Goal: Task Accomplishment & Management: Complete application form

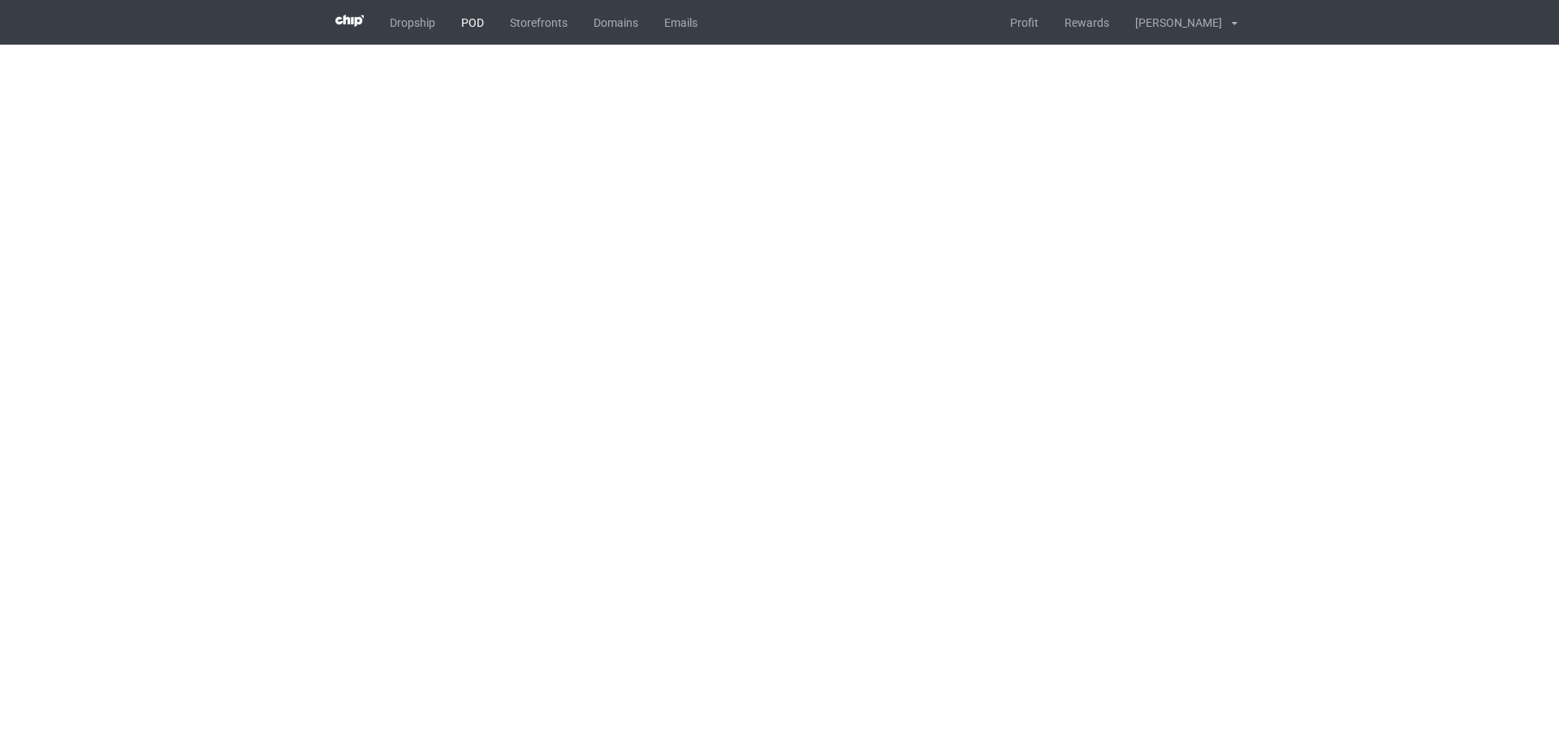
click at [473, 22] on link "POD" at bounding box center [472, 22] width 49 height 45
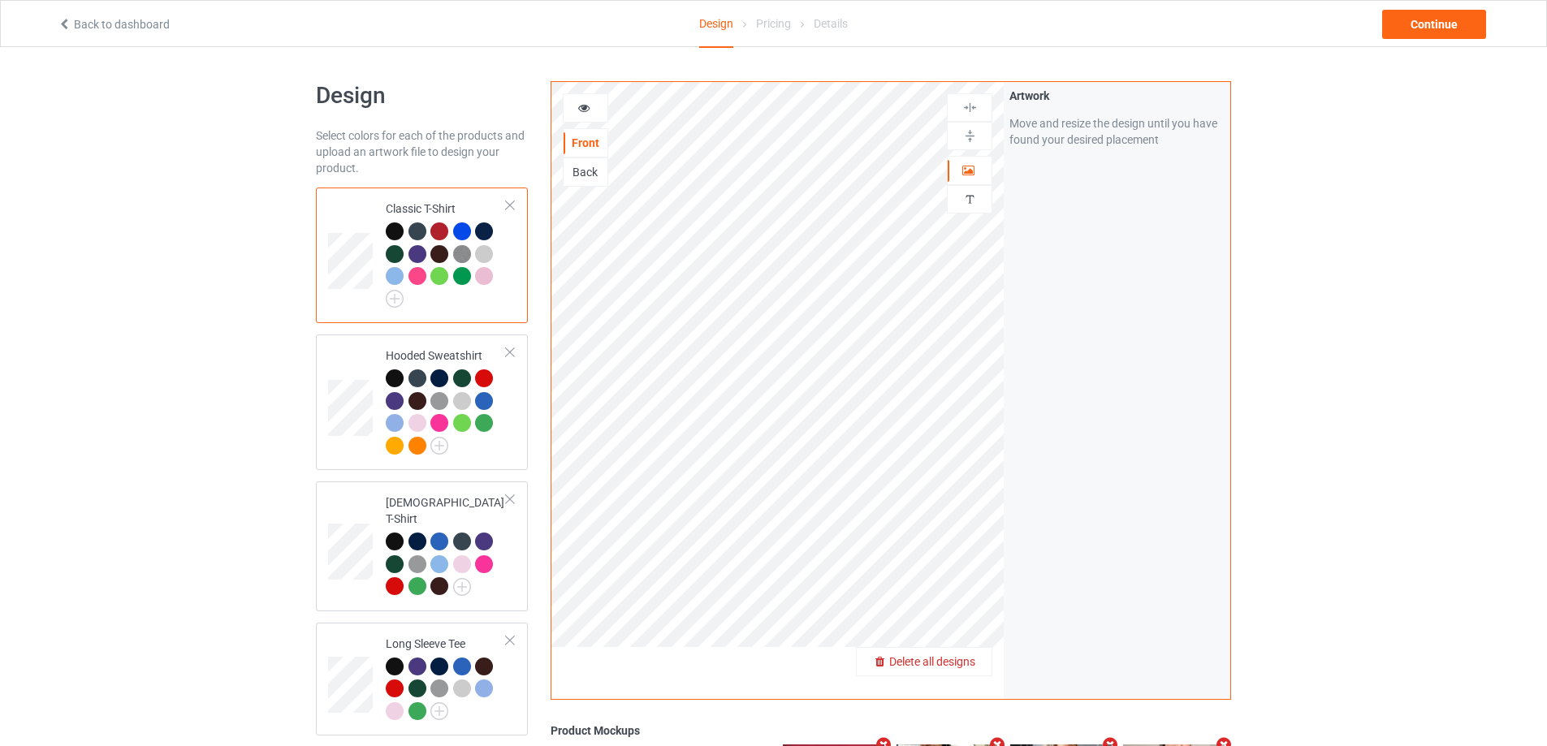
click at [973, 664] on span "Delete all designs" at bounding box center [932, 661] width 86 height 13
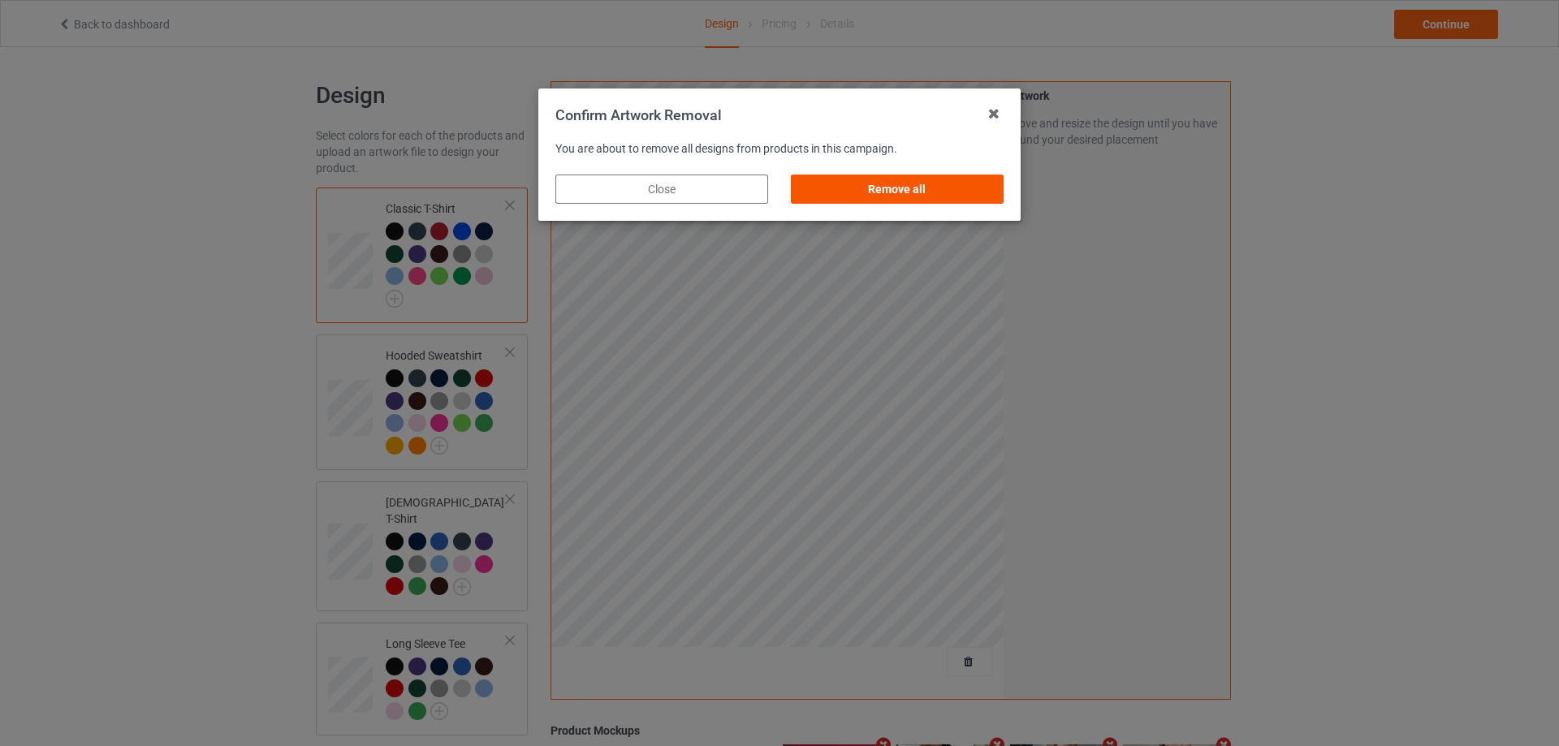
click at [947, 201] on div "Remove all" at bounding box center [897, 189] width 213 height 29
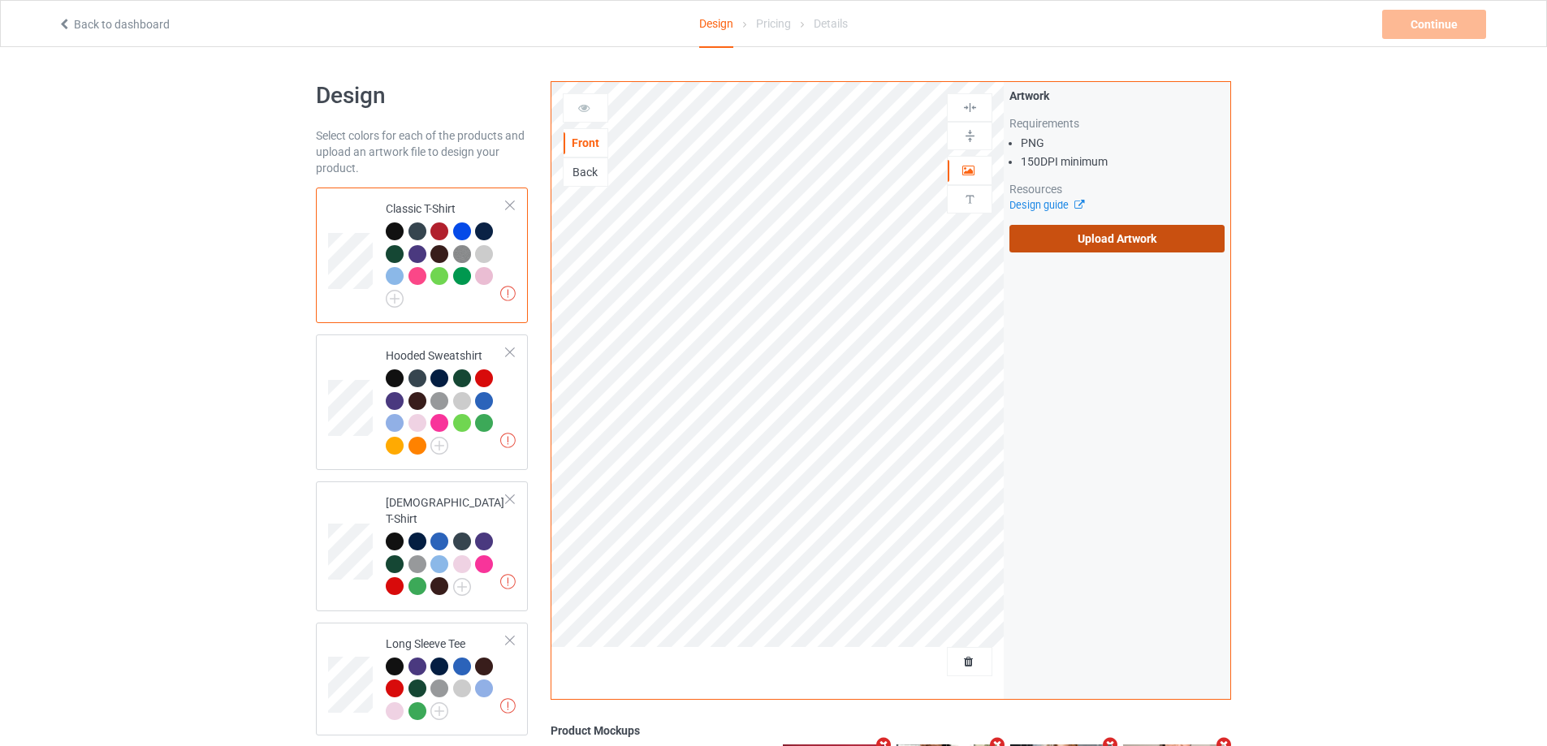
click at [1064, 237] on label "Upload Artwork" at bounding box center [1116, 239] width 215 height 28
click at [0, 0] on input "Upload Artwork" at bounding box center [0, 0] width 0 height 0
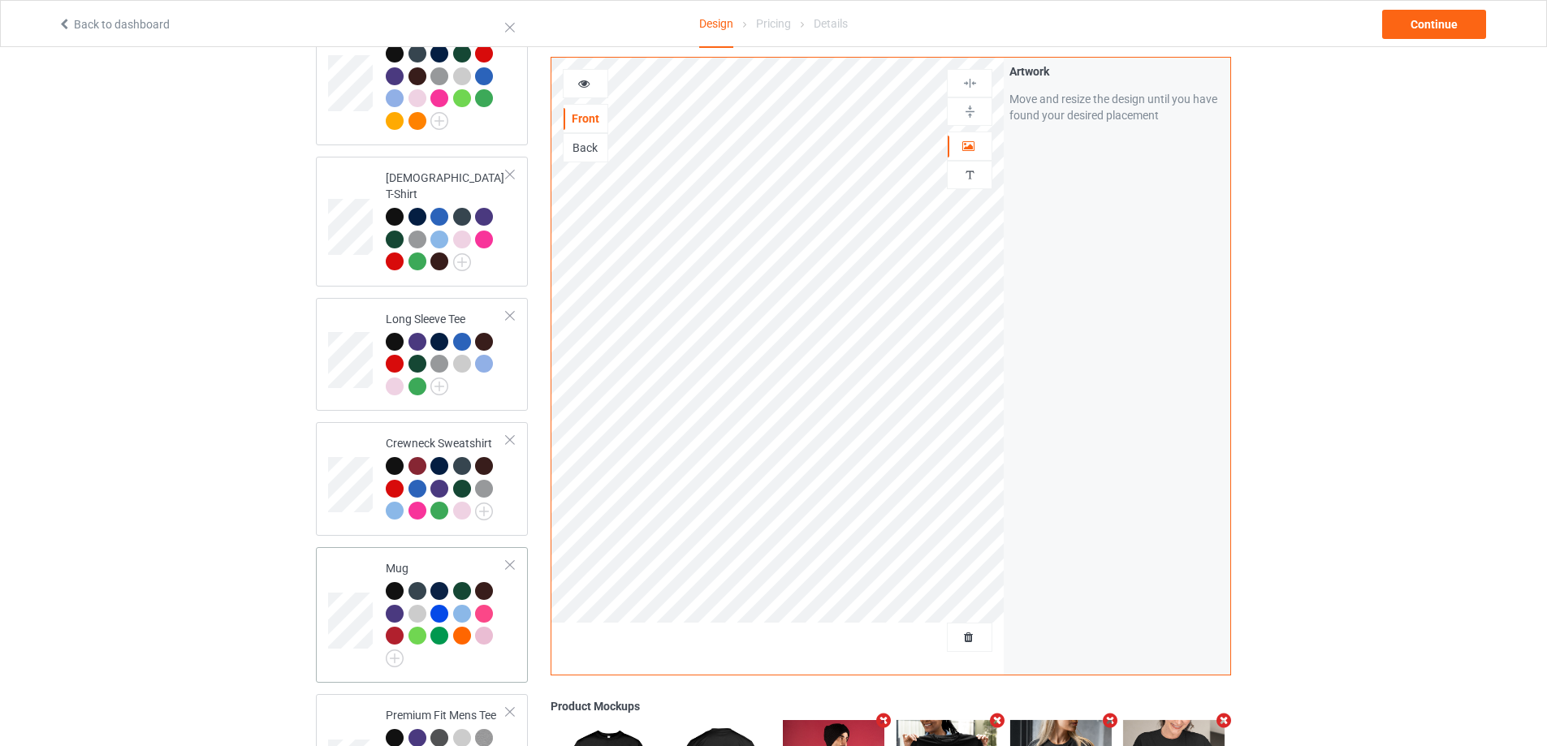
scroll to position [406, 0]
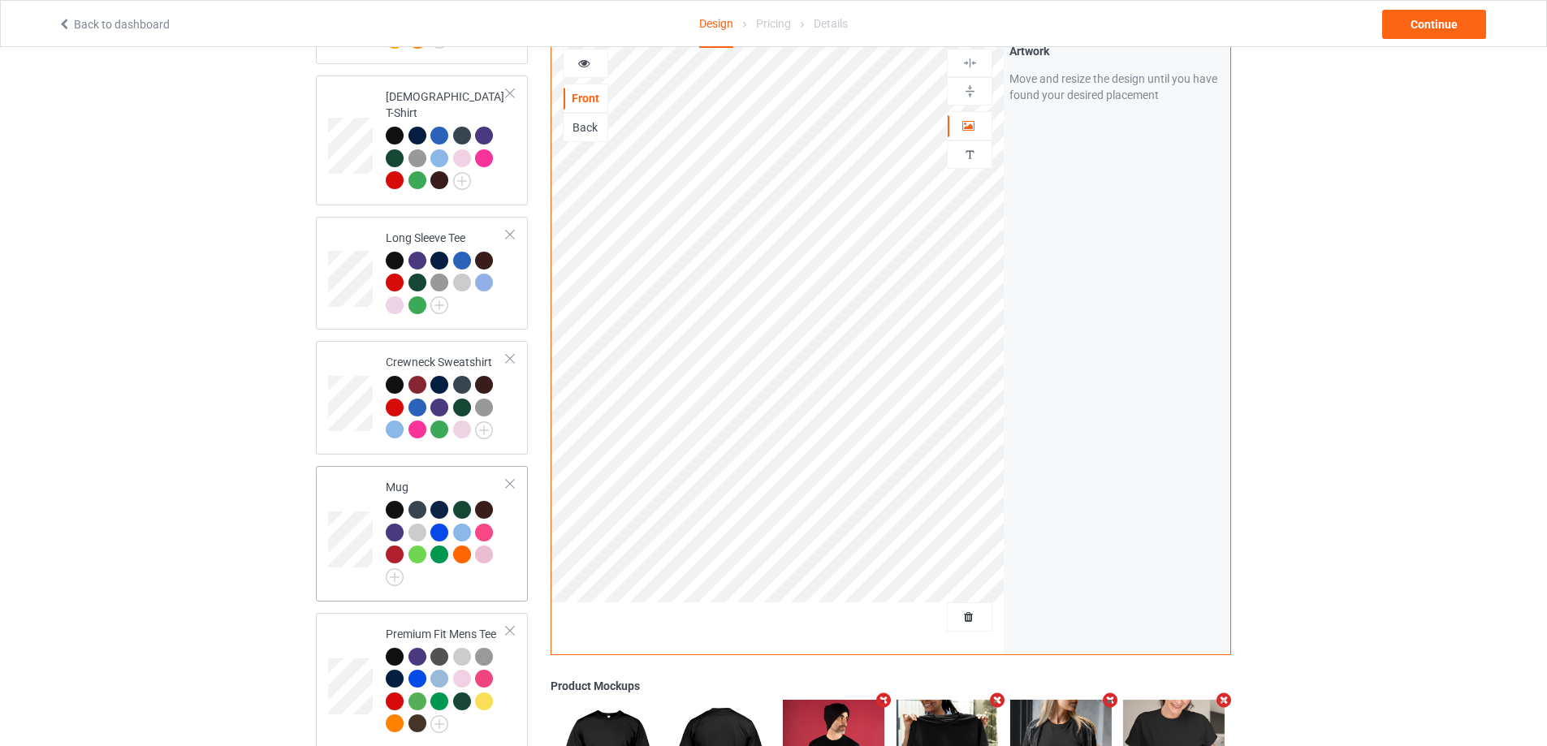
click at [455, 572] on div at bounding box center [446, 543] width 121 height 85
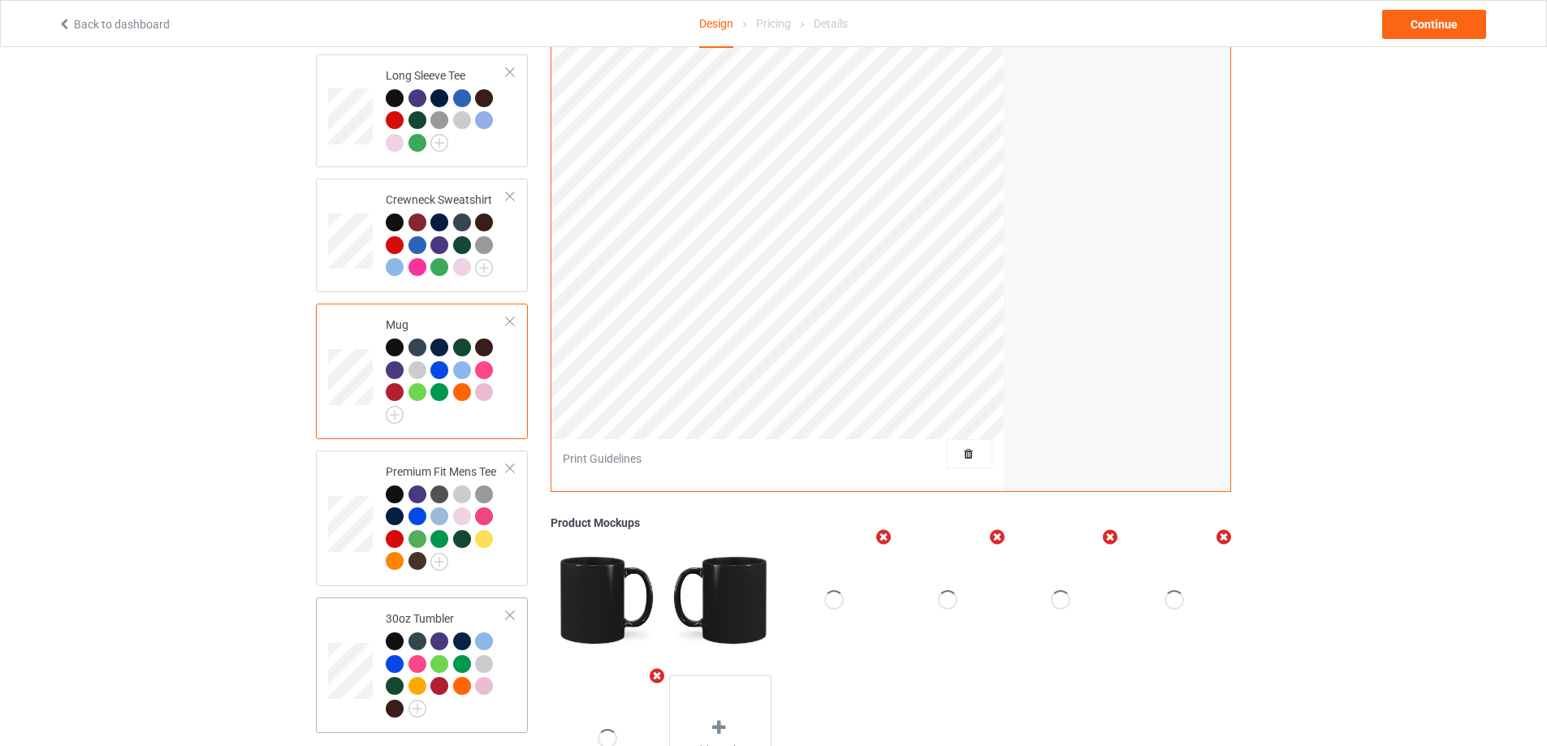
scroll to position [656, 0]
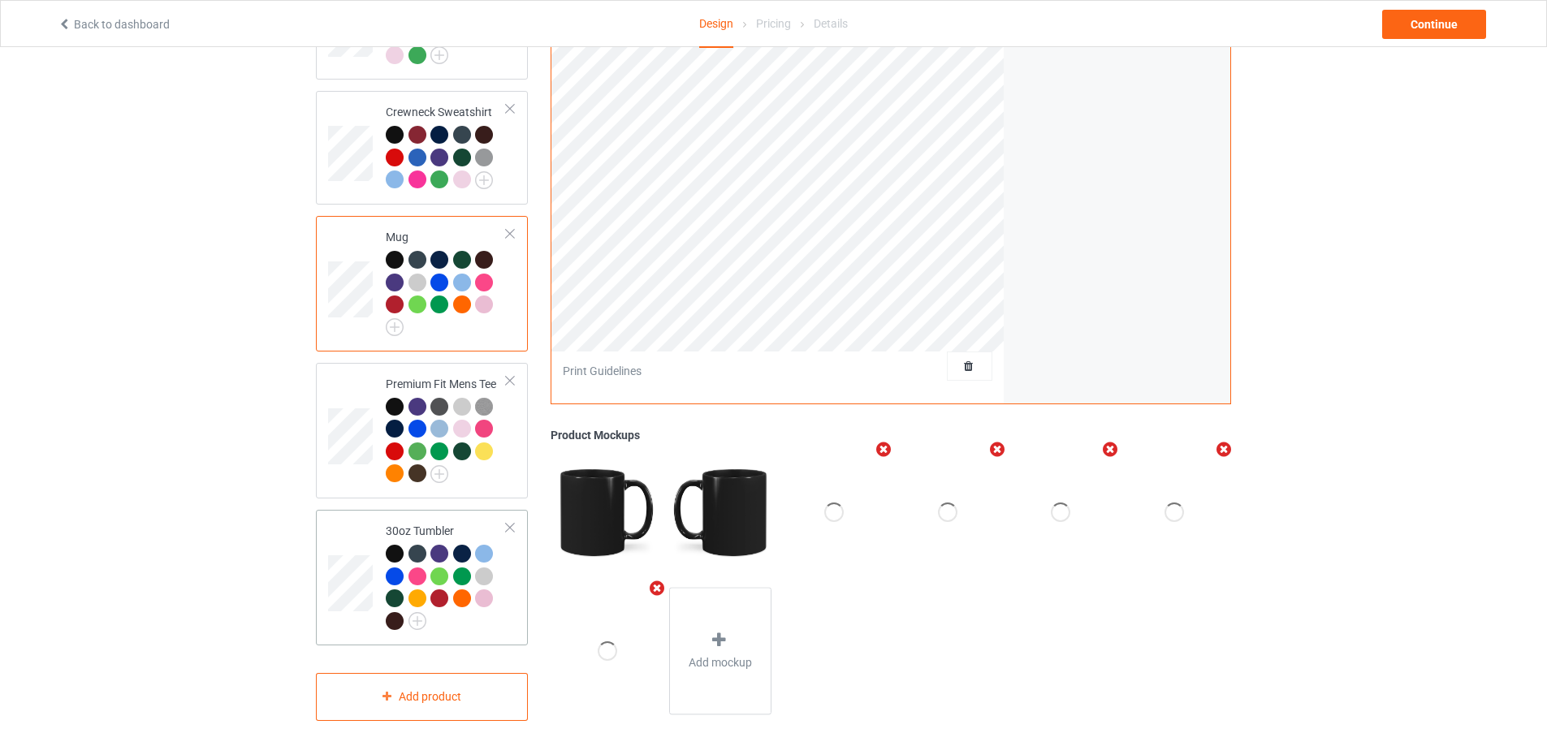
click at [486, 619] on div at bounding box center [446, 589] width 121 height 89
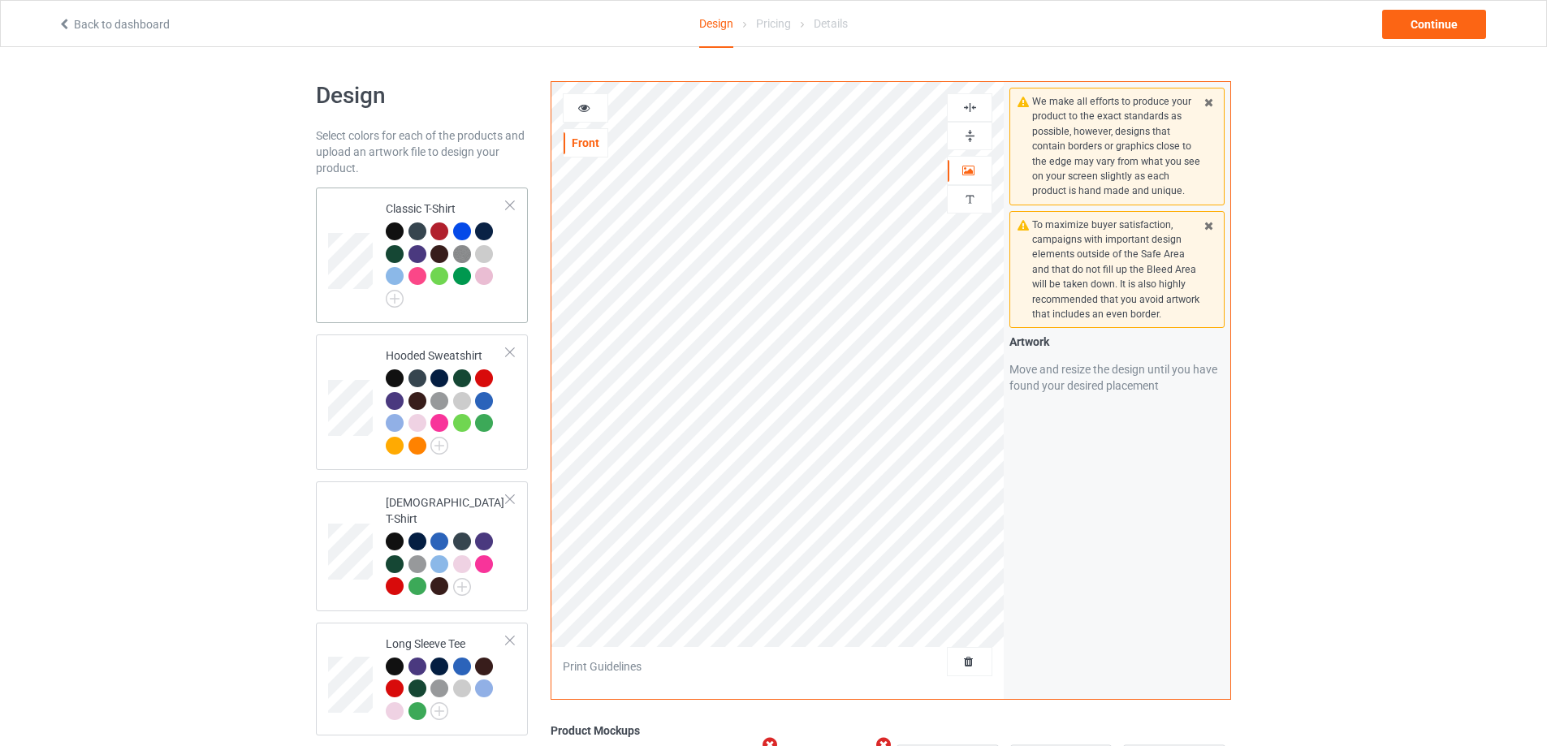
click at [502, 300] on div at bounding box center [446, 264] width 121 height 85
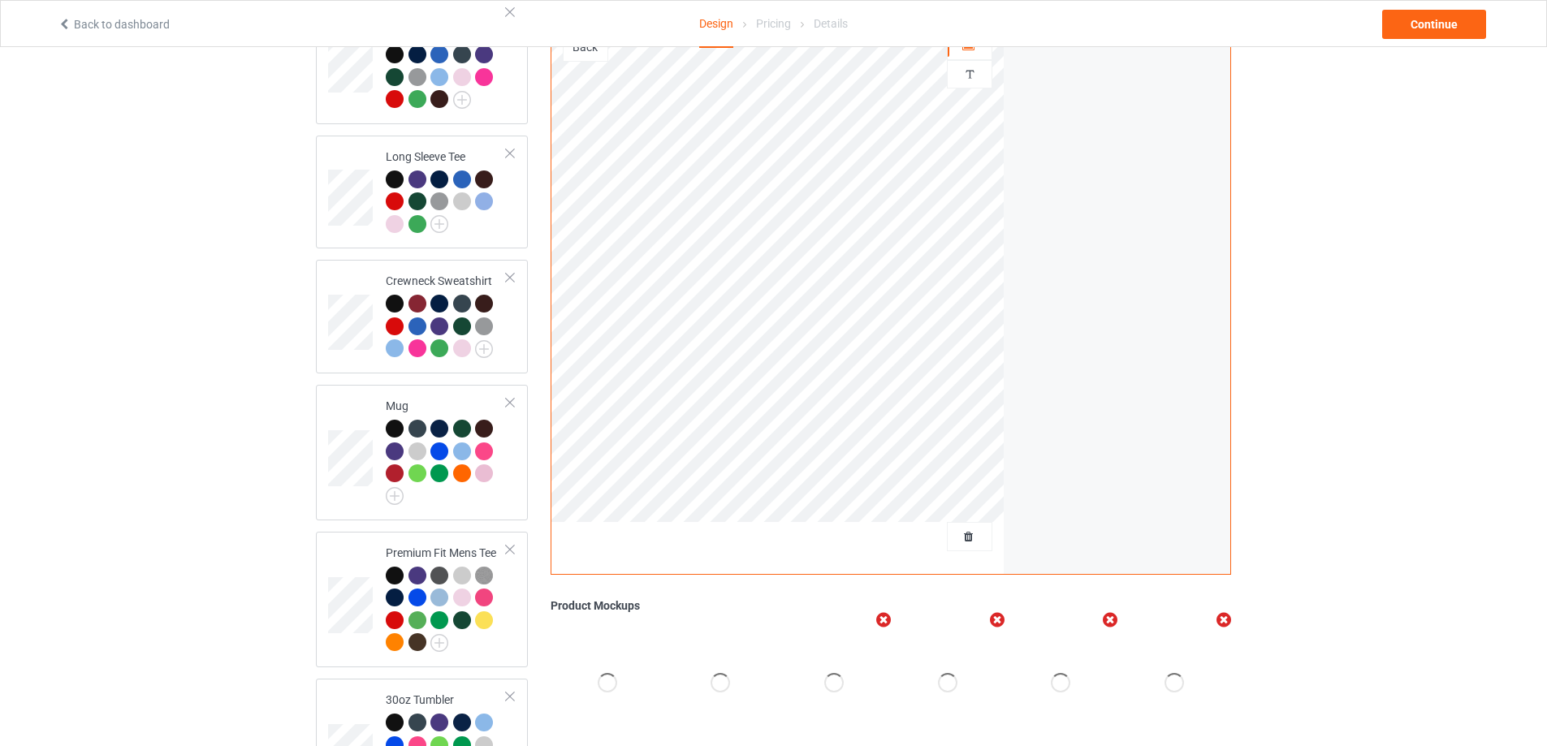
scroll to position [656, 0]
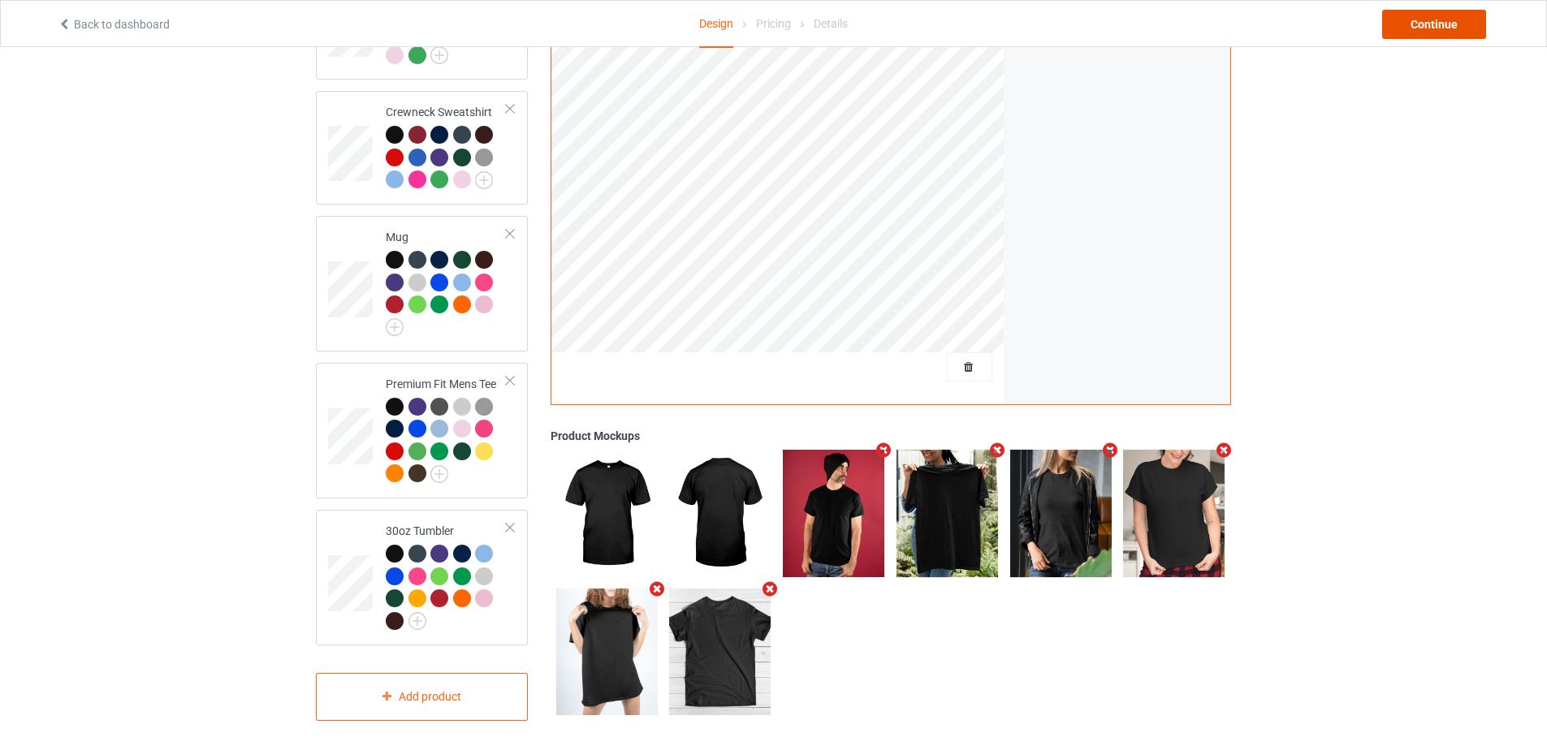
click at [1449, 26] on div "Continue" at bounding box center [1434, 24] width 104 height 29
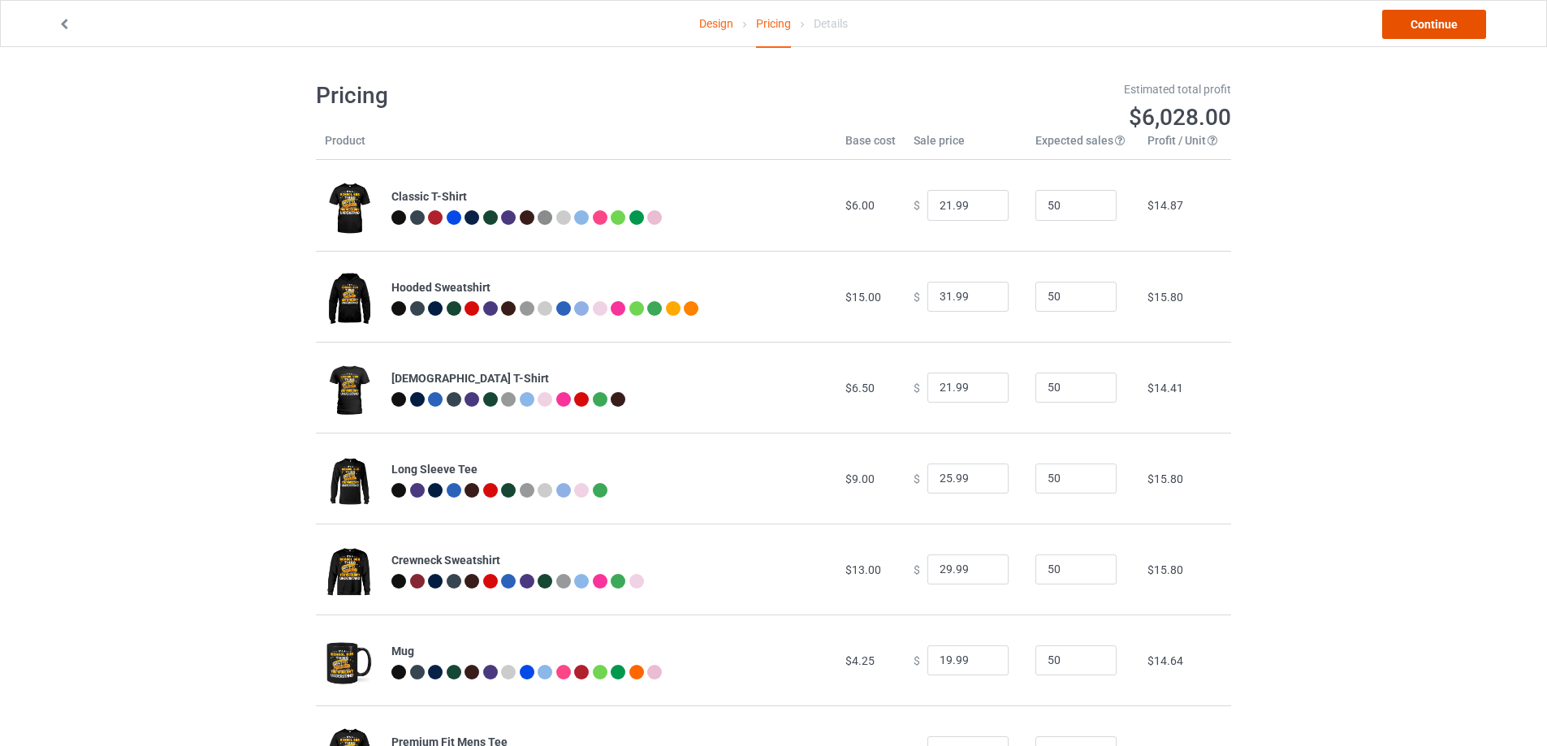
click at [1413, 33] on link "Continue" at bounding box center [1434, 24] width 104 height 29
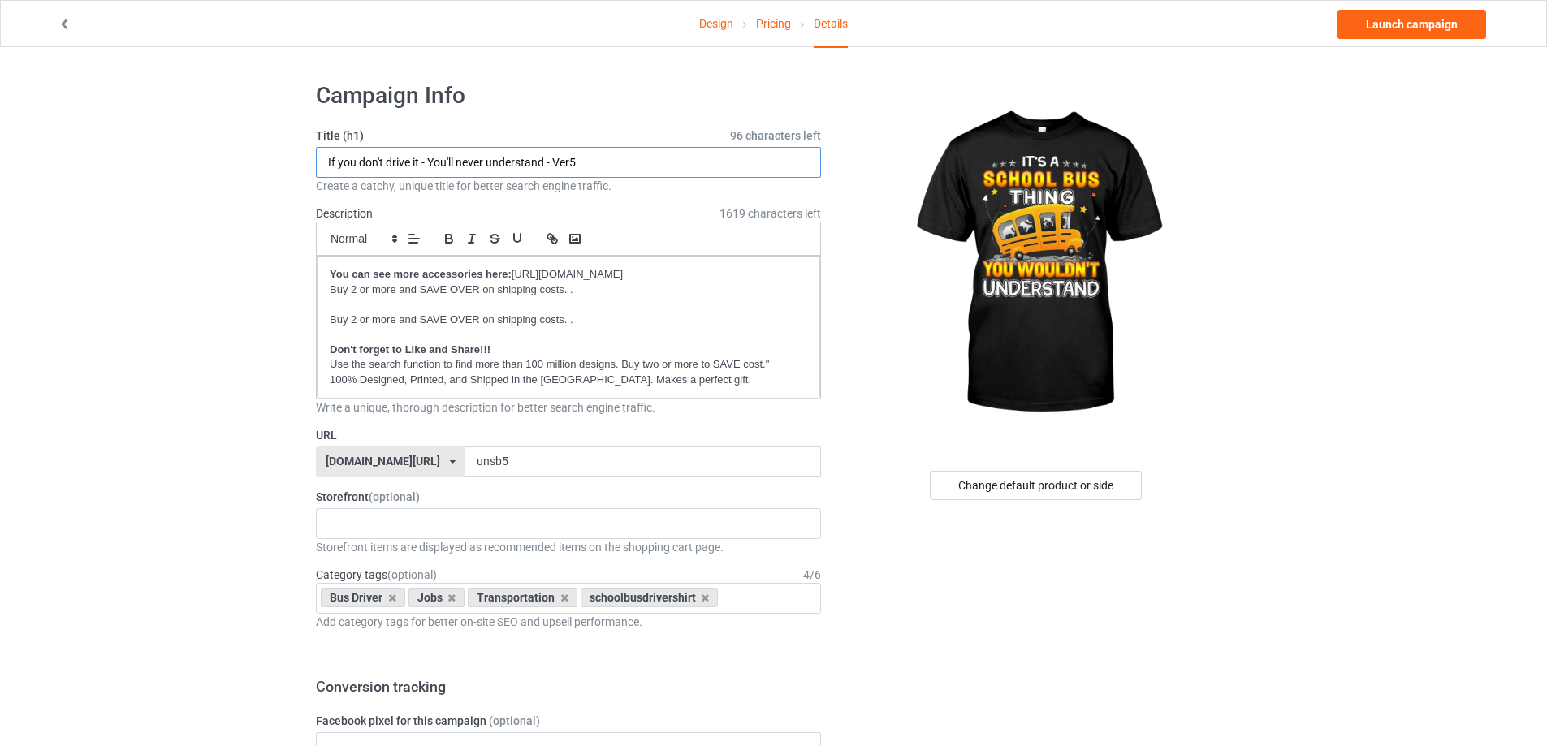
click at [512, 163] on input "If you don't drive it - You'll never understand - Ver5" at bounding box center [568, 162] width 505 height 31
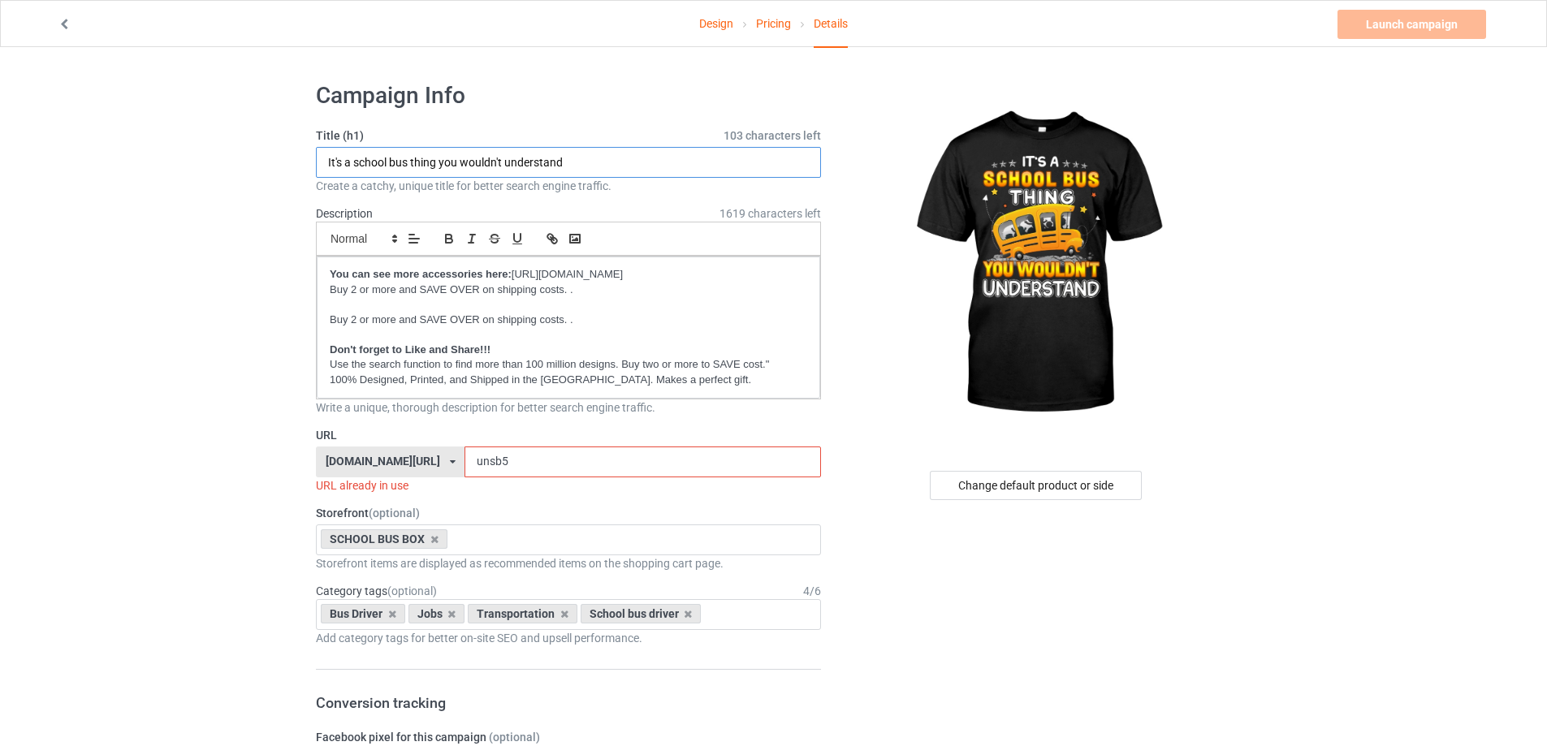
click at [524, 156] on input "It's a school bus thing you wouldn't understand" at bounding box center [568, 162] width 505 height 31
click at [524, 155] on input "It's a school bus thing you wouldn't understand" at bounding box center [568, 162] width 505 height 31
type input "It's a school bus thing you wouldn't understand"
click at [574, 468] on input "unsb5" at bounding box center [642, 462] width 356 height 31
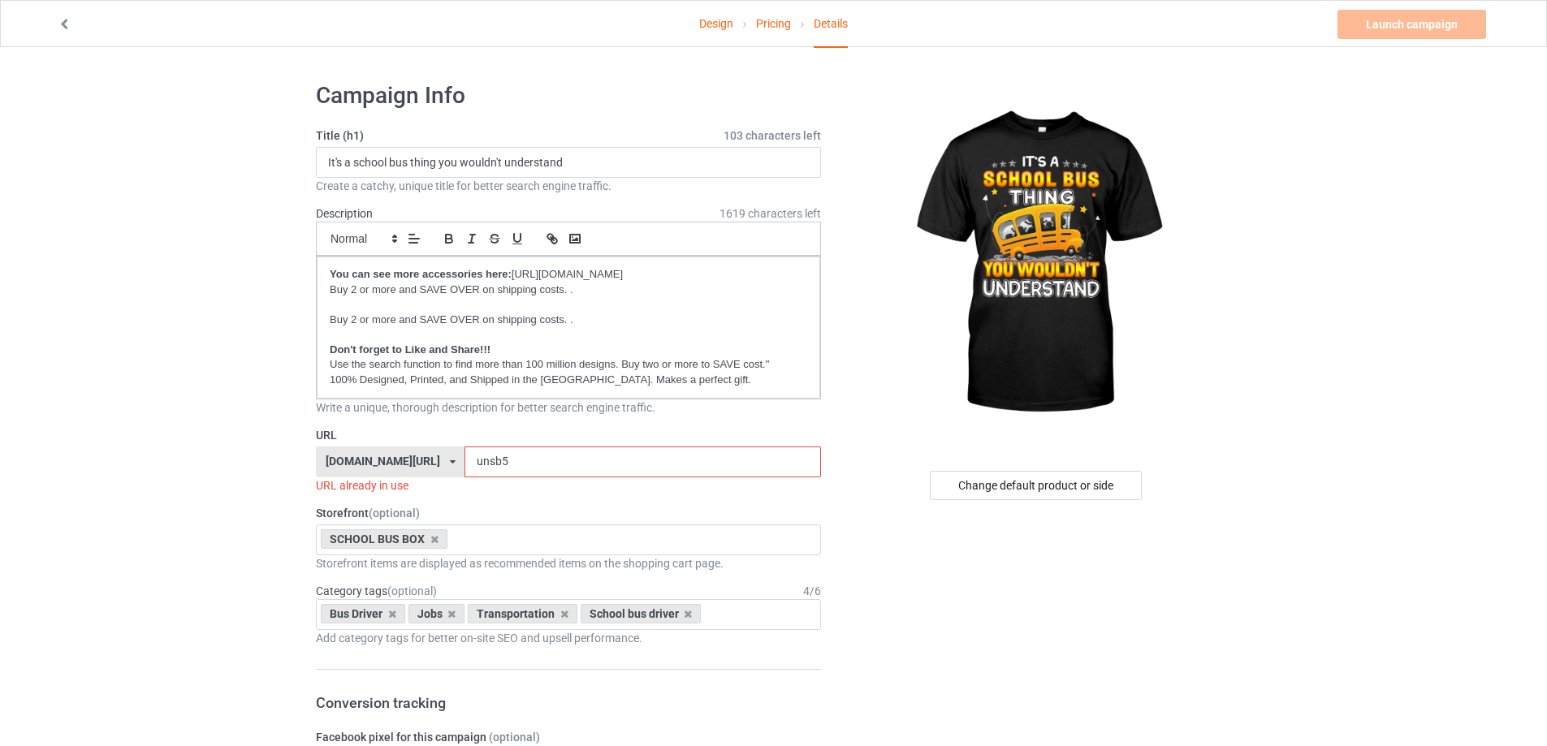
click at [574, 468] on input "unsb5" at bounding box center [642, 462] width 356 height 31
click at [570, 463] on input "unsb5" at bounding box center [642, 462] width 356 height 31
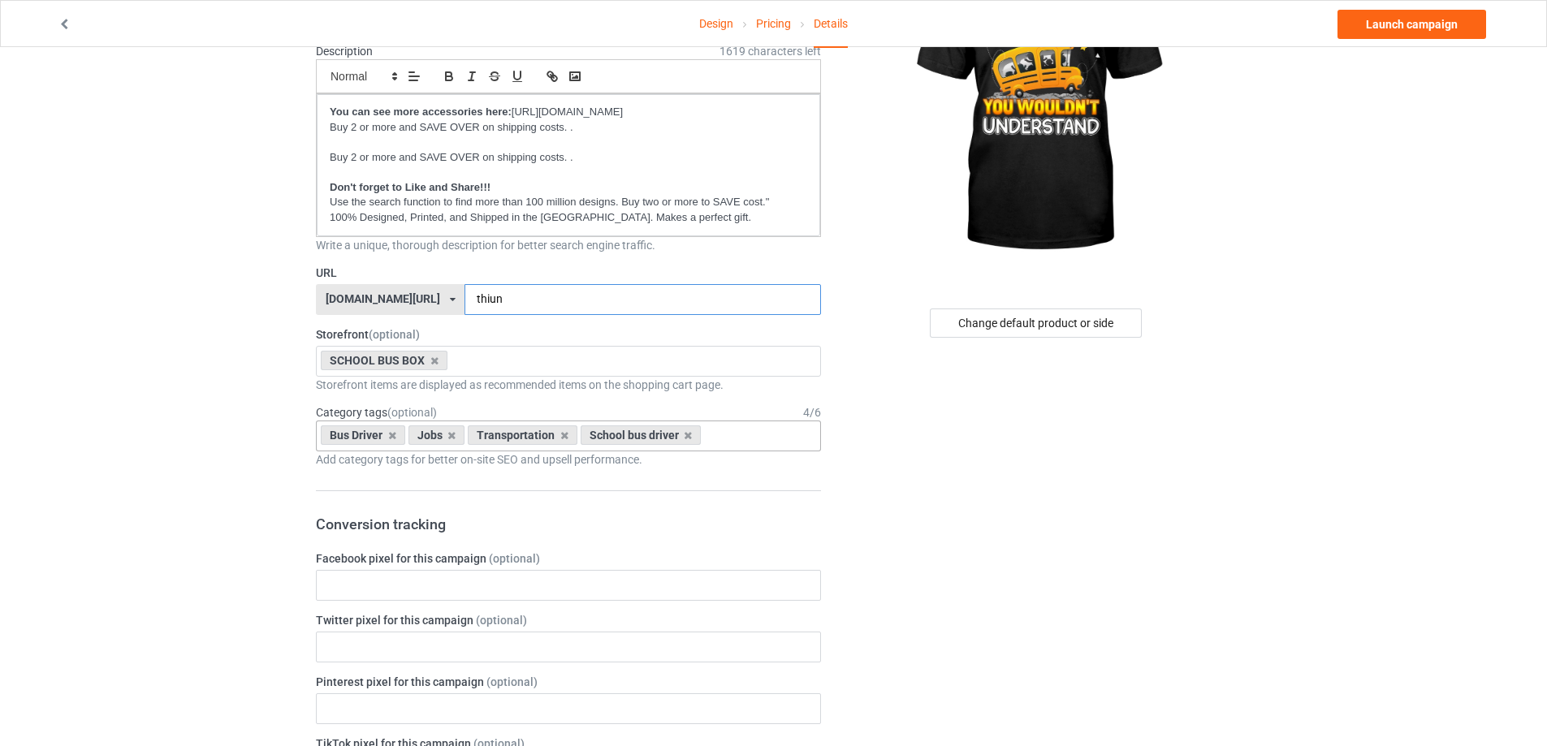
scroll to position [325, 0]
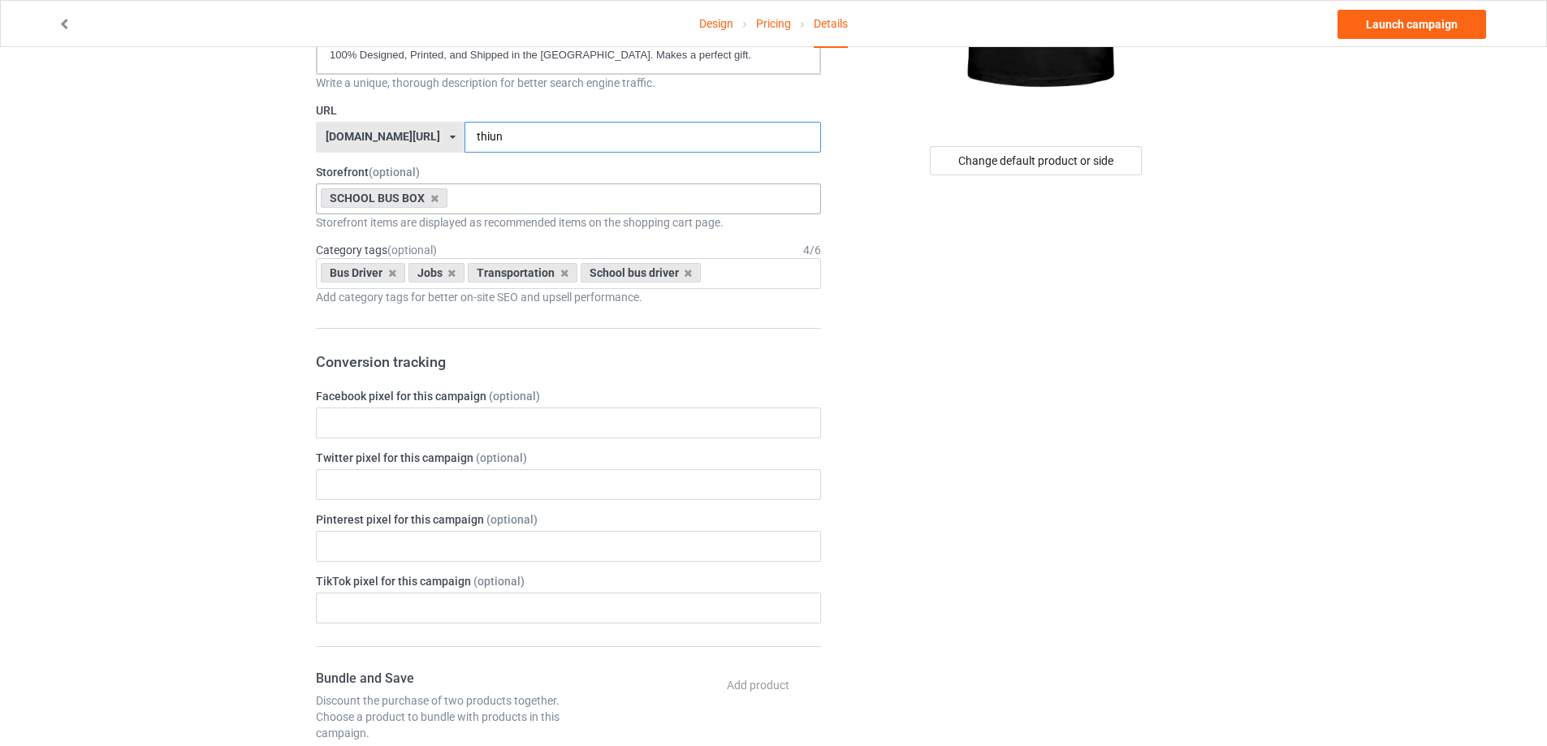
type input "thiun"
click at [561, 206] on div "SCHOOL BUS BOX Welcome Back to school Love the bus month Pink October Love My B…" at bounding box center [568, 198] width 505 height 31
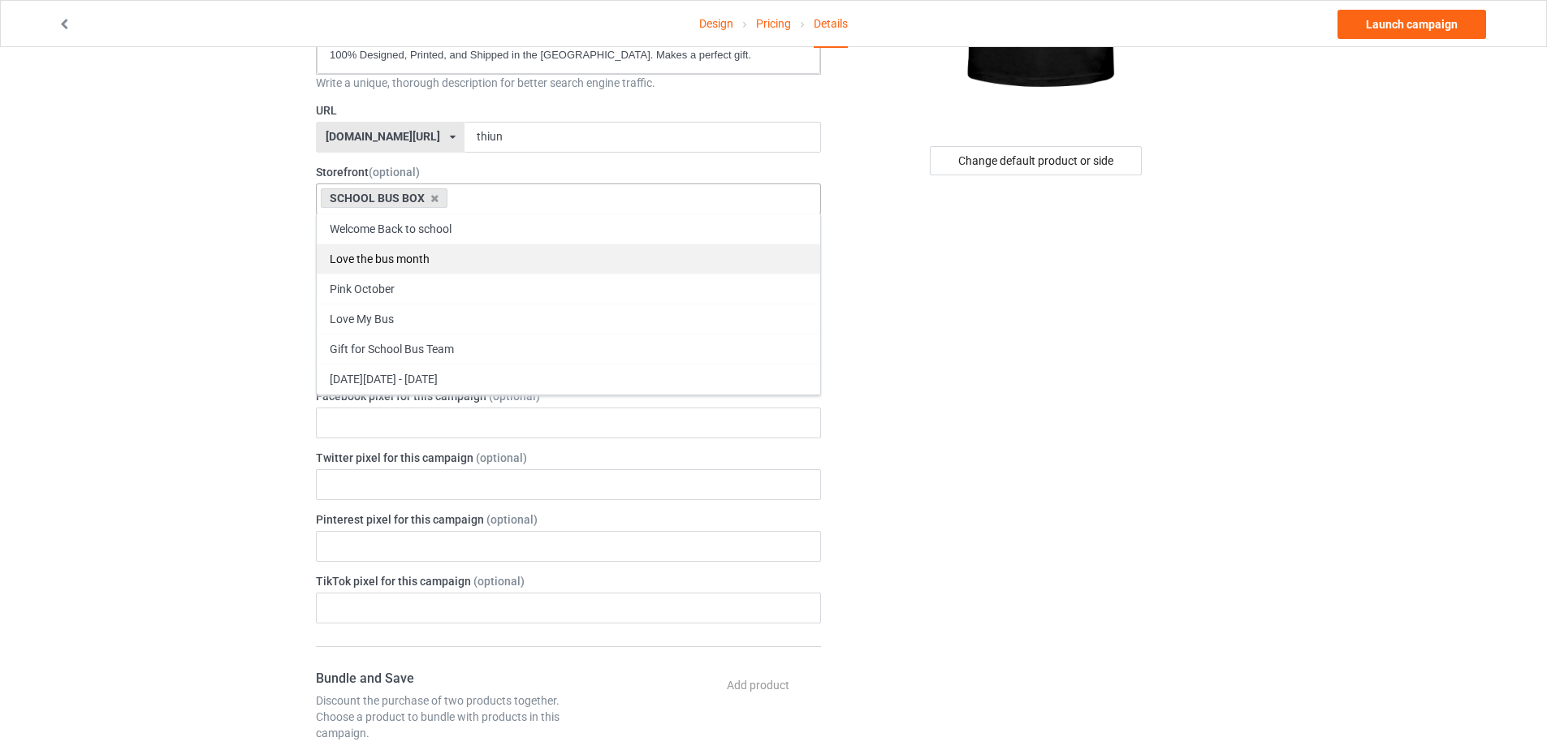
click at [533, 257] on div "Love the bus month" at bounding box center [568, 259] width 503 height 30
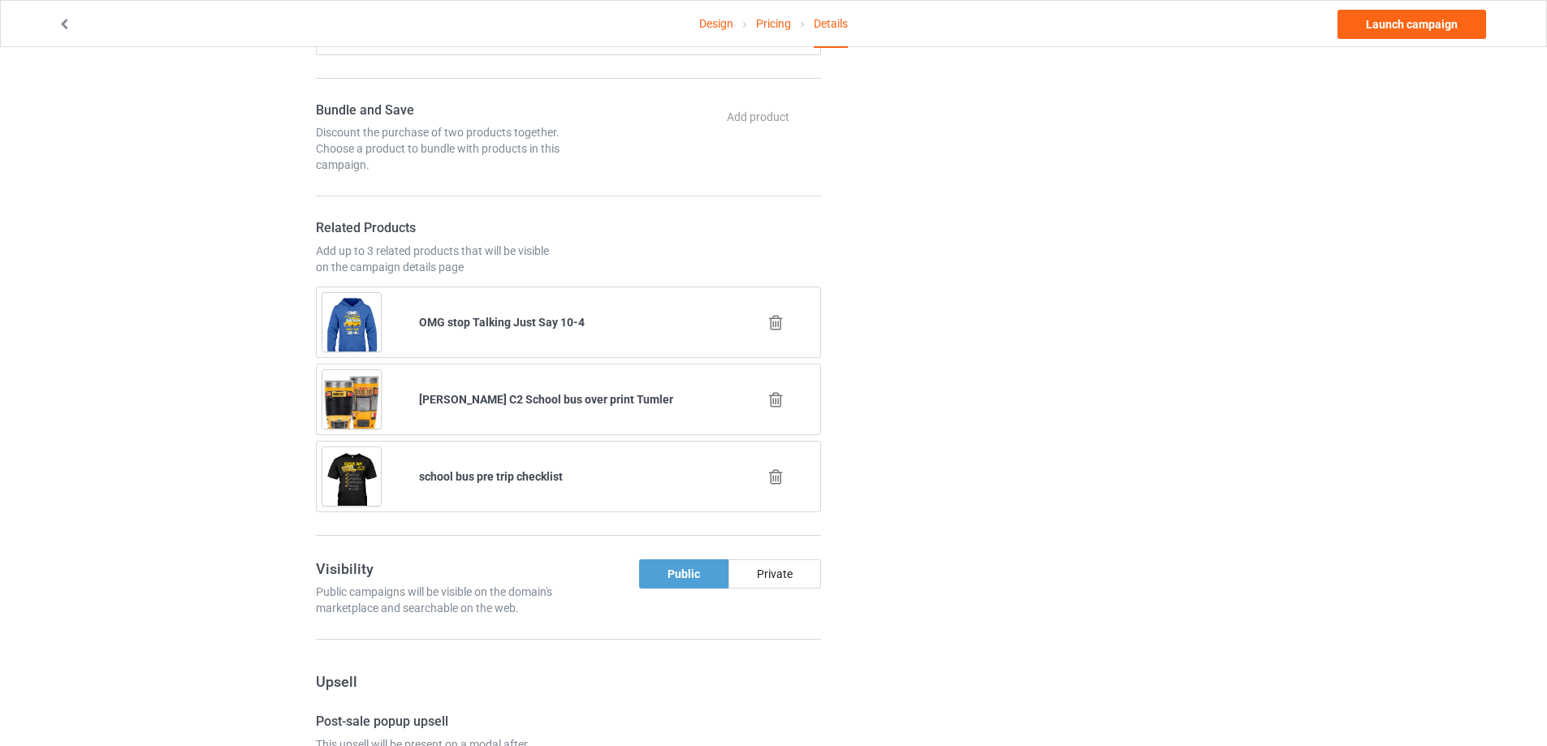
scroll to position [1055, 0]
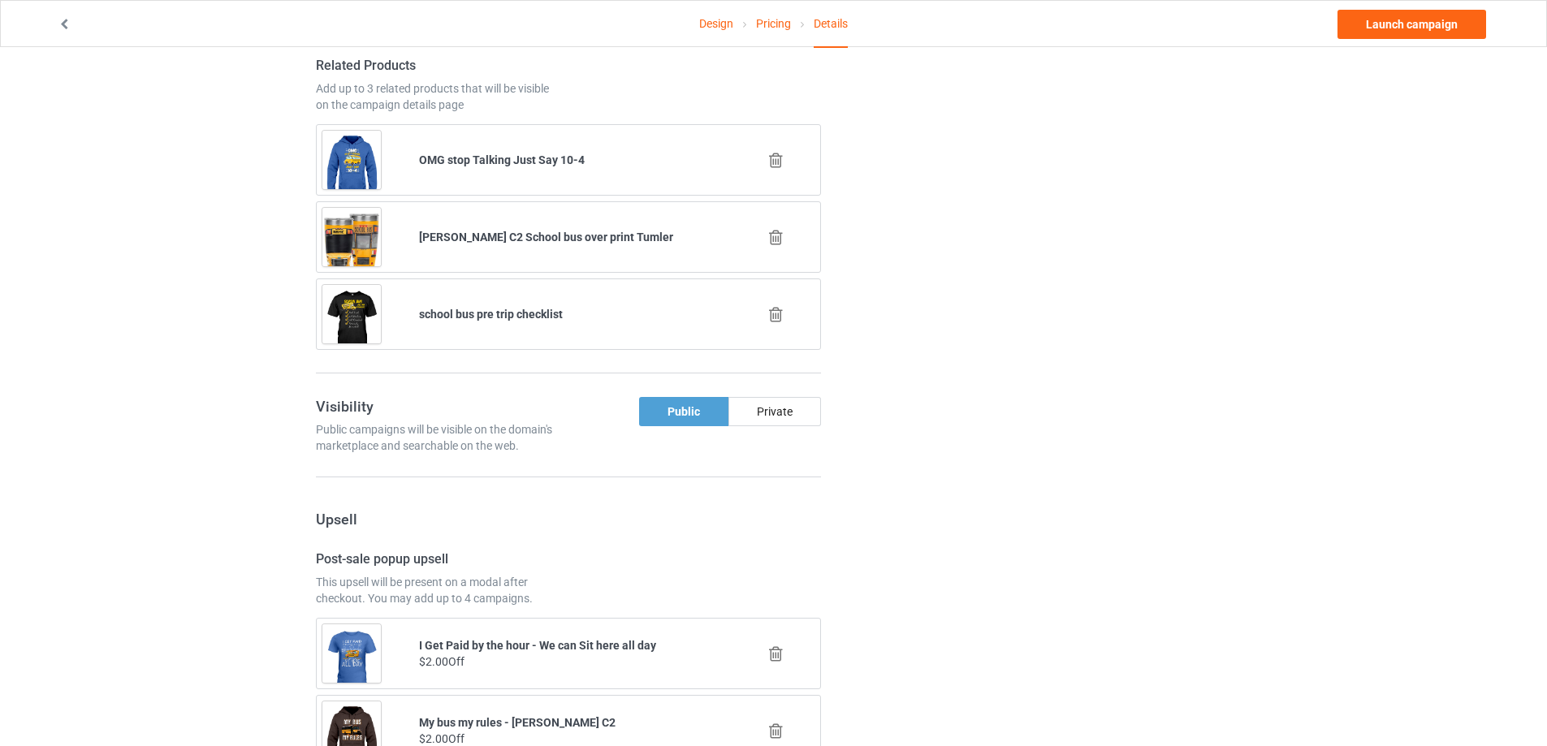
click at [770, 315] on icon at bounding box center [776, 314] width 20 height 17
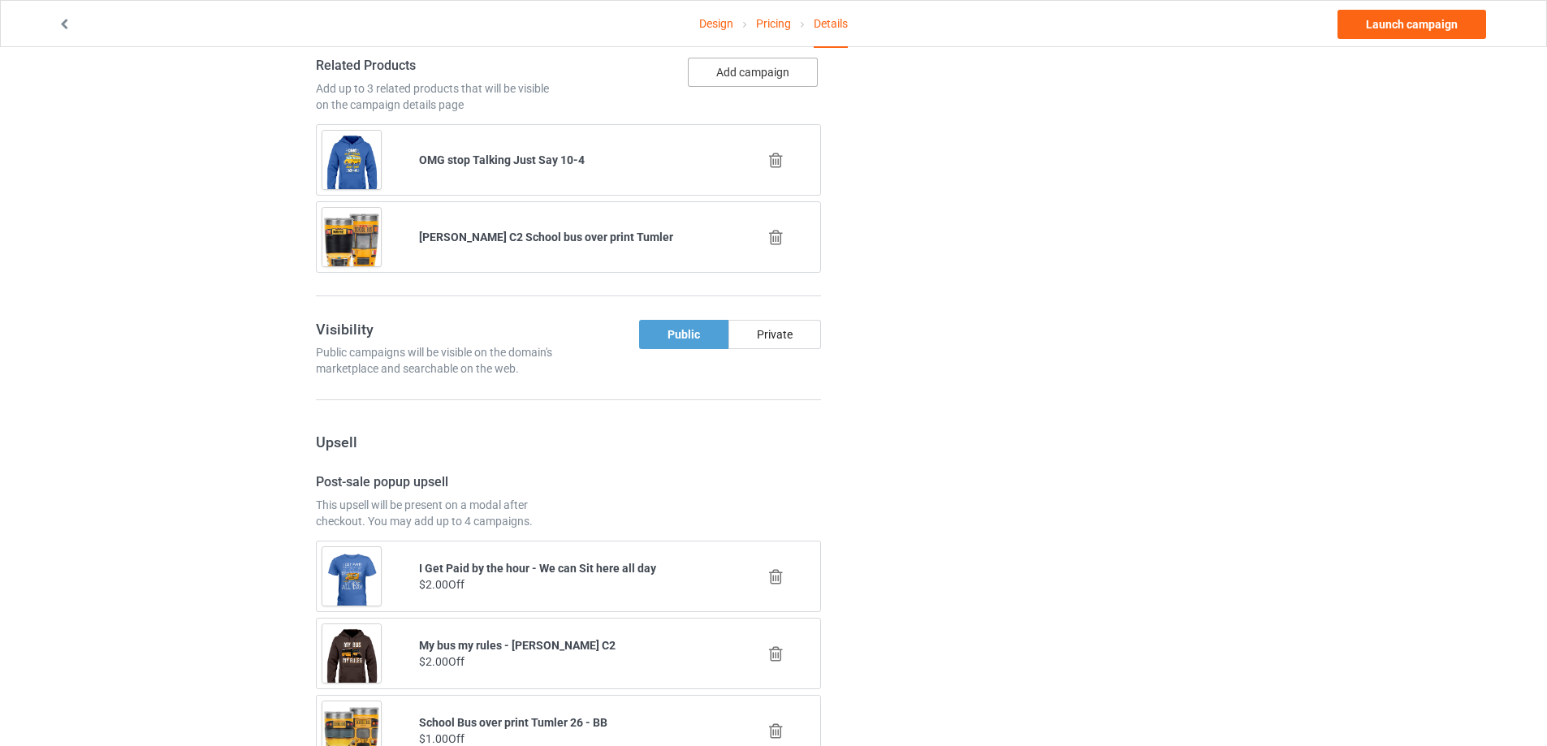
click at [769, 73] on button "Add campaign" at bounding box center [753, 72] width 130 height 29
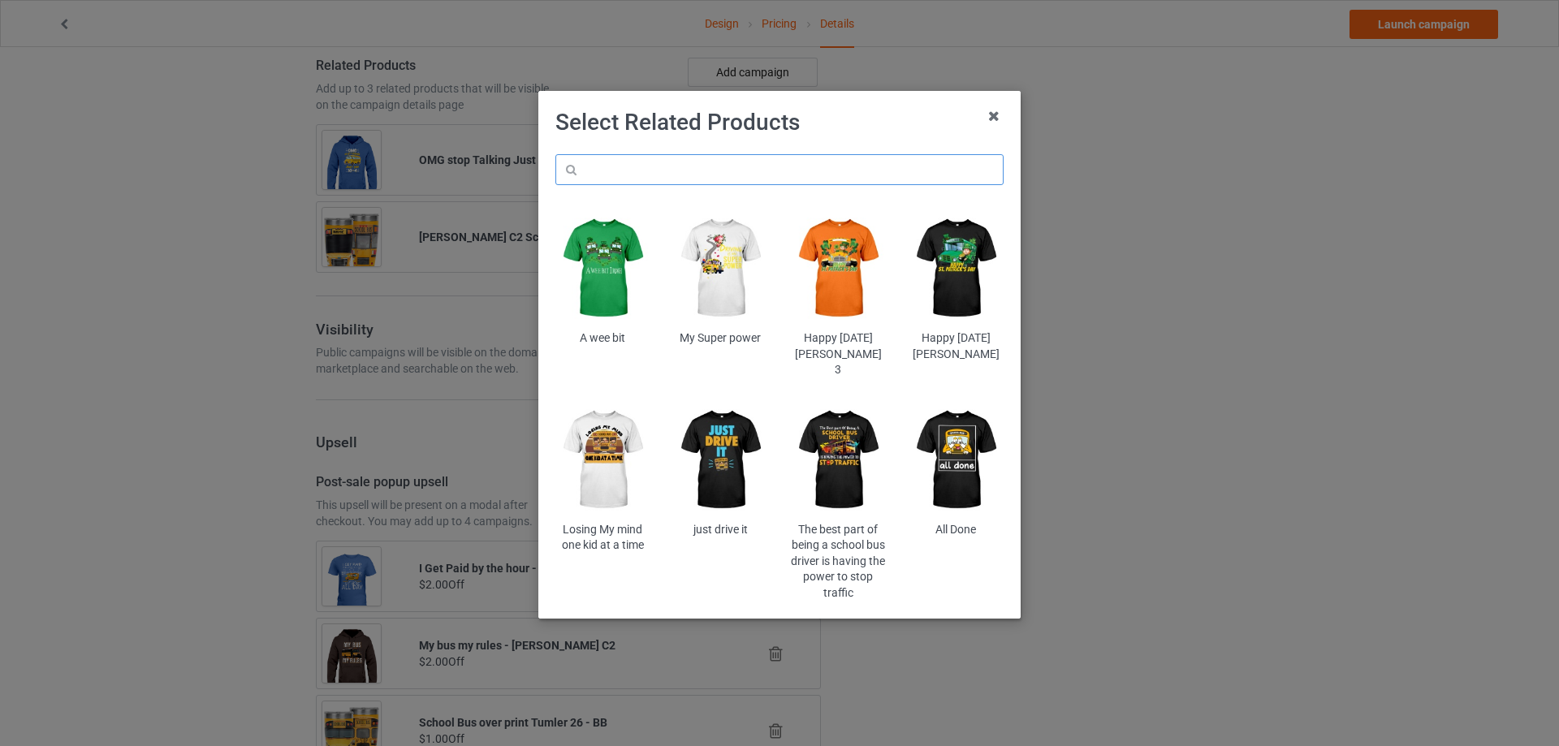
click at [727, 162] on input "text" at bounding box center [779, 169] width 448 height 31
paste input "unsb5"
type input "unsb5"
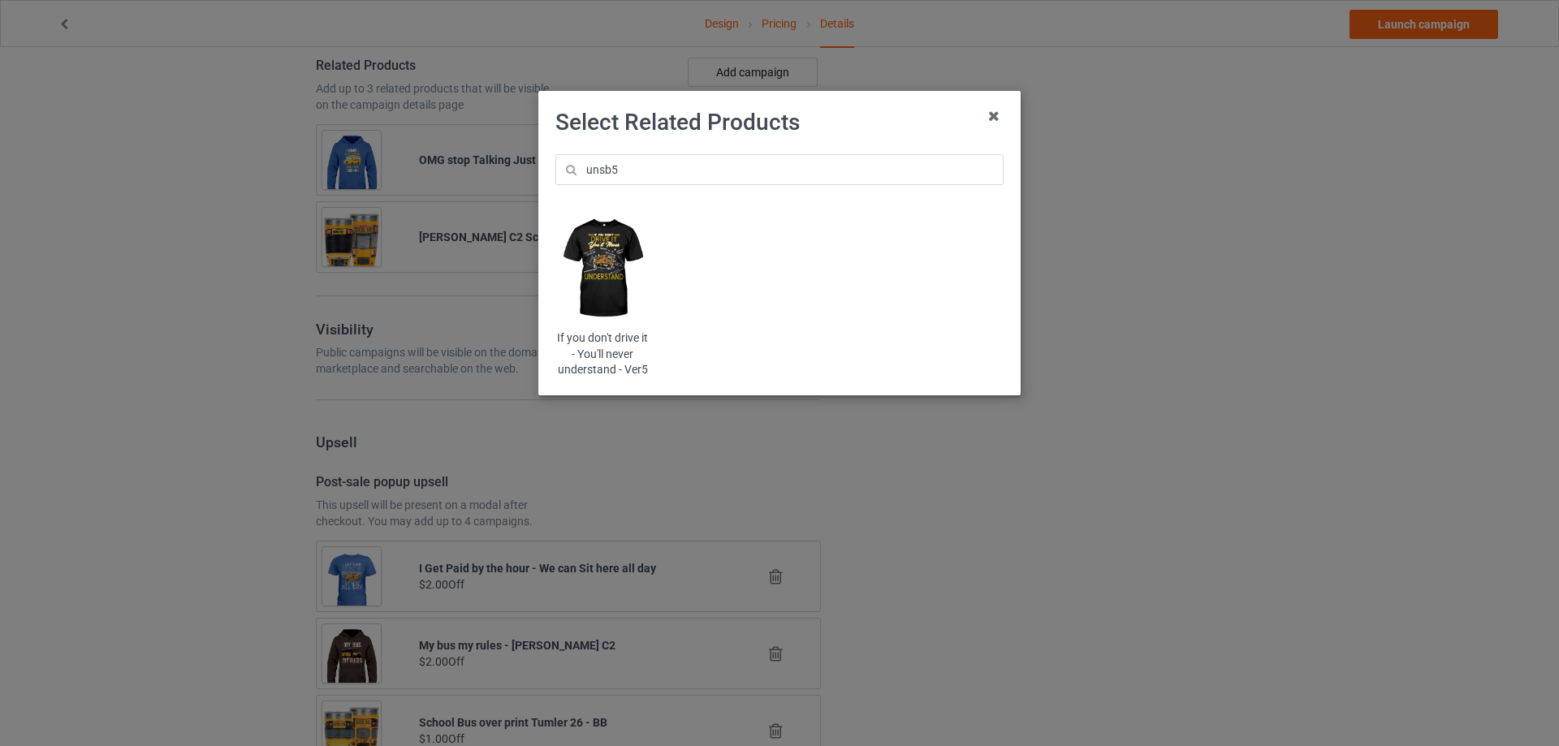
click at [619, 249] on img at bounding box center [602, 268] width 95 height 119
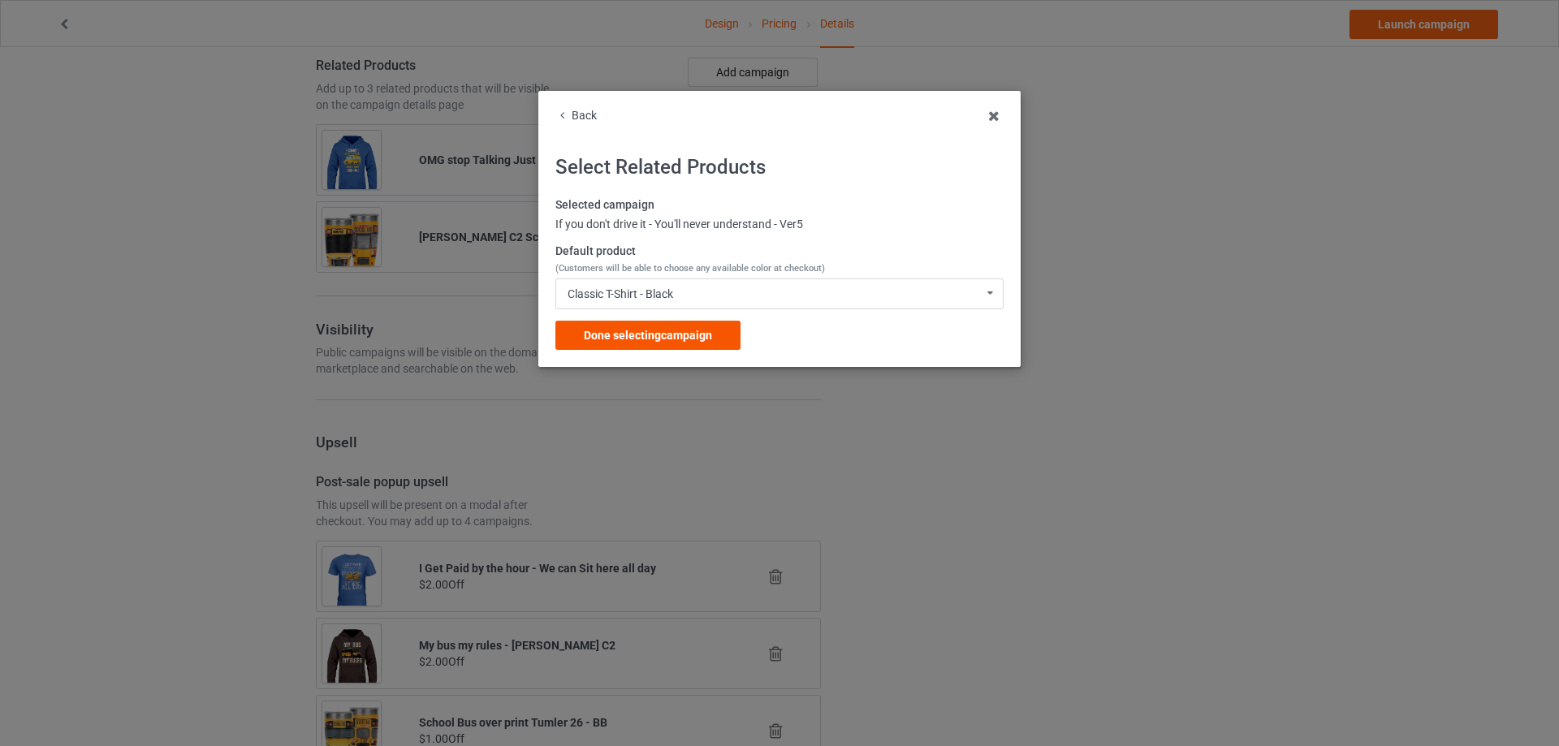
click at [678, 327] on div "Done selecting campaign" at bounding box center [647, 335] width 185 height 29
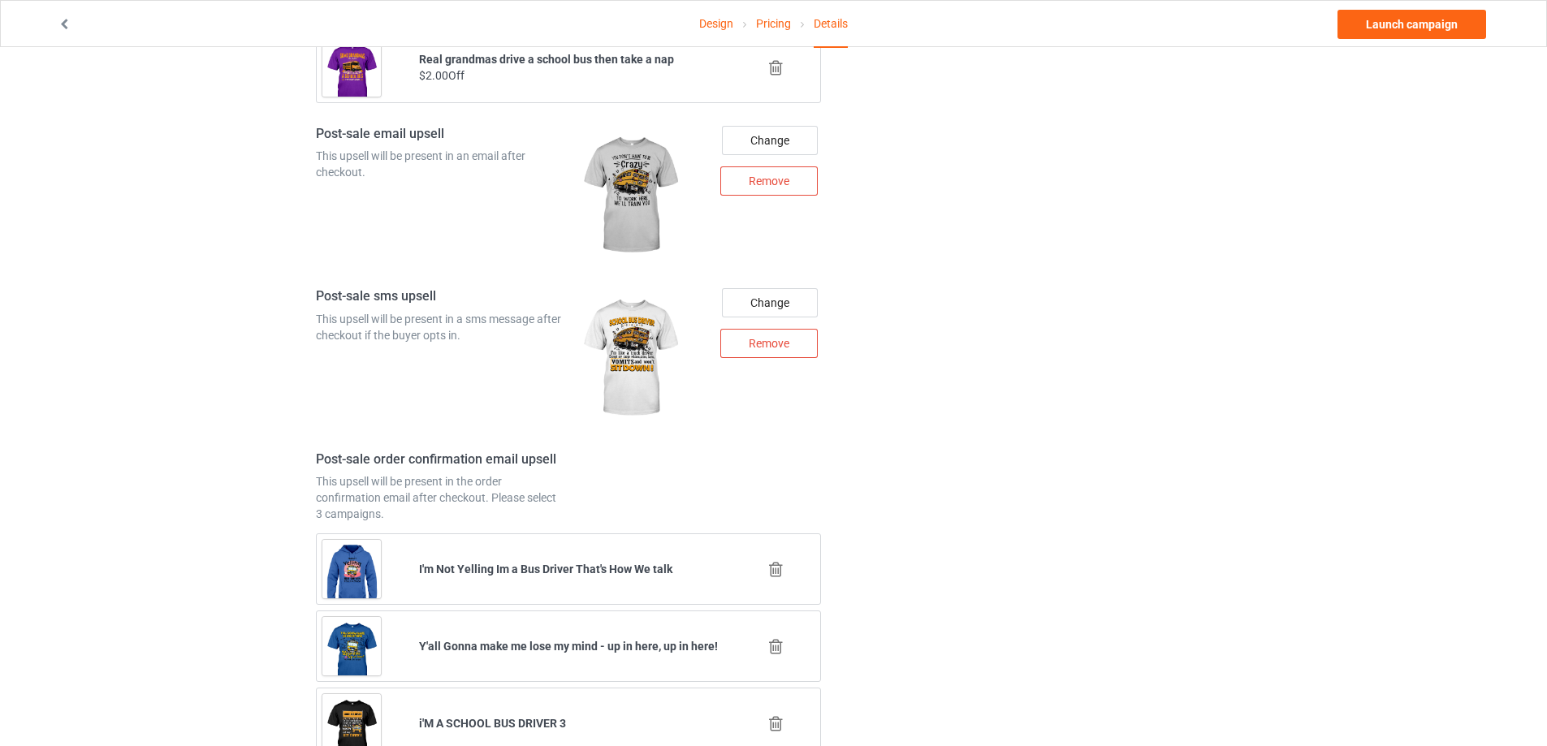
scroll to position [1954, 0]
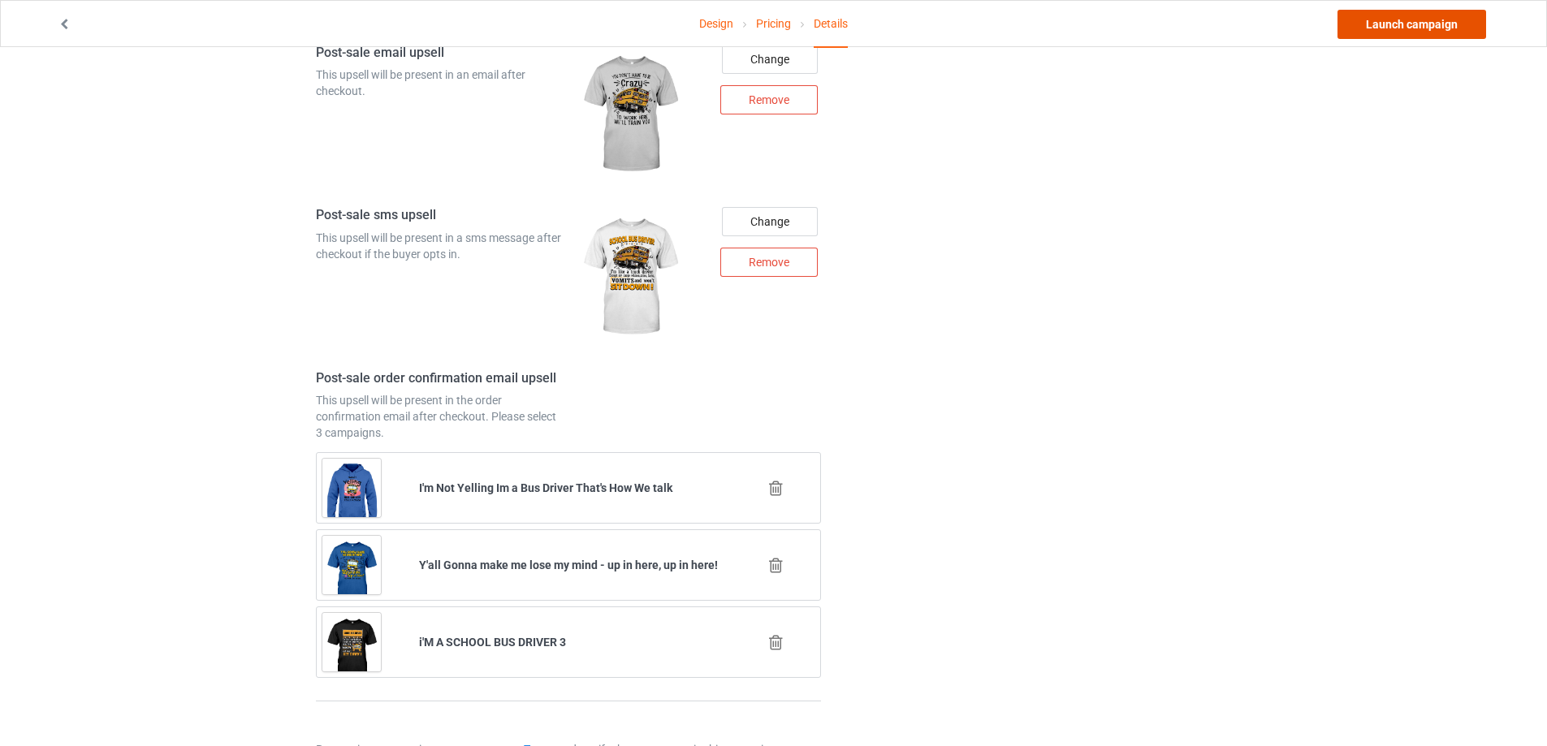
click at [1438, 19] on link "Launch campaign" at bounding box center [1411, 24] width 149 height 29
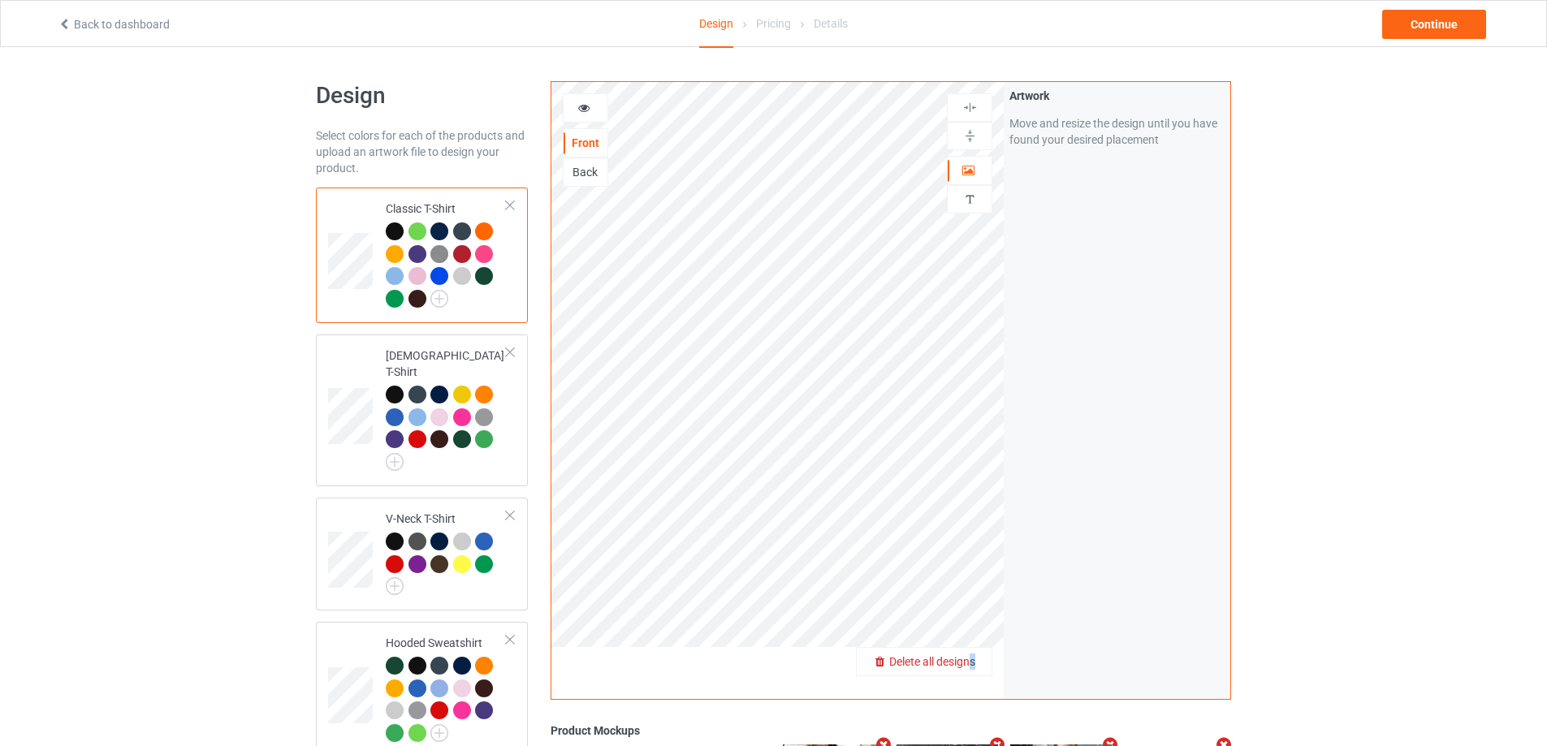
click at [972, 658] on span "Delete all designs" at bounding box center [932, 661] width 86 height 13
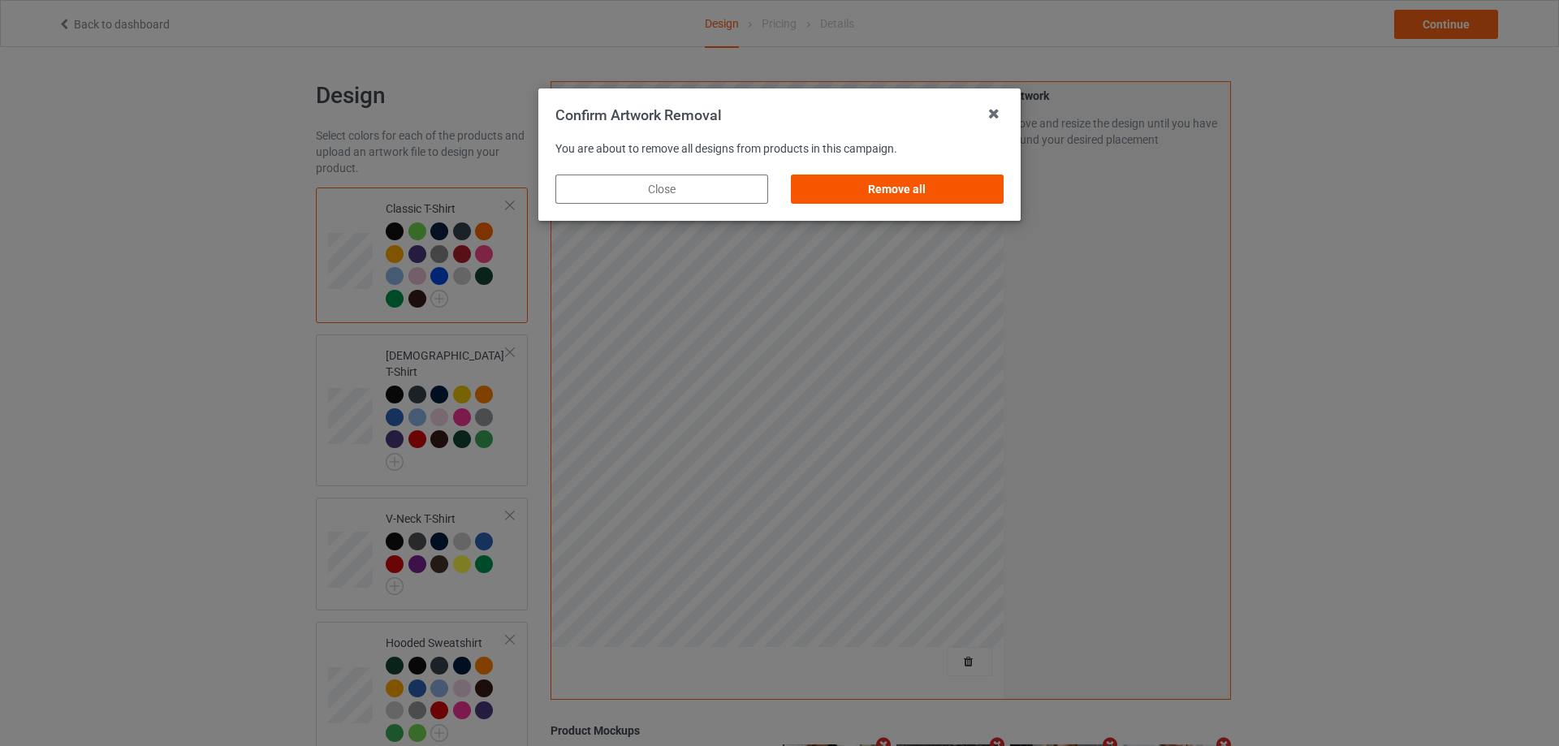
click at [904, 188] on div "Remove all" at bounding box center [897, 189] width 213 height 29
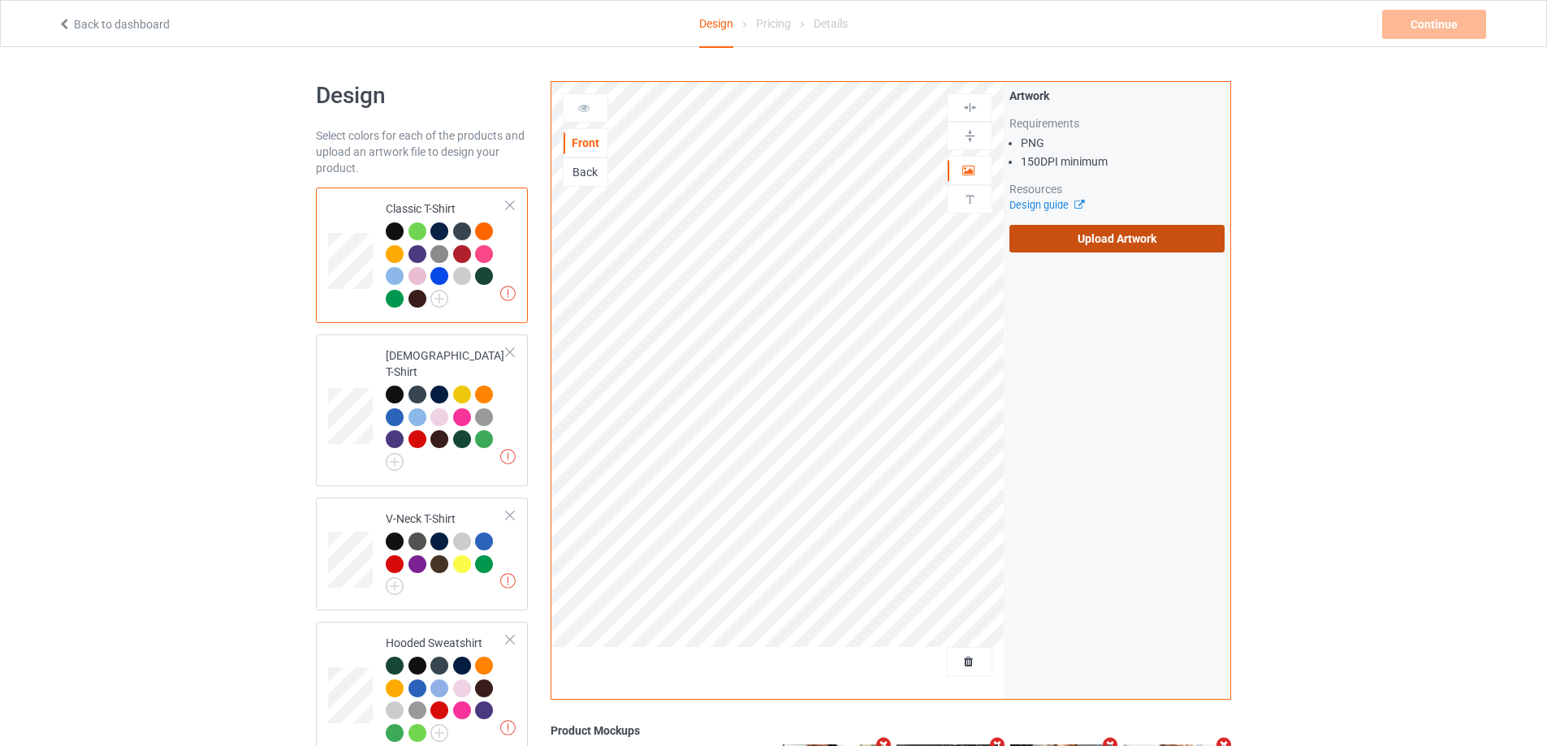
click at [1090, 239] on label "Upload Artwork" at bounding box center [1116, 239] width 215 height 28
click at [0, 0] on input "Upload Artwork" at bounding box center [0, 0] width 0 height 0
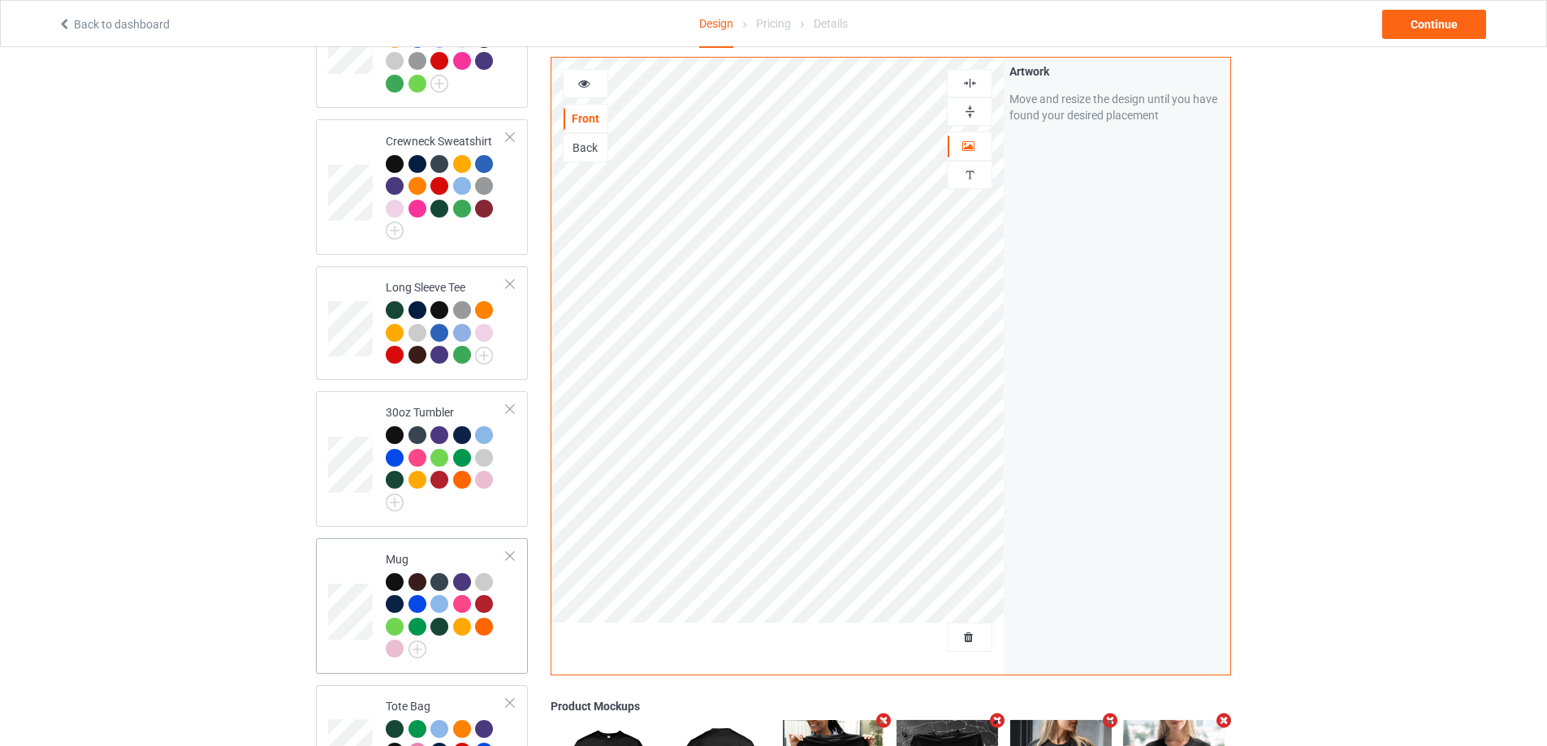
scroll to position [731, 0]
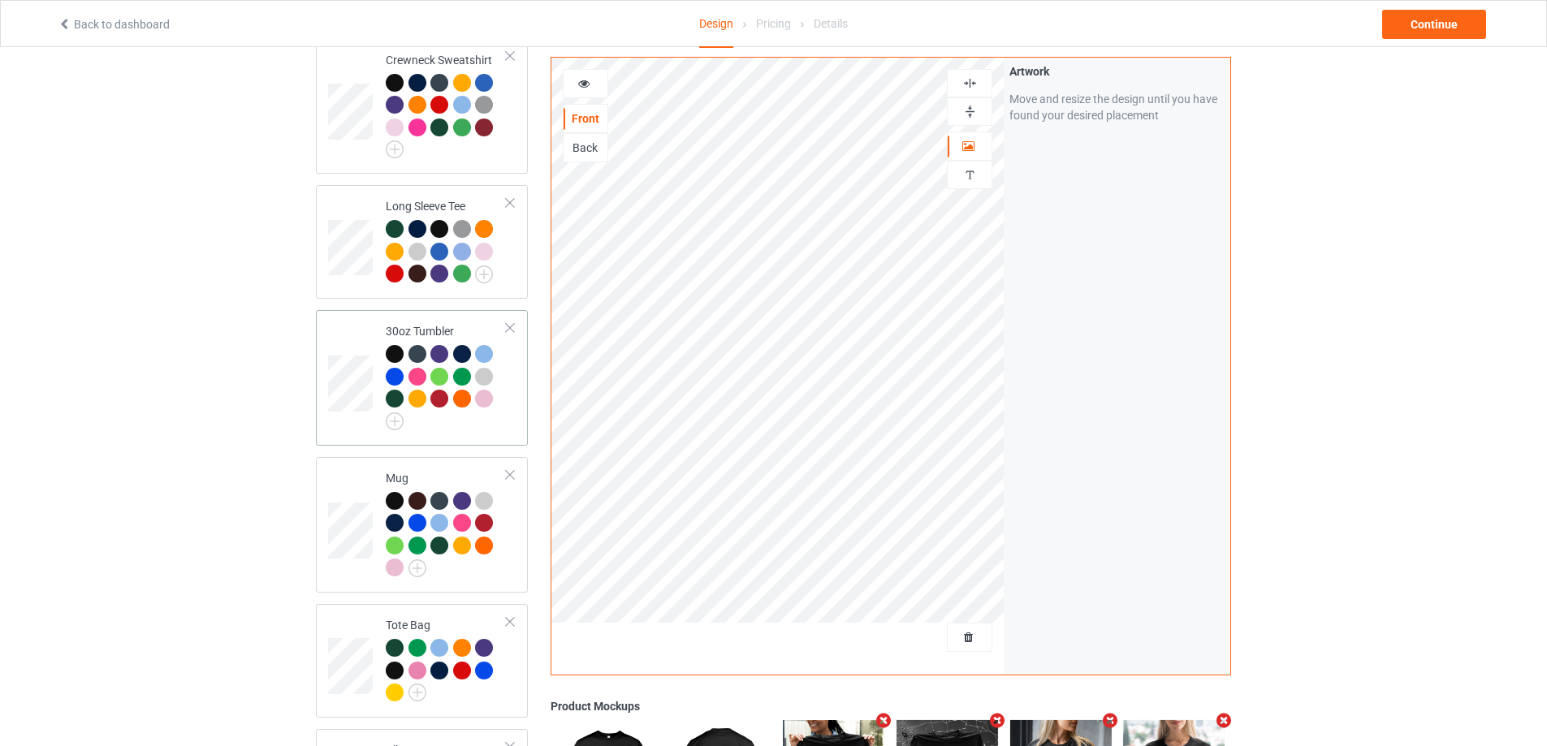
click at [477, 404] on div at bounding box center [446, 387] width 121 height 85
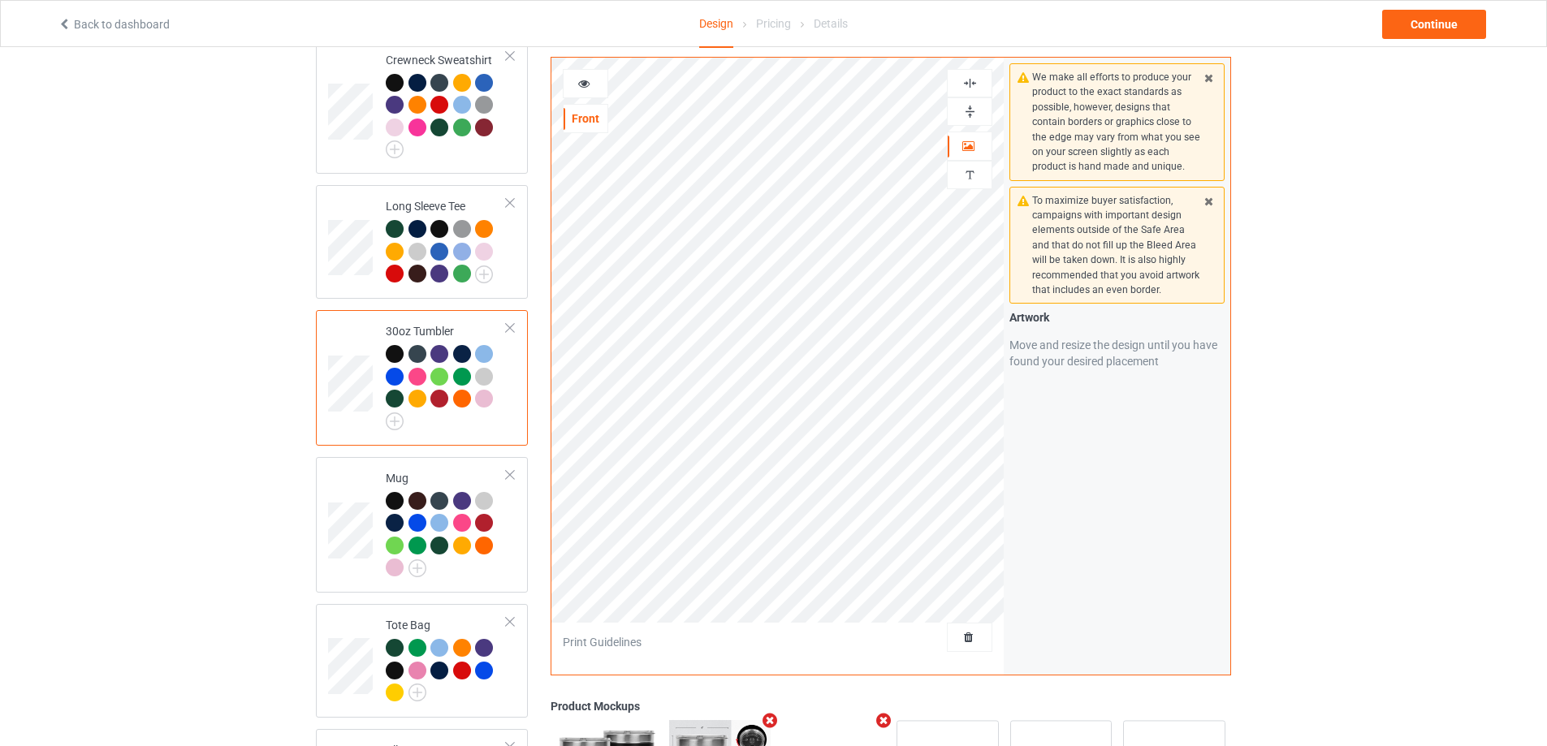
click at [507, 322] on div at bounding box center [509, 327] width 11 height 11
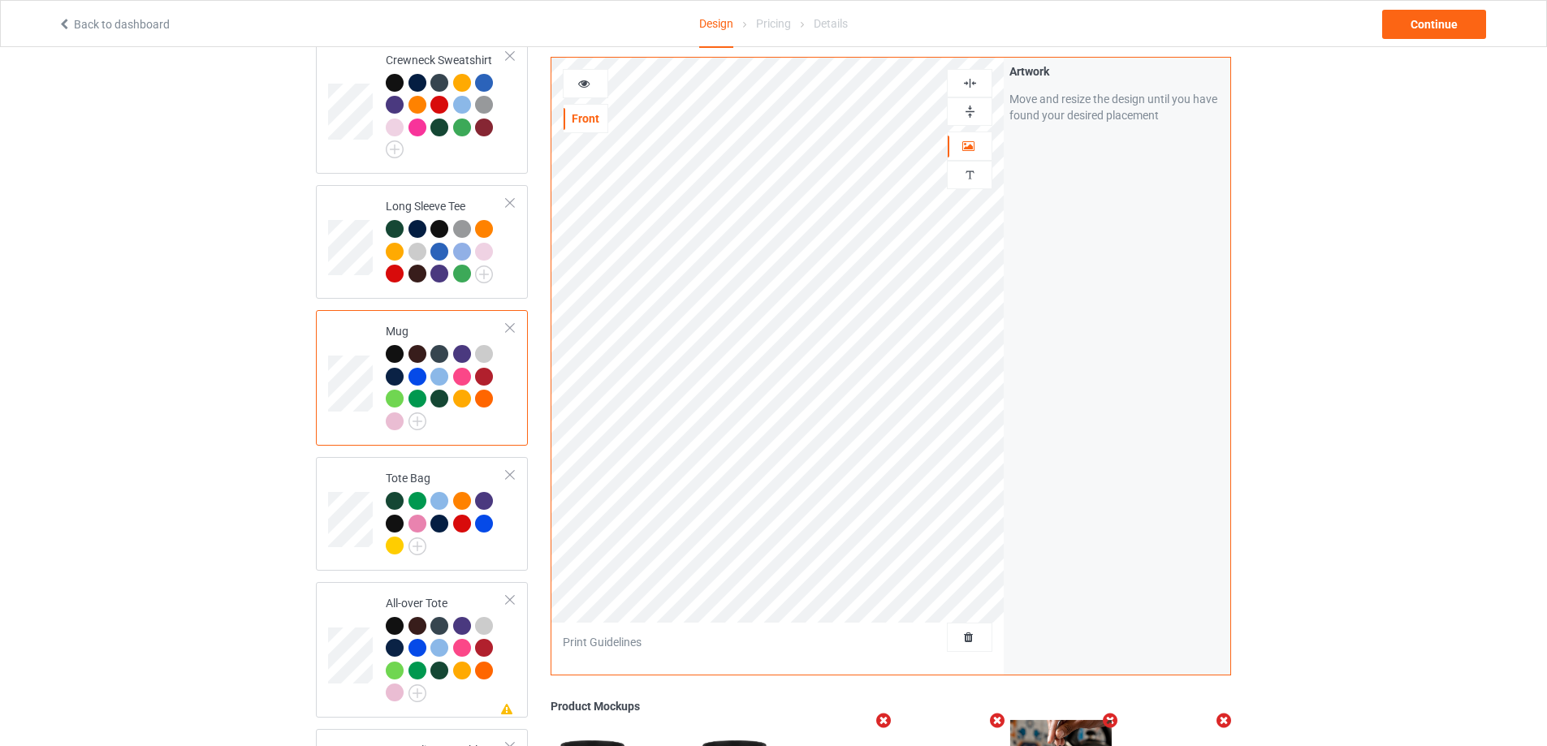
click at [473, 425] on td "Mug" at bounding box center [446, 378] width 139 height 123
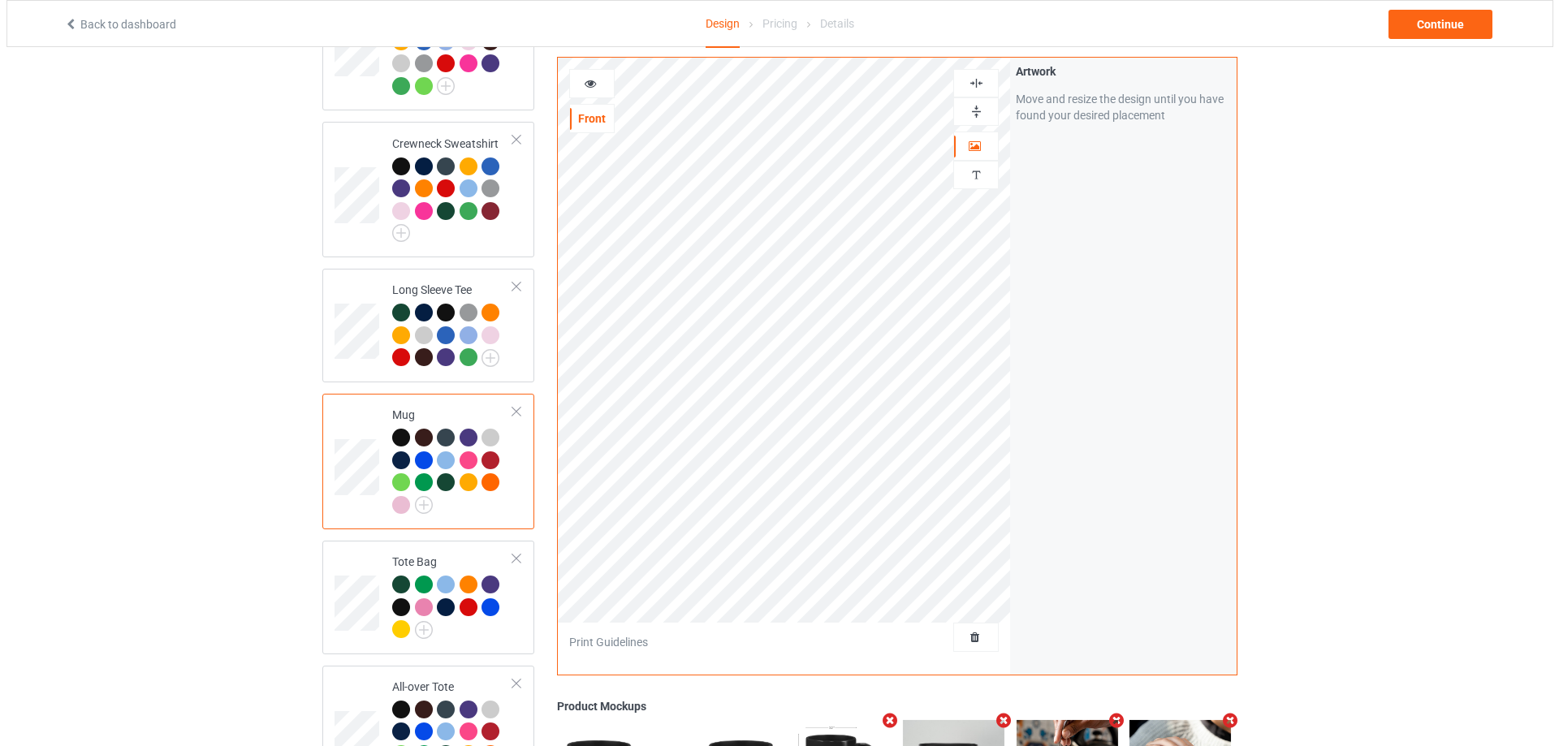
scroll to position [404, 0]
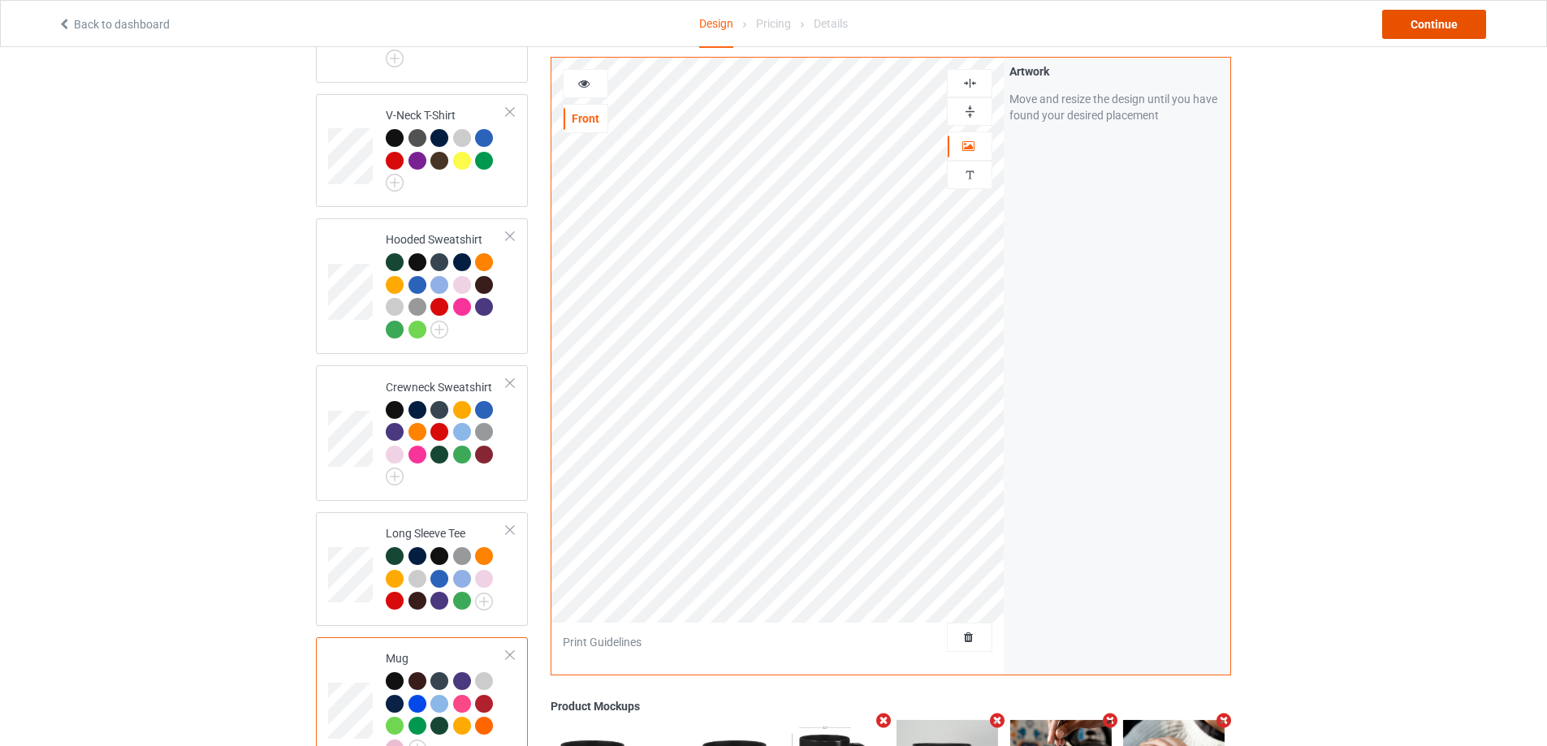
click at [1413, 32] on div "Continue" at bounding box center [1434, 24] width 104 height 29
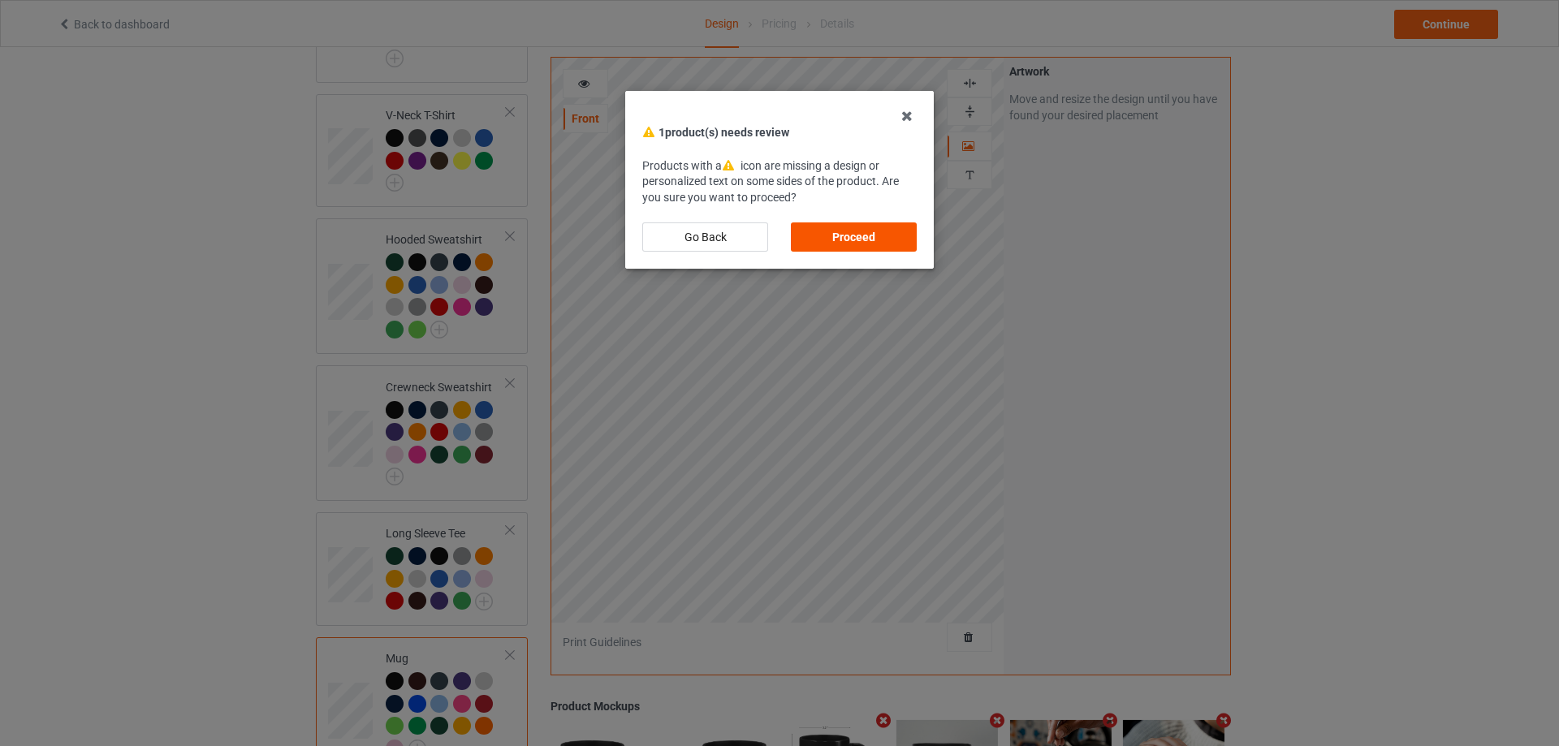
click at [839, 232] on div "Proceed" at bounding box center [854, 236] width 126 height 29
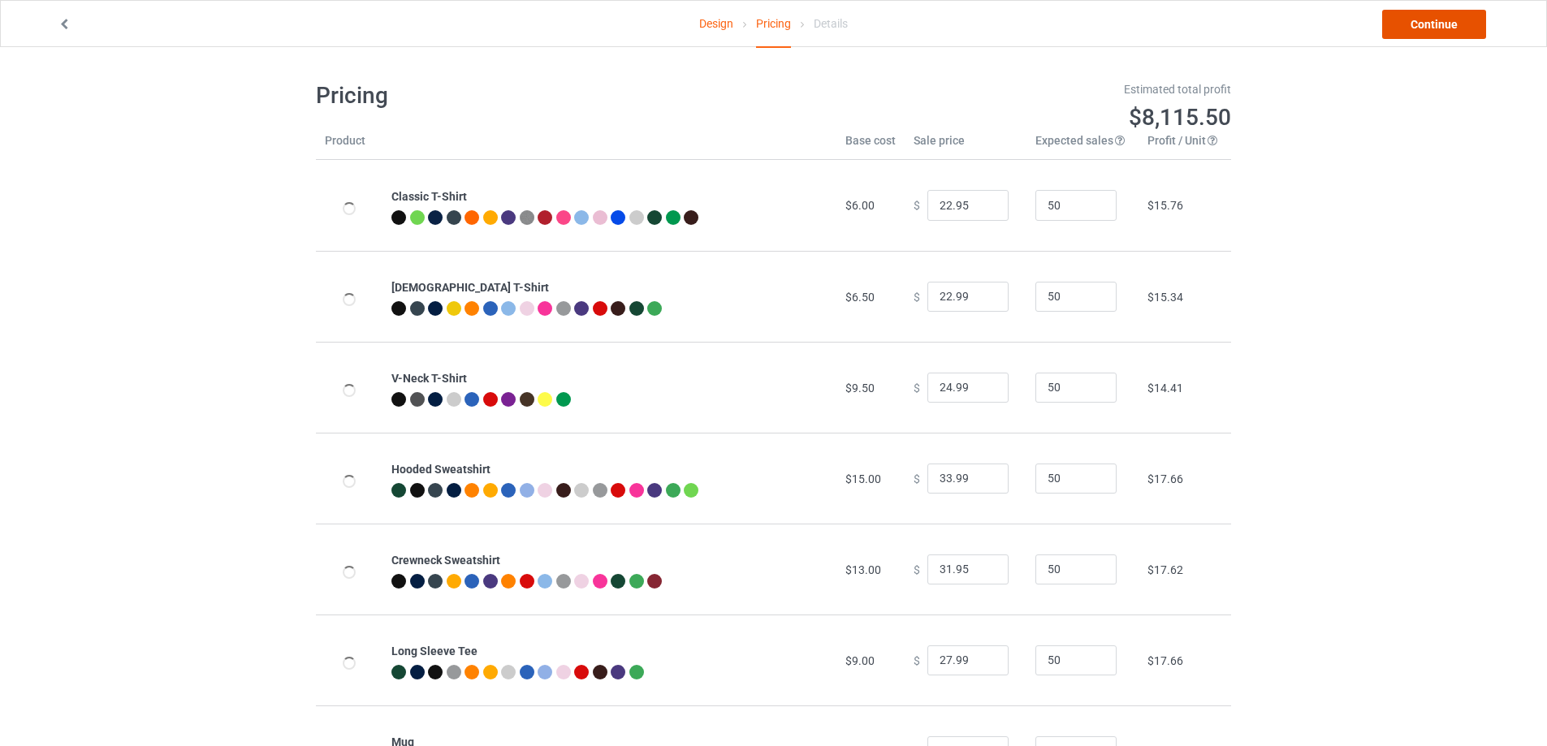
click at [1413, 19] on link "Continue" at bounding box center [1434, 24] width 104 height 29
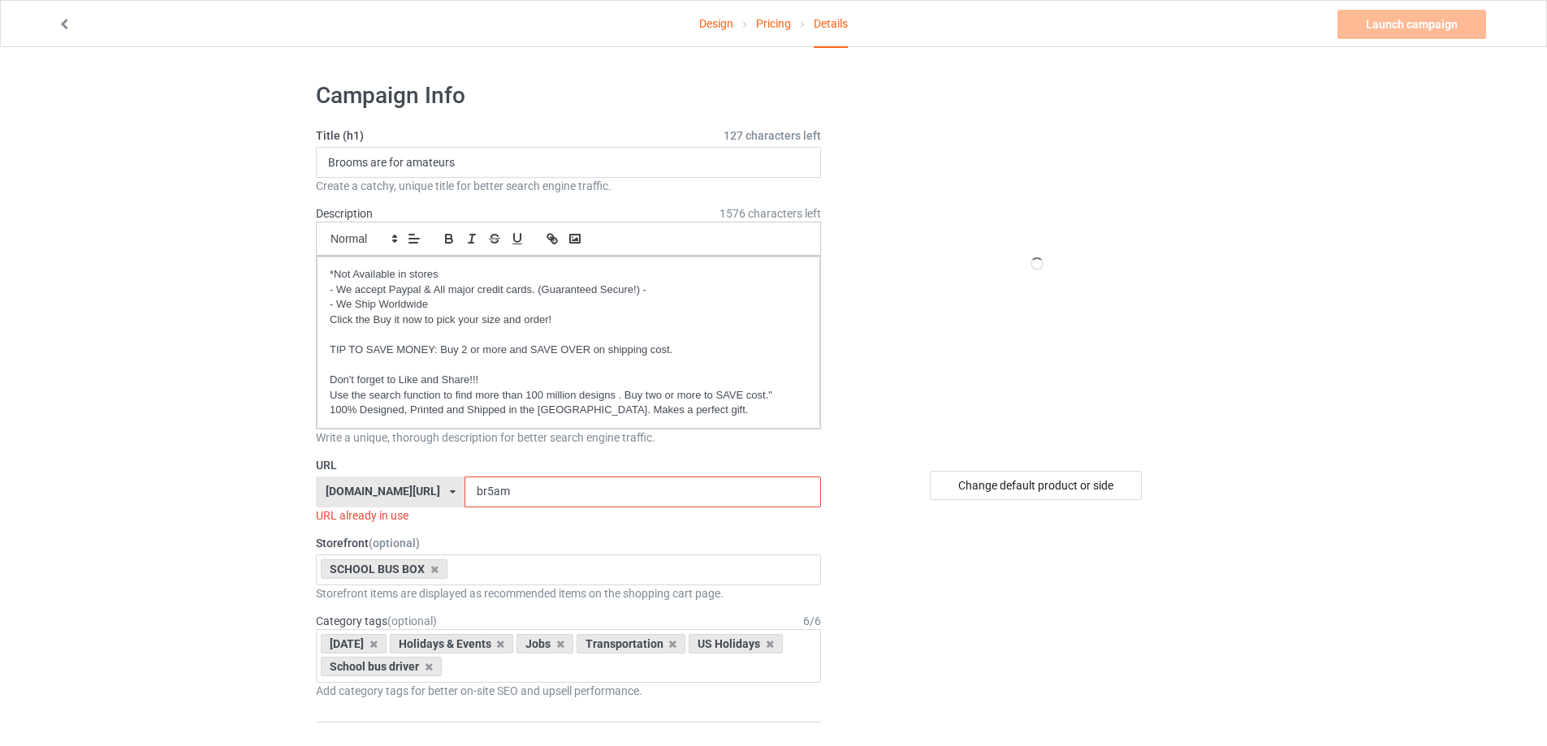
click at [501, 489] on input "br5am" at bounding box center [642, 492] width 356 height 31
click at [500, 489] on input "br5am" at bounding box center [642, 492] width 356 height 31
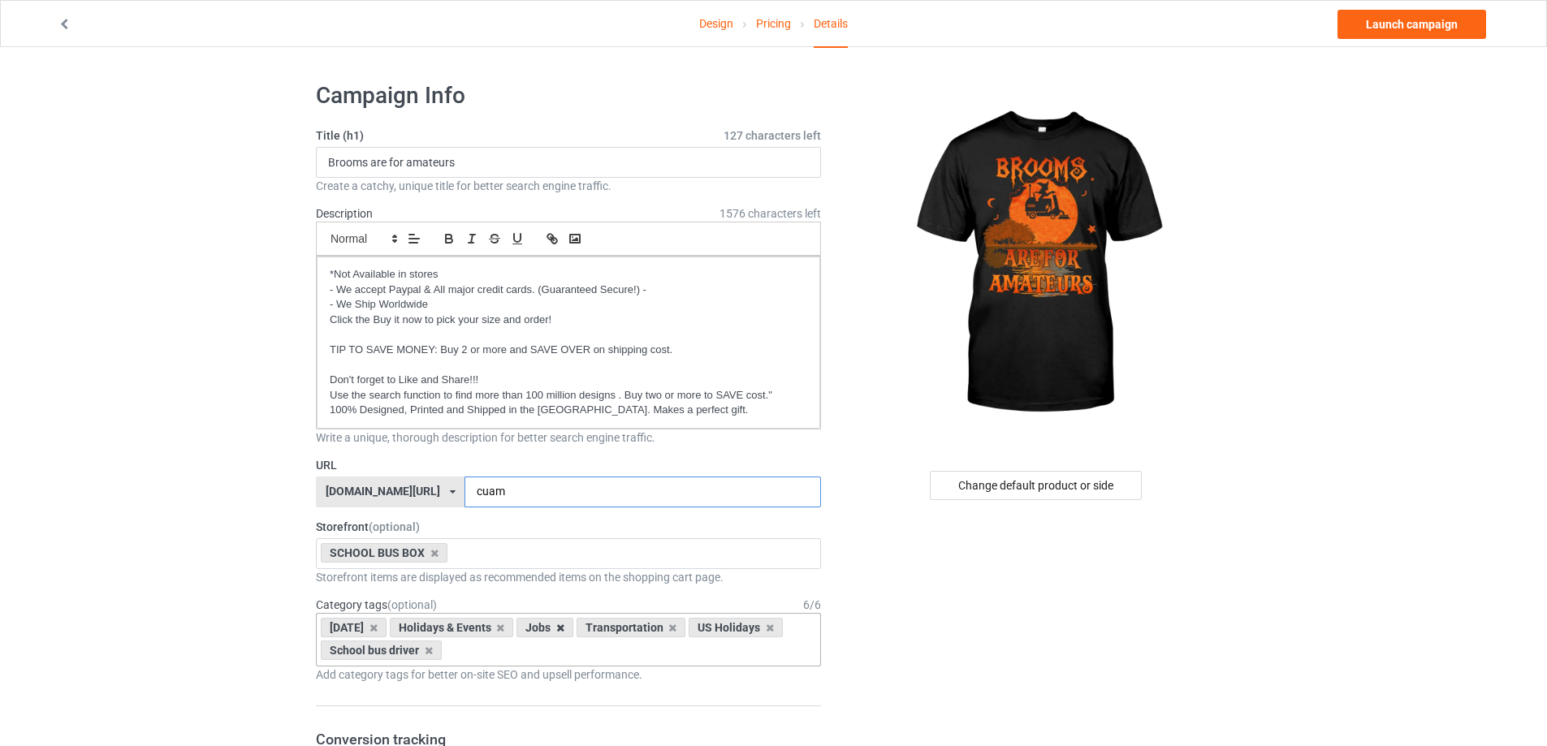
type input "cuam"
click at [564, 628] on icon at bounding box center [560, 628] width 8 height 11
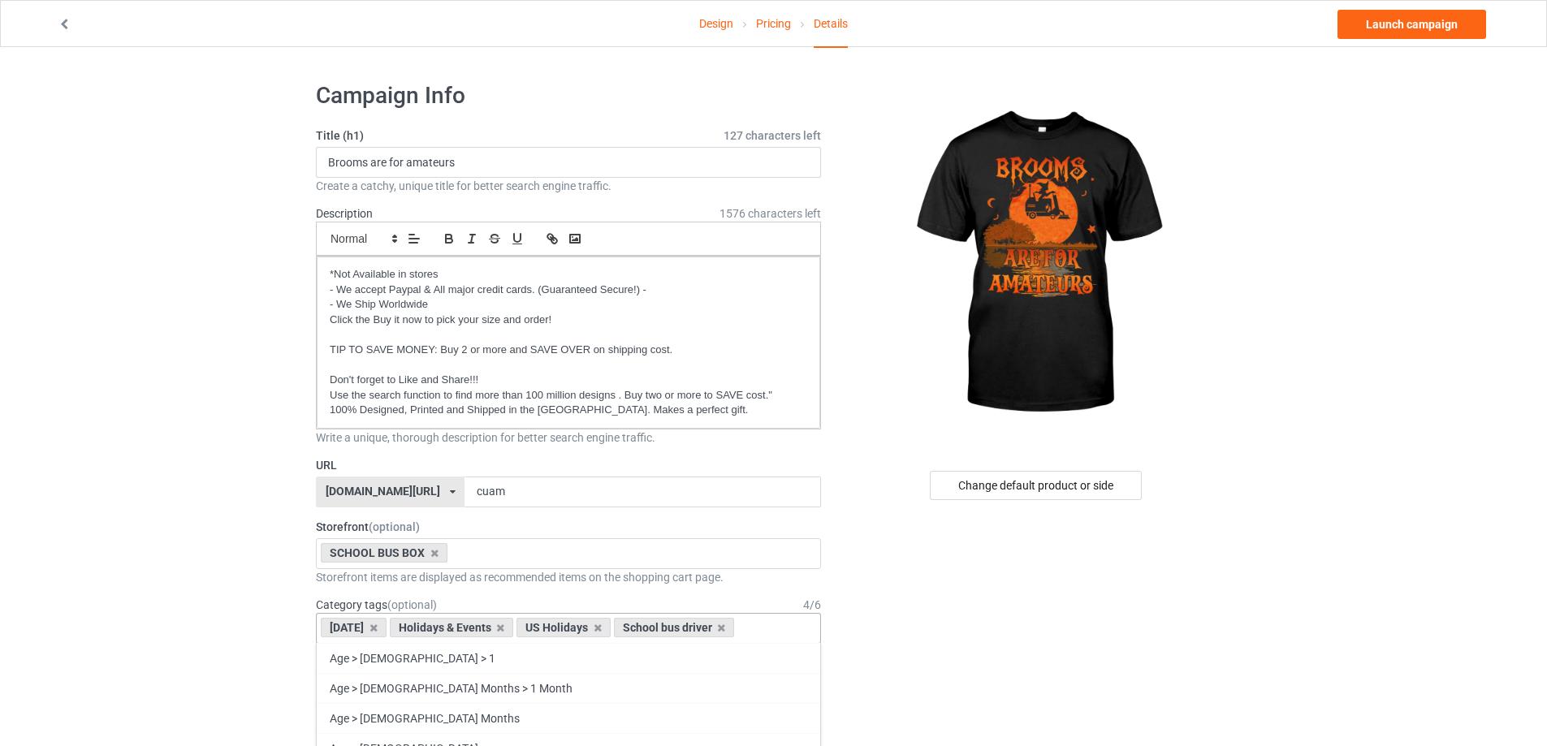
click at [602, 627] on icon at bounding box center [597, 628] width 8 height 11
click at [553, 627] on icon at bounding box center [555, 628] width 8 height 11
click at [553, 627] on div "Holidays & Events Age > 1-19 > 1 Age > 1-12 Months > 1 Month Age > 1-12 Months …" at bounding box center [568, 628] width 505 height 31
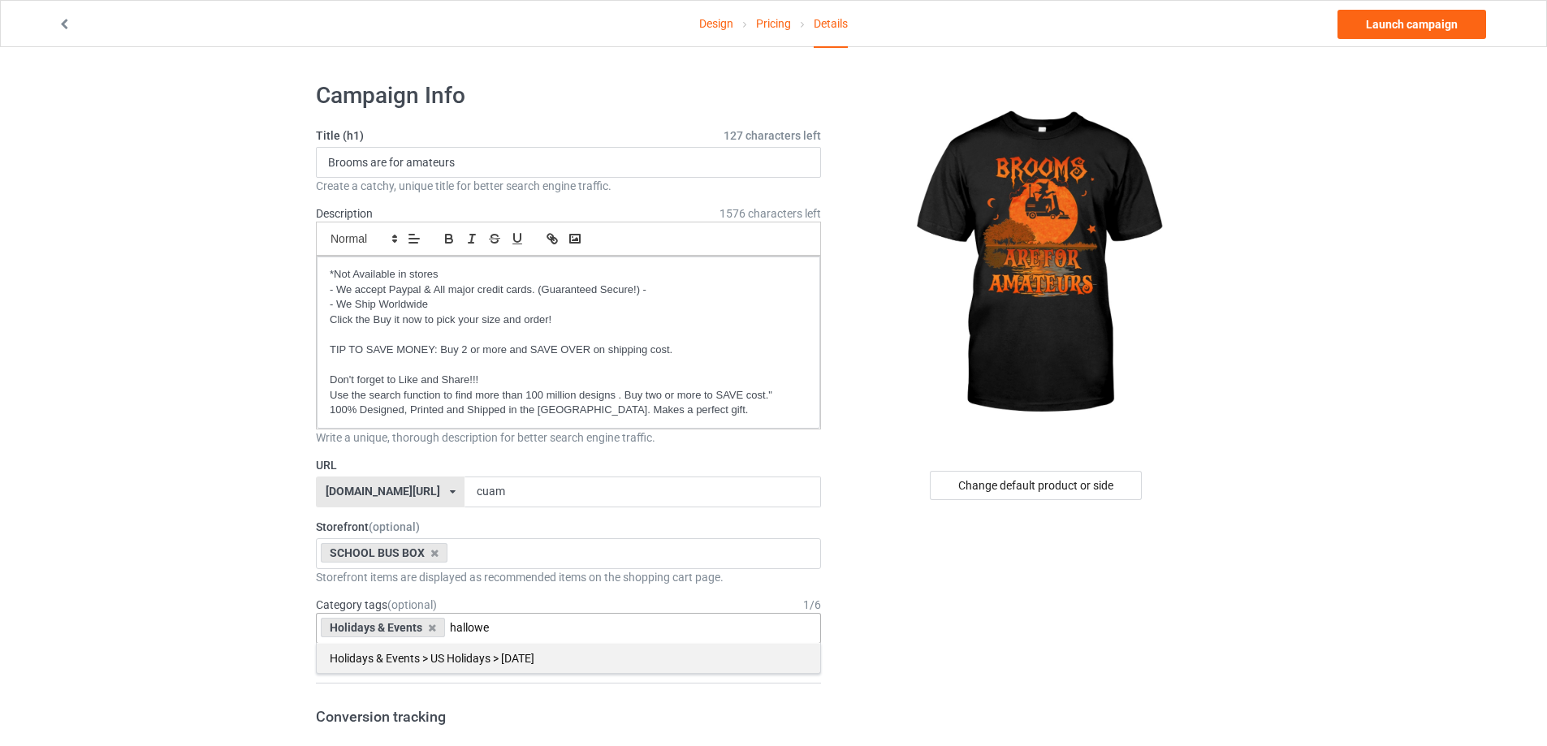
type input "hallowe"
click at [487, 654] on div "Holidays & Events > US Holidays > Halloween" at bounding box center [568, 658] width 503 height 30
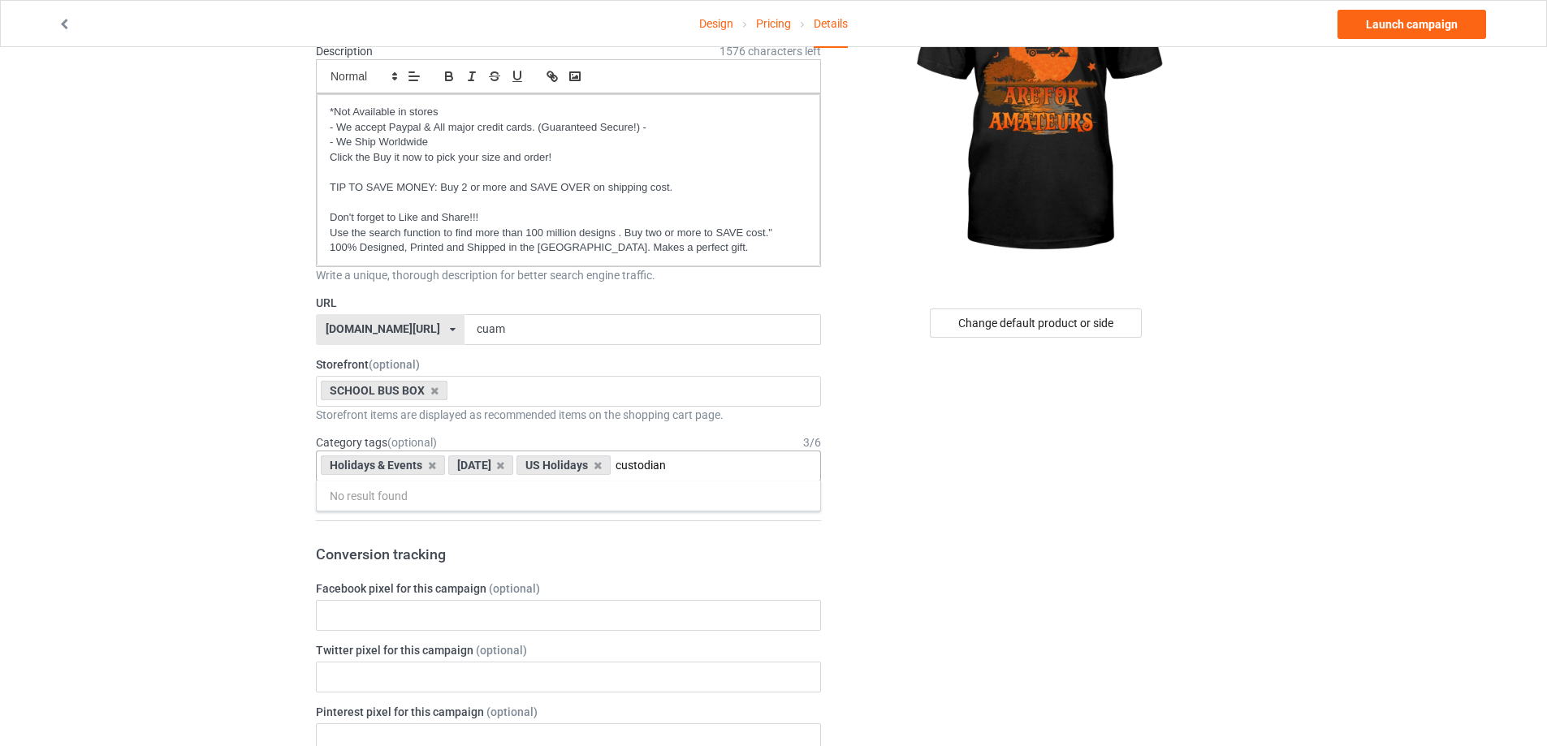
click at [671, 462] on input "custodian" at bounding box center [654, 466] width 78 height 14
paste input "leaner"
type input "cleaner"
click at [659, 470] on input "cleaner" at bounding box center [647, 466] width 65 height 14
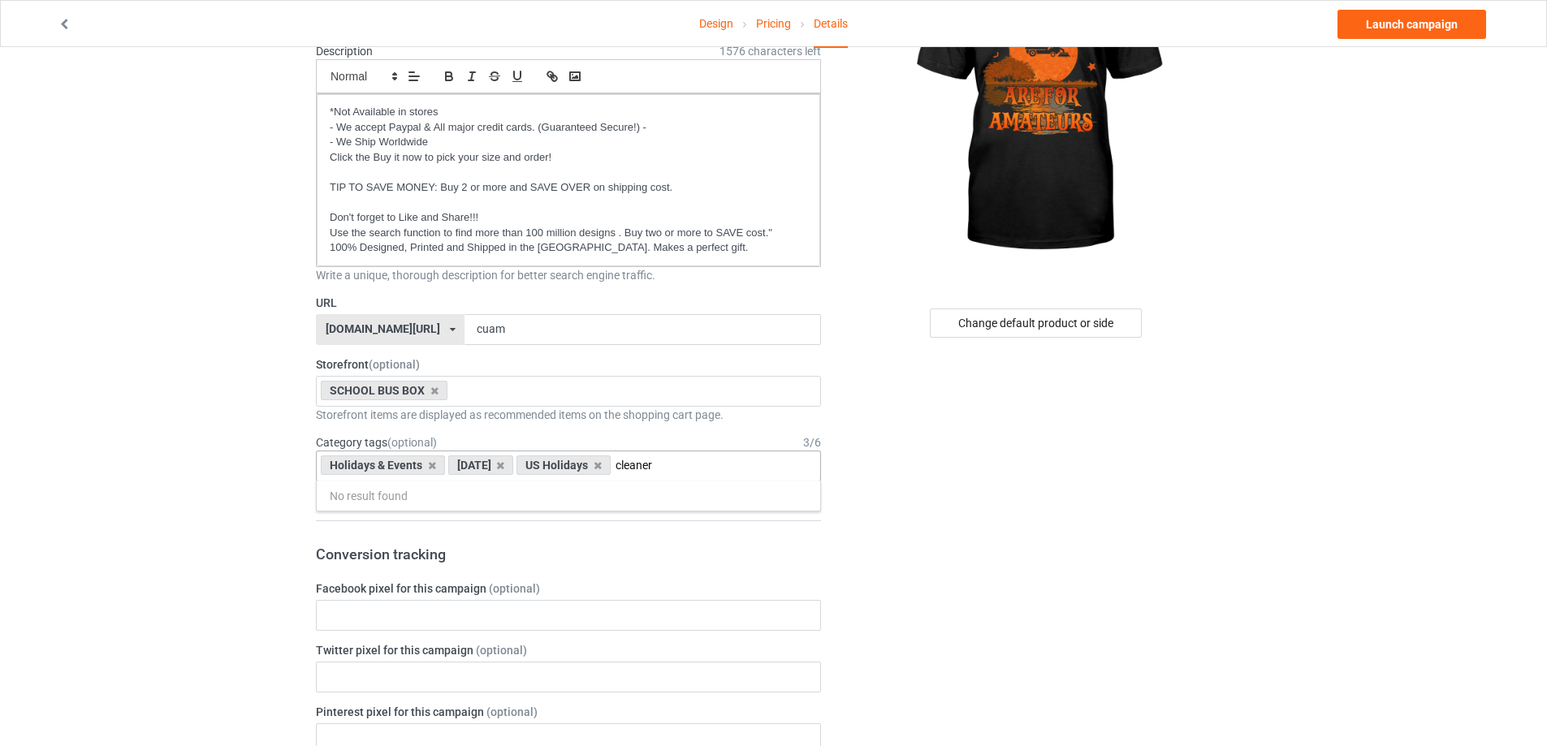
click at [658, 471] on input "cleaner" at bounding box center [647, 466] width 65 height 14
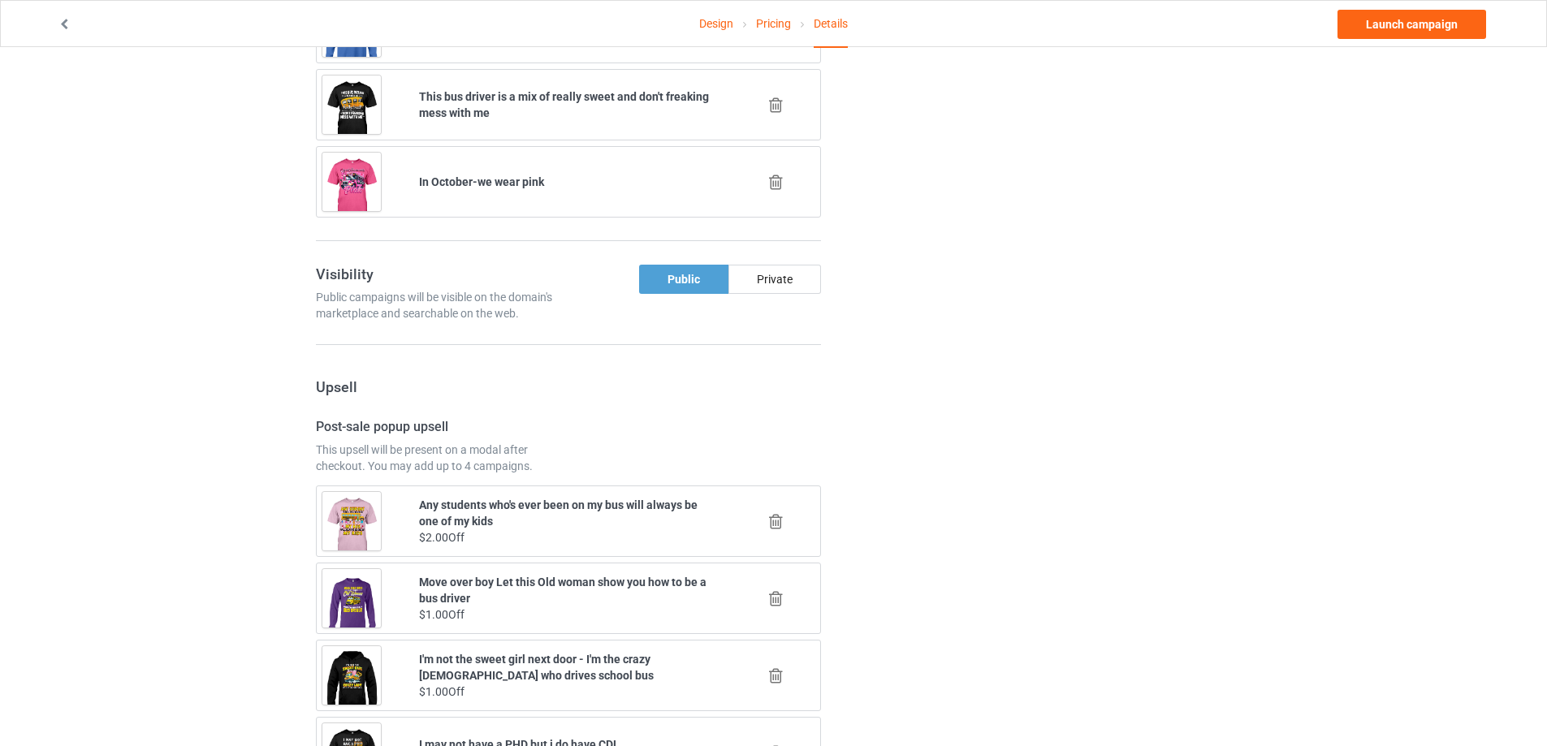
scroll to position [893, 0]
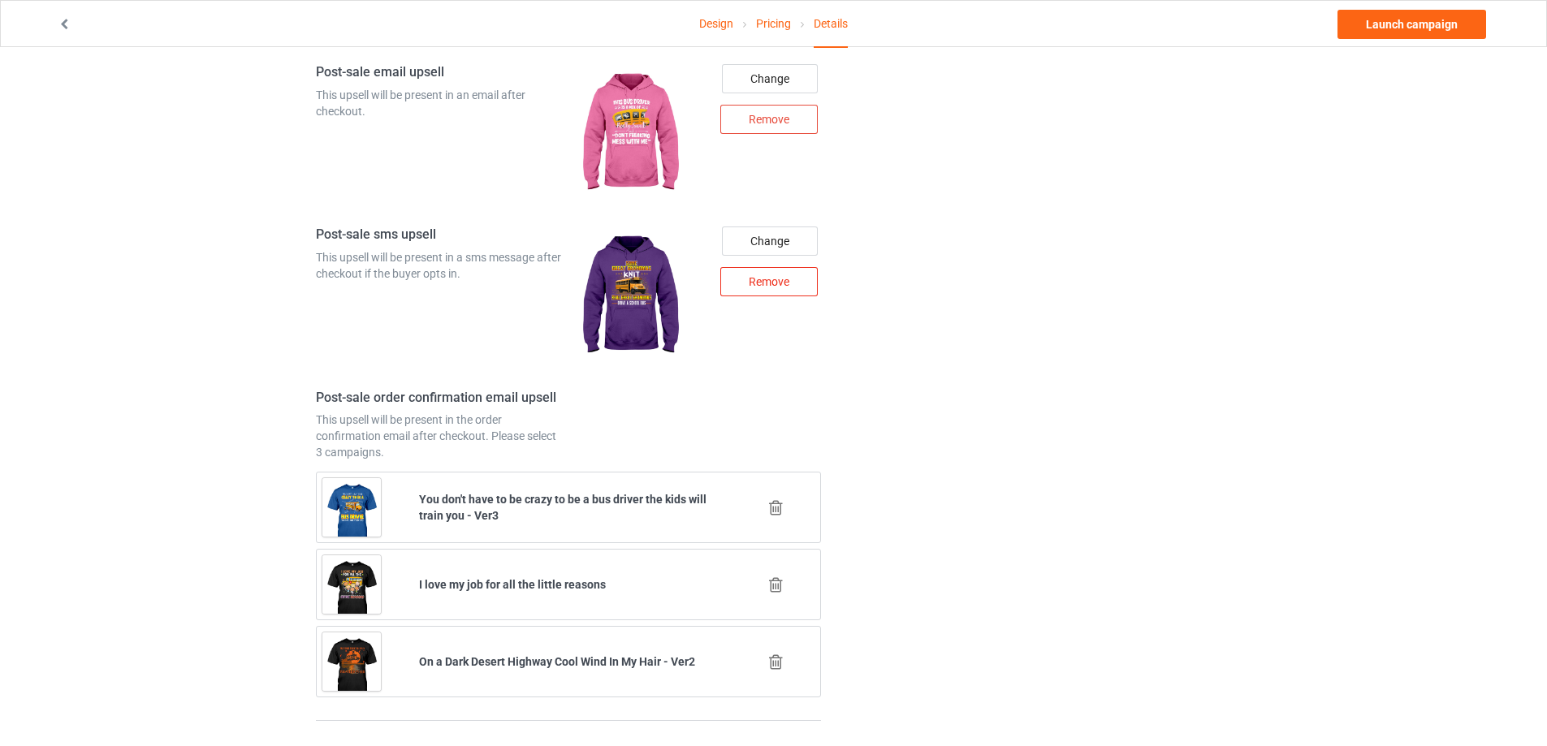
click at [777, 285] on div "Remove" at bounding box center [768, 281] width 97 height 29
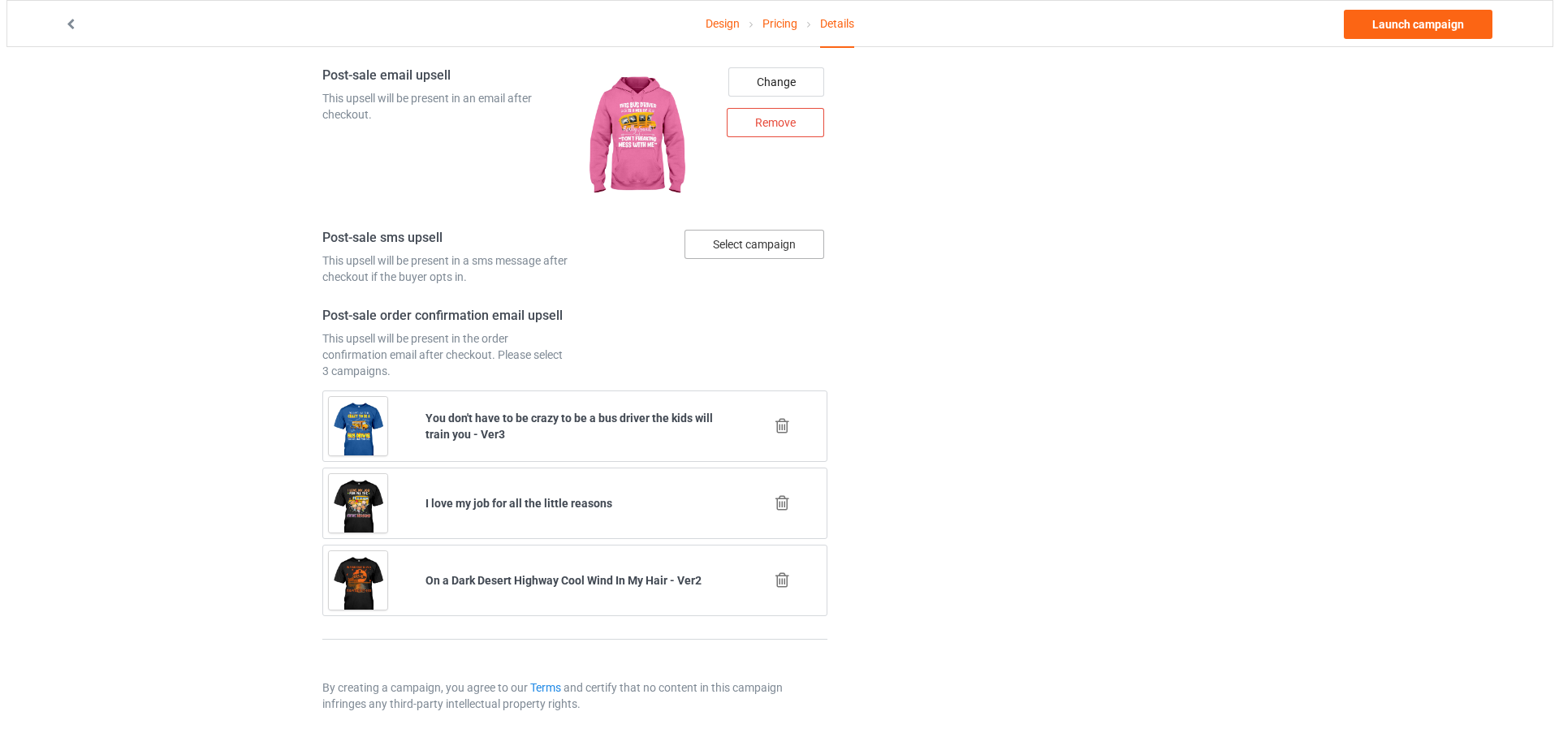
scroll to position [1961, 0]
click at [766, 248] on div "Select campaign" at bounding box center [748, 244] width 140 height 29
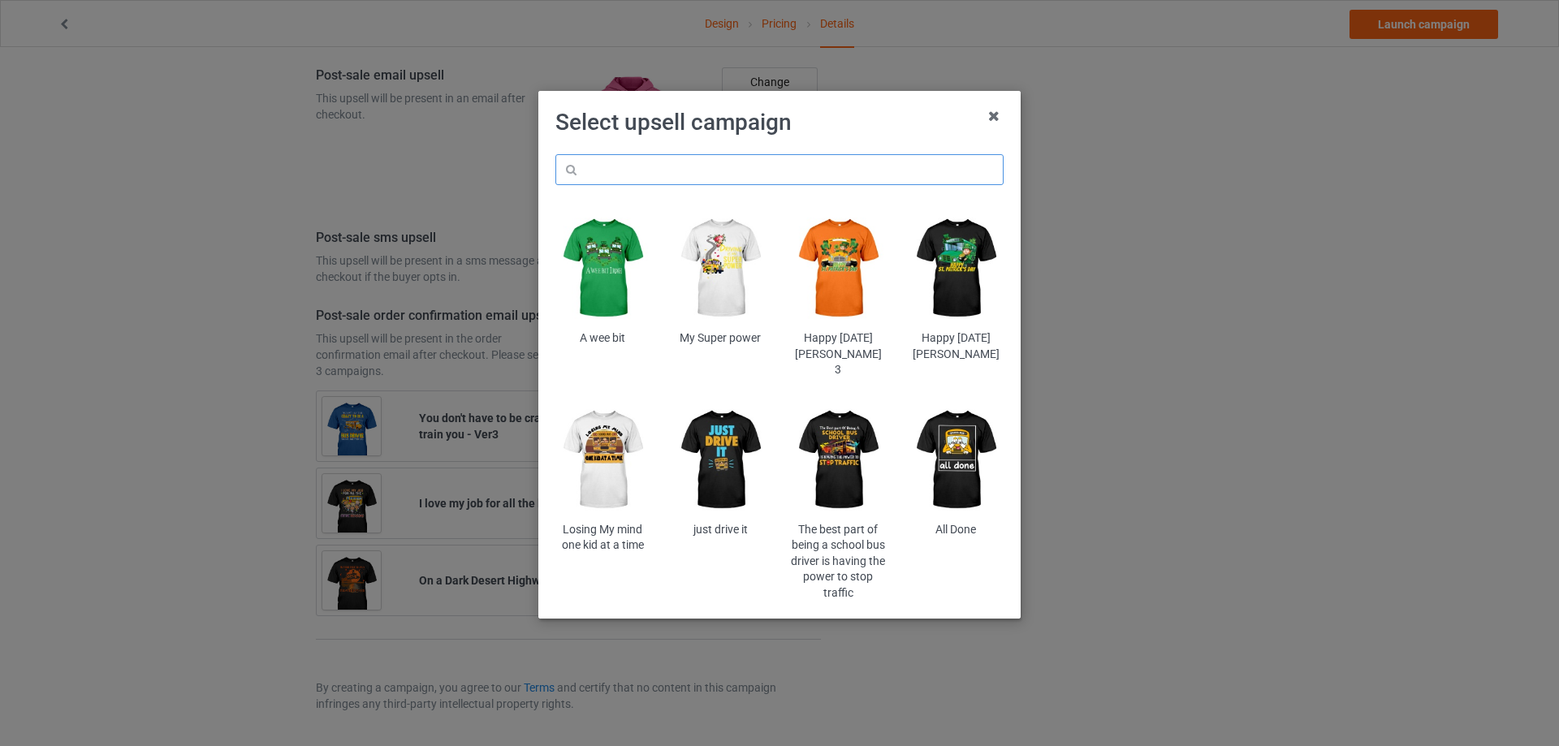
click at [719, 169] on input "text" at bounding box center [779, 169] width 448 height 31
paste input "picu"
type input "picu"
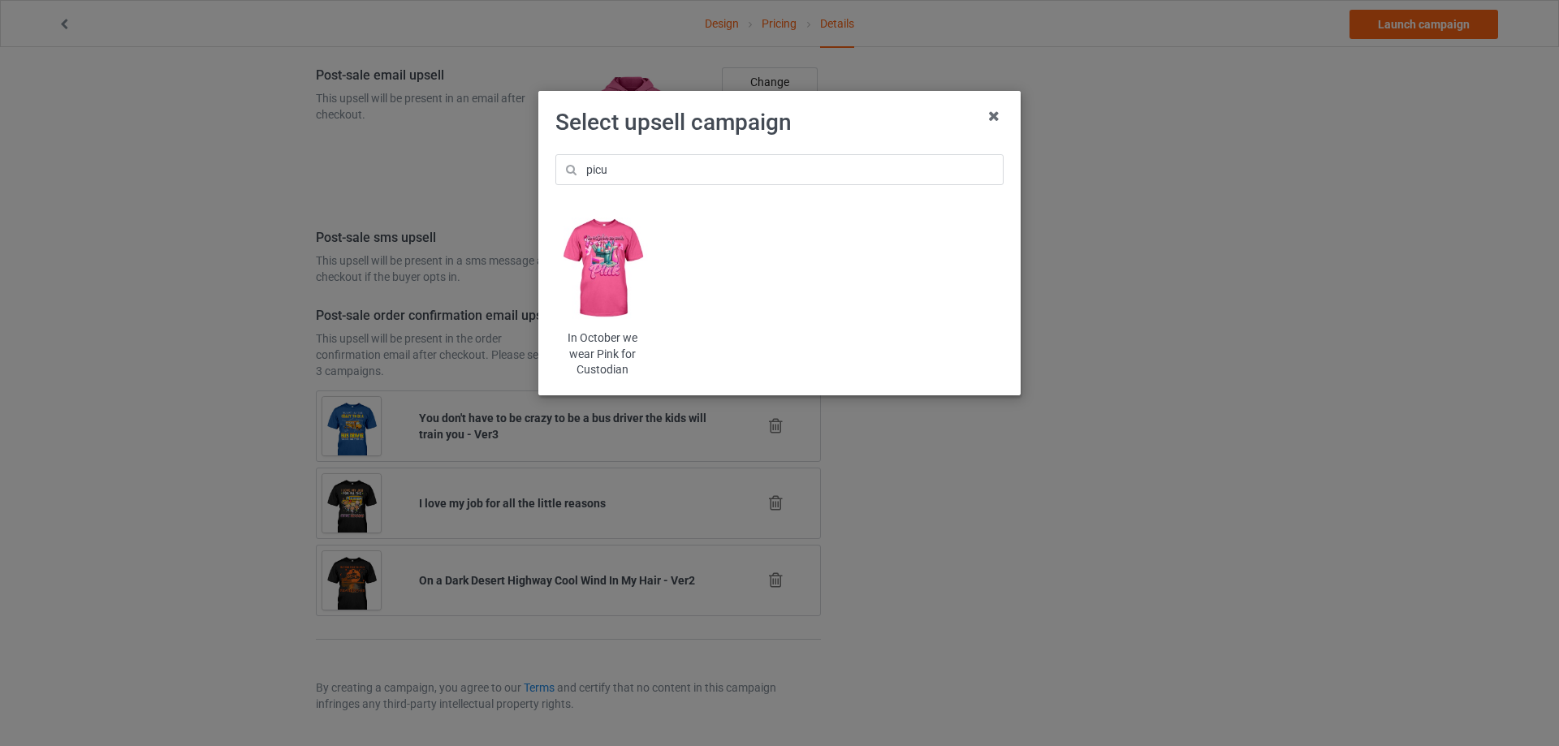
click at [606, 287] on img at bounding box center [602, 268] width 95 height 119
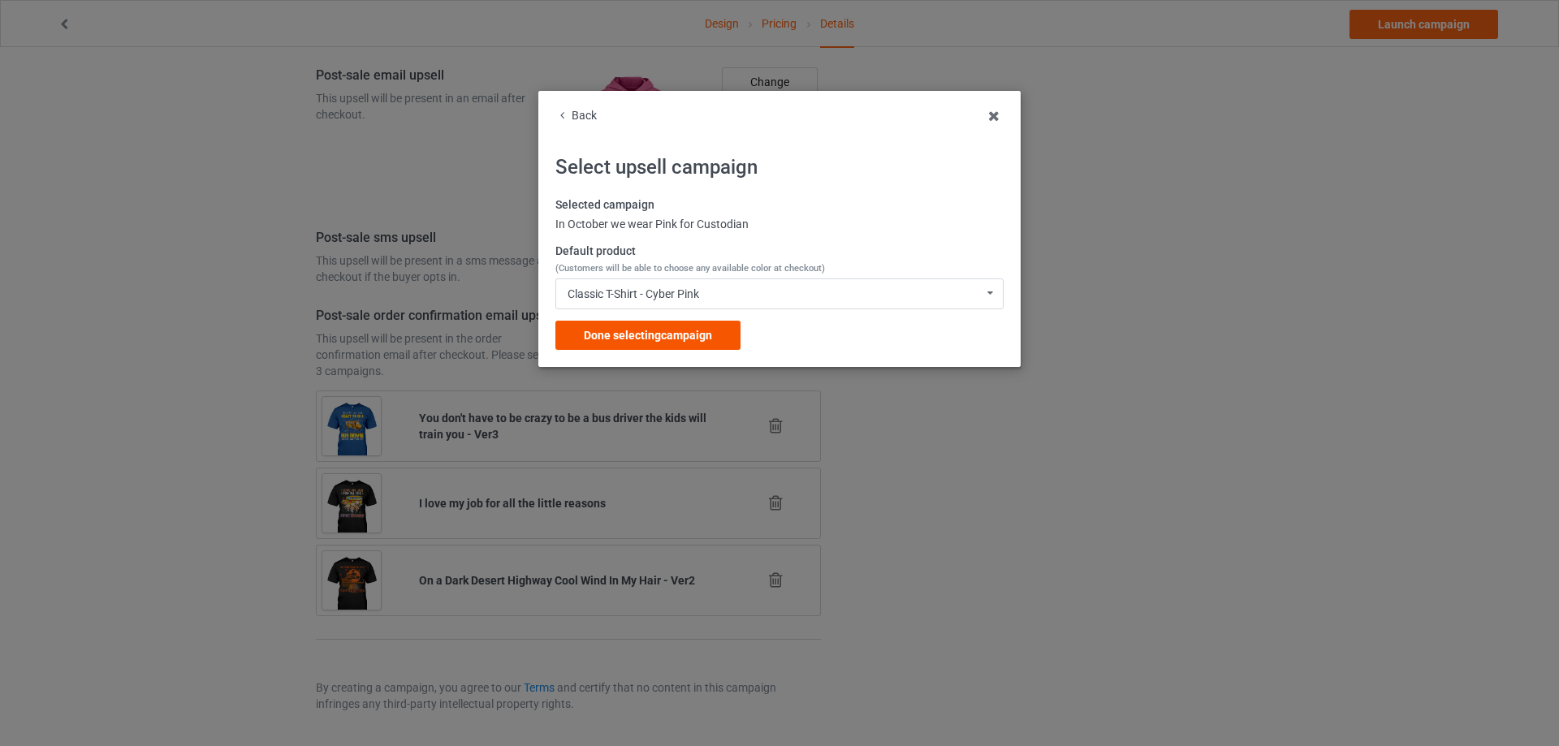
click at [676, 330] on span "Done selecting campaign" at bounding box center [648, 335] width 128 height 13
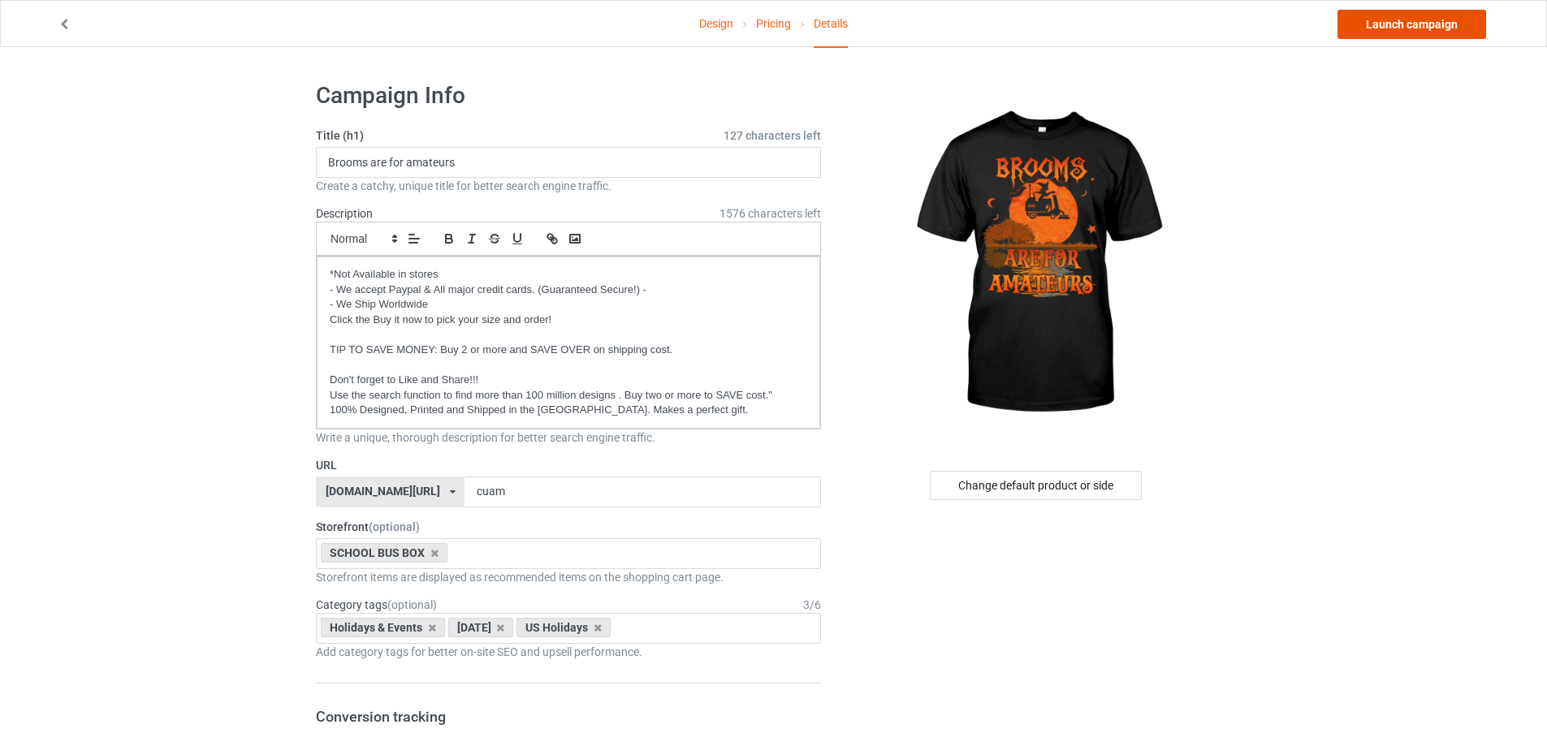
click at [1397, 30] on link "Launch campaign" at bounding box center [1411, 24] width 149 height 29
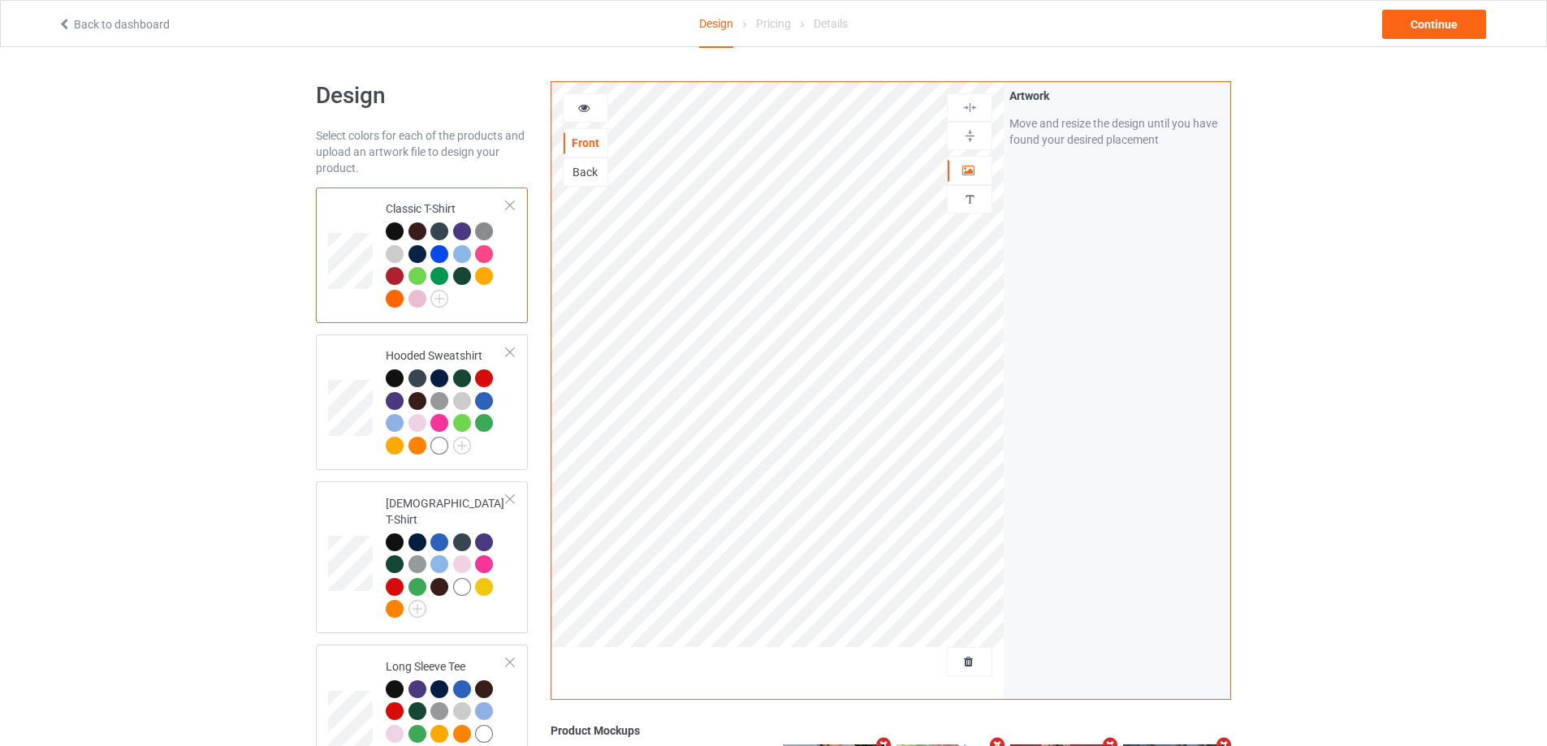
scroll to position [81, 0]
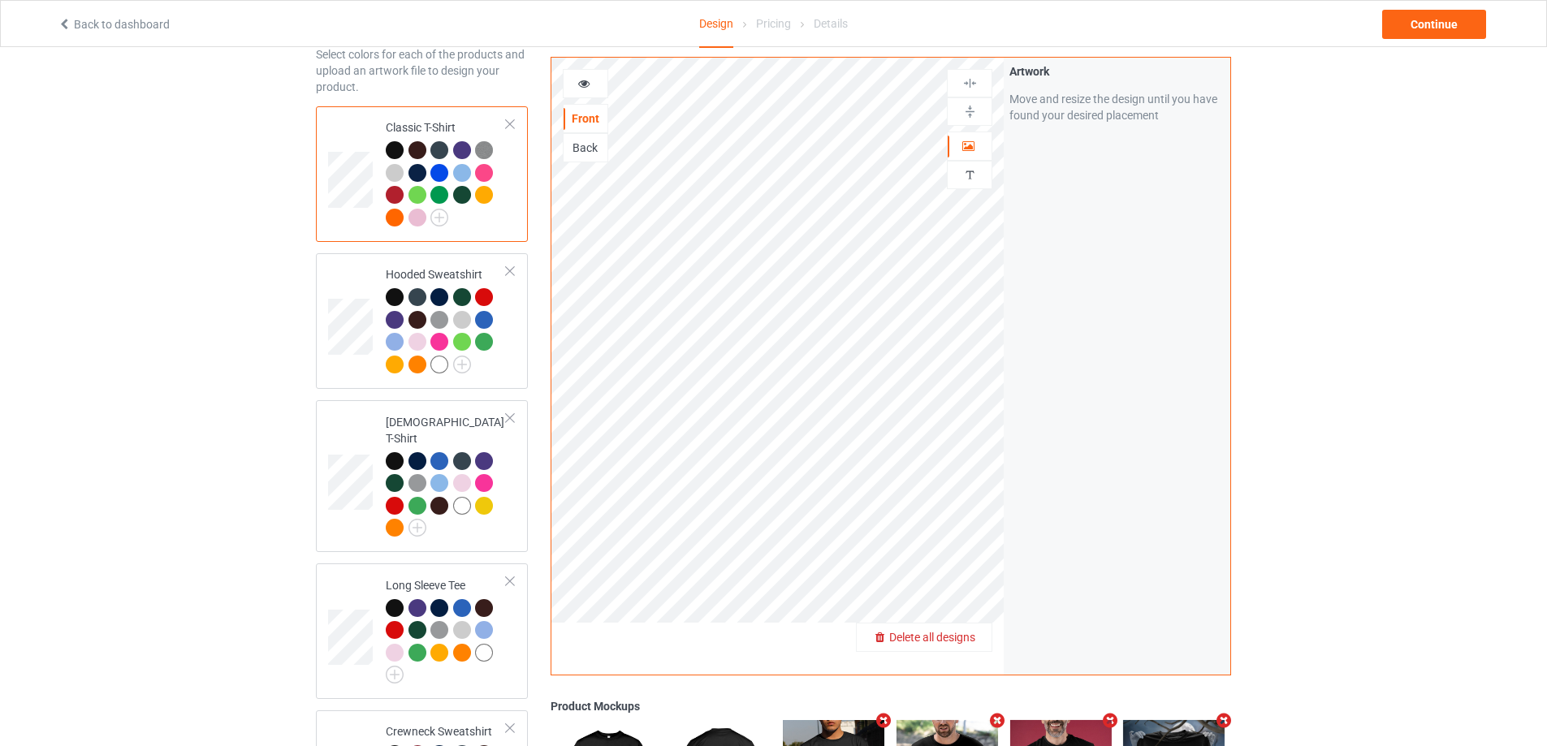
click at [967, 633] on span "Delete all designs" at bounding box center [932, 637] width 86 height 13
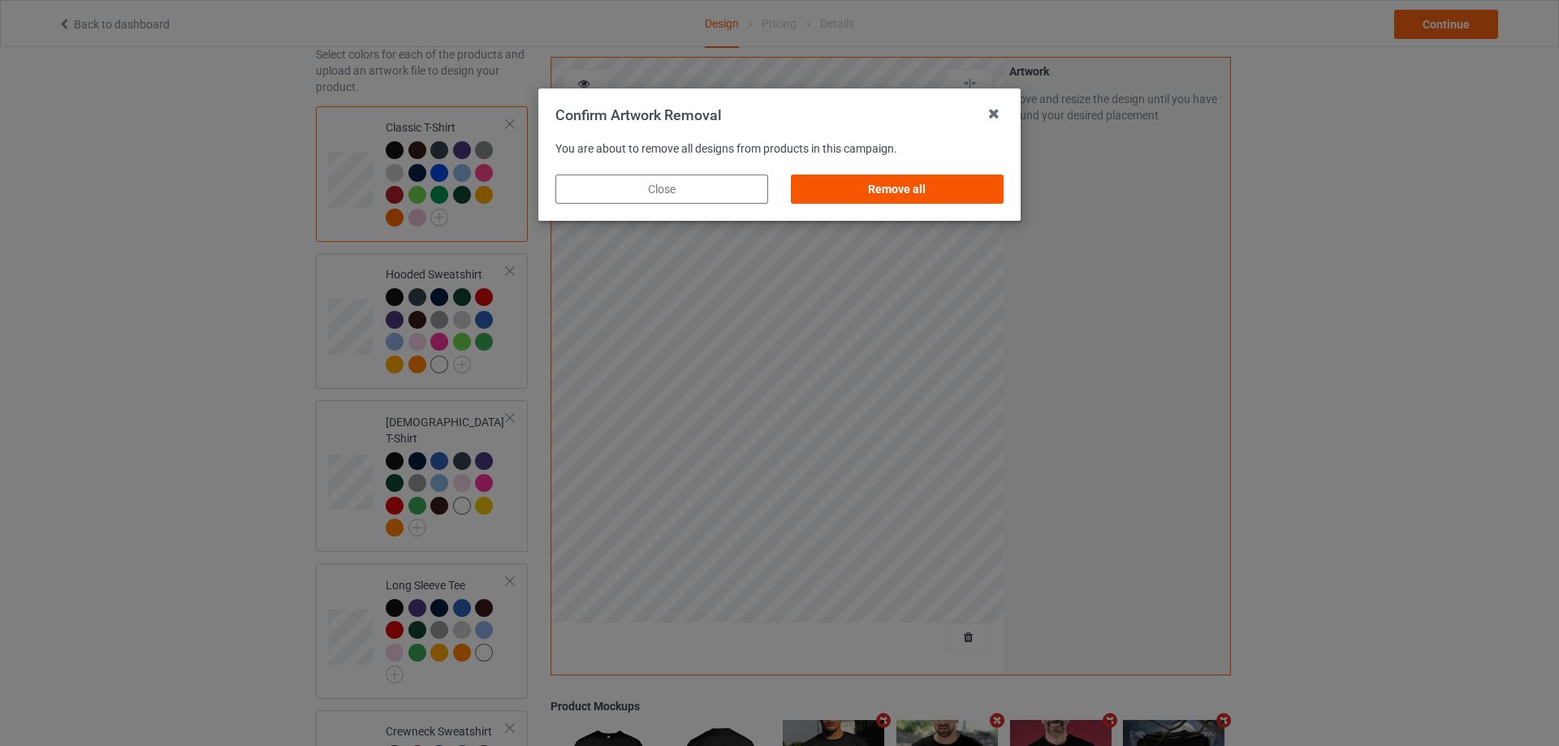
click at [901, 191] on div "Remove all" at bounding box center [897, 189] width 213 height 29
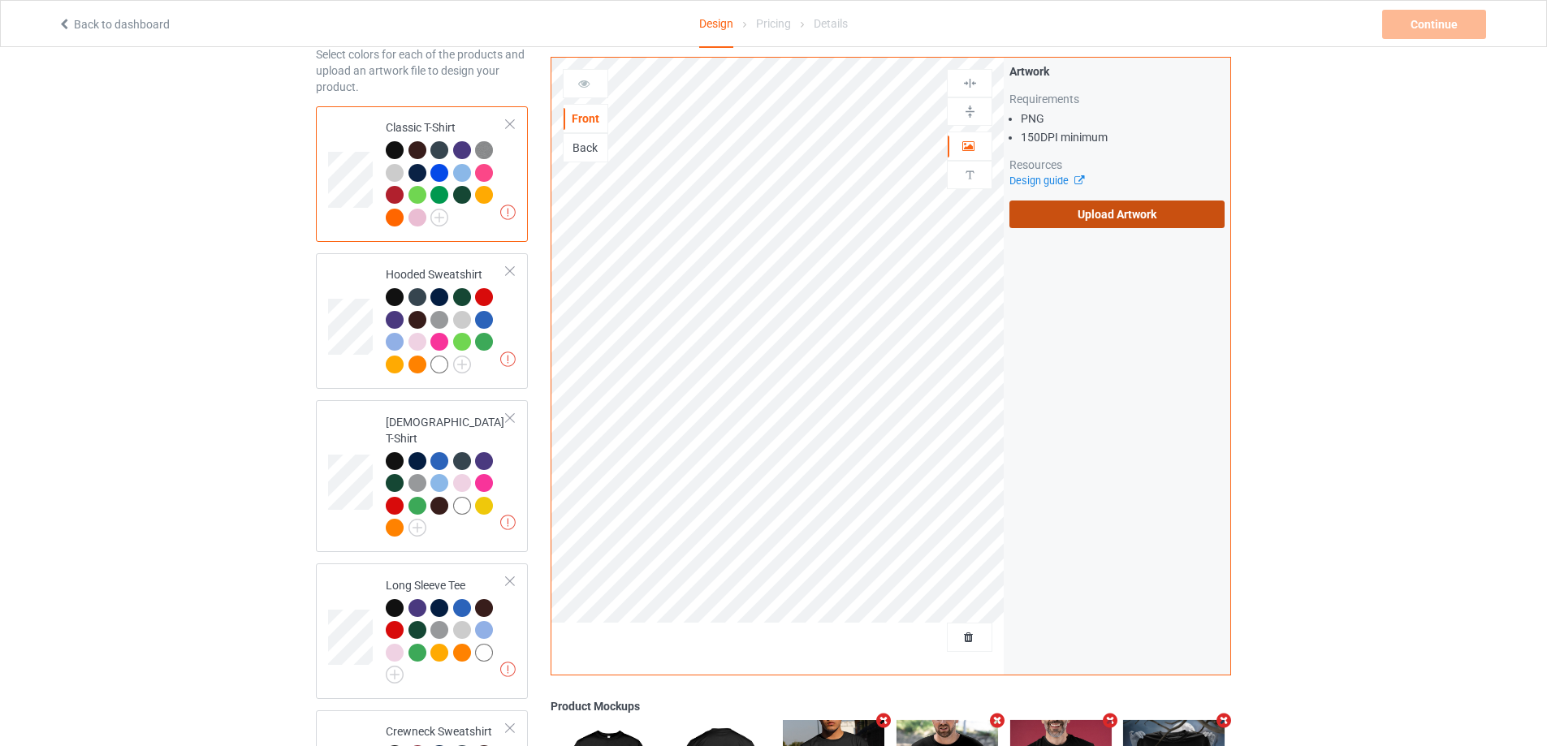
click at [1120, 217] on label "Upload Artwork" at bounding box center [1116, 215] width 215 height 28
click at [0, 0] on input "Upload Artwork" at bounding box center [0, 0] width 0 height 0
click at [93, 24] on link "Back to dashboard" at bounding box center [114, 24] width 112 height 13
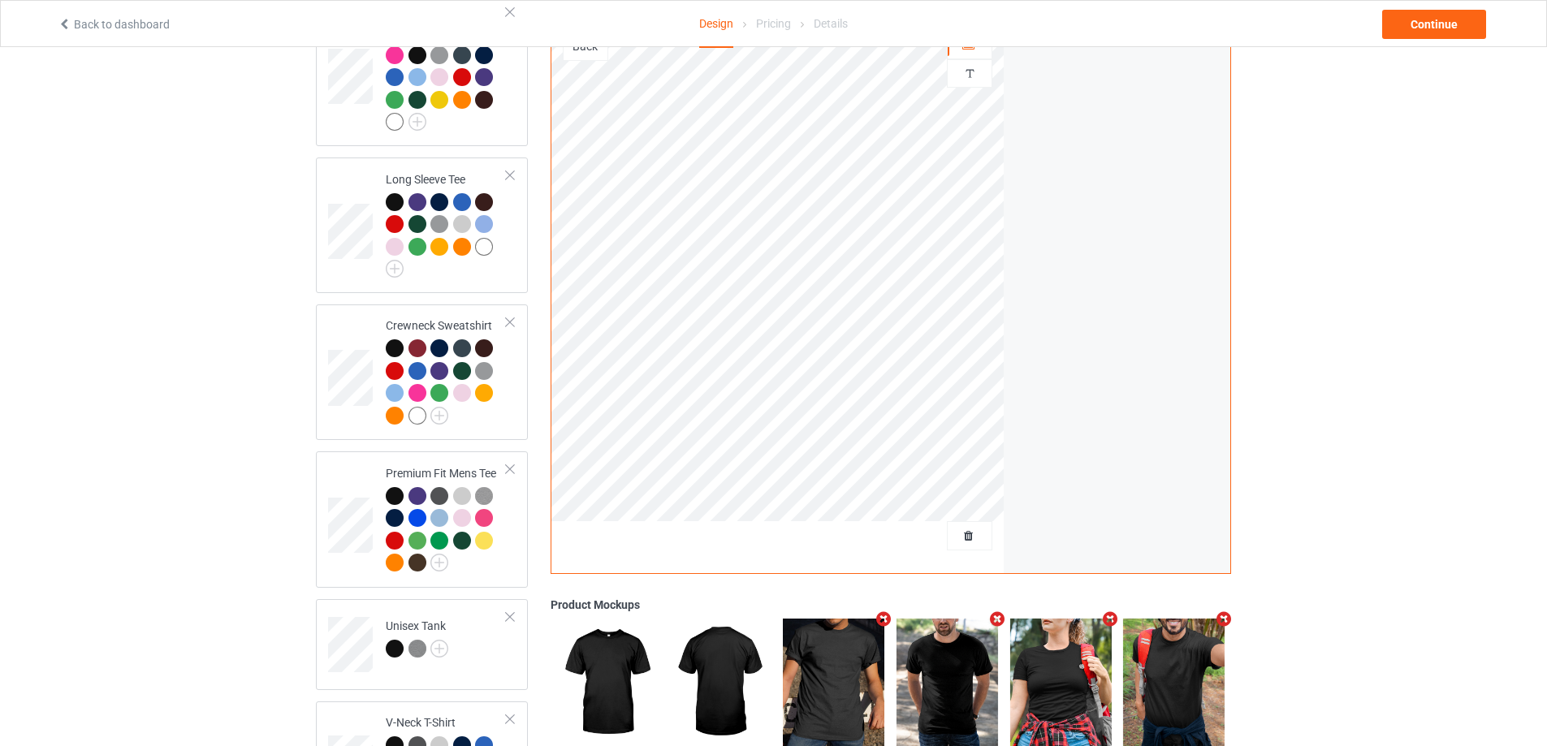
scroll to position [568, 0]
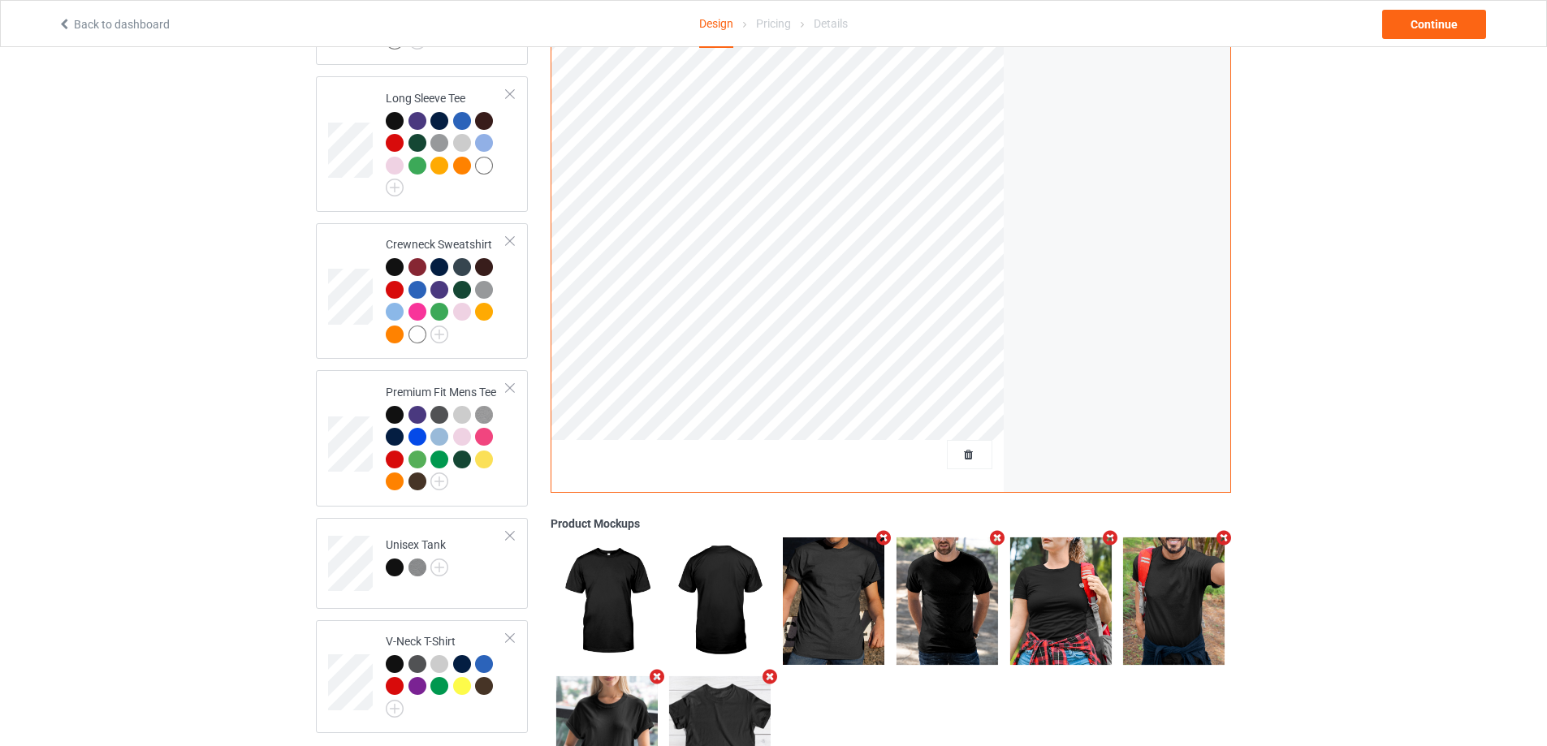
click at [883, 529] on icon "Remove mockup" at bounding box center [884, 537] width 20 height 17
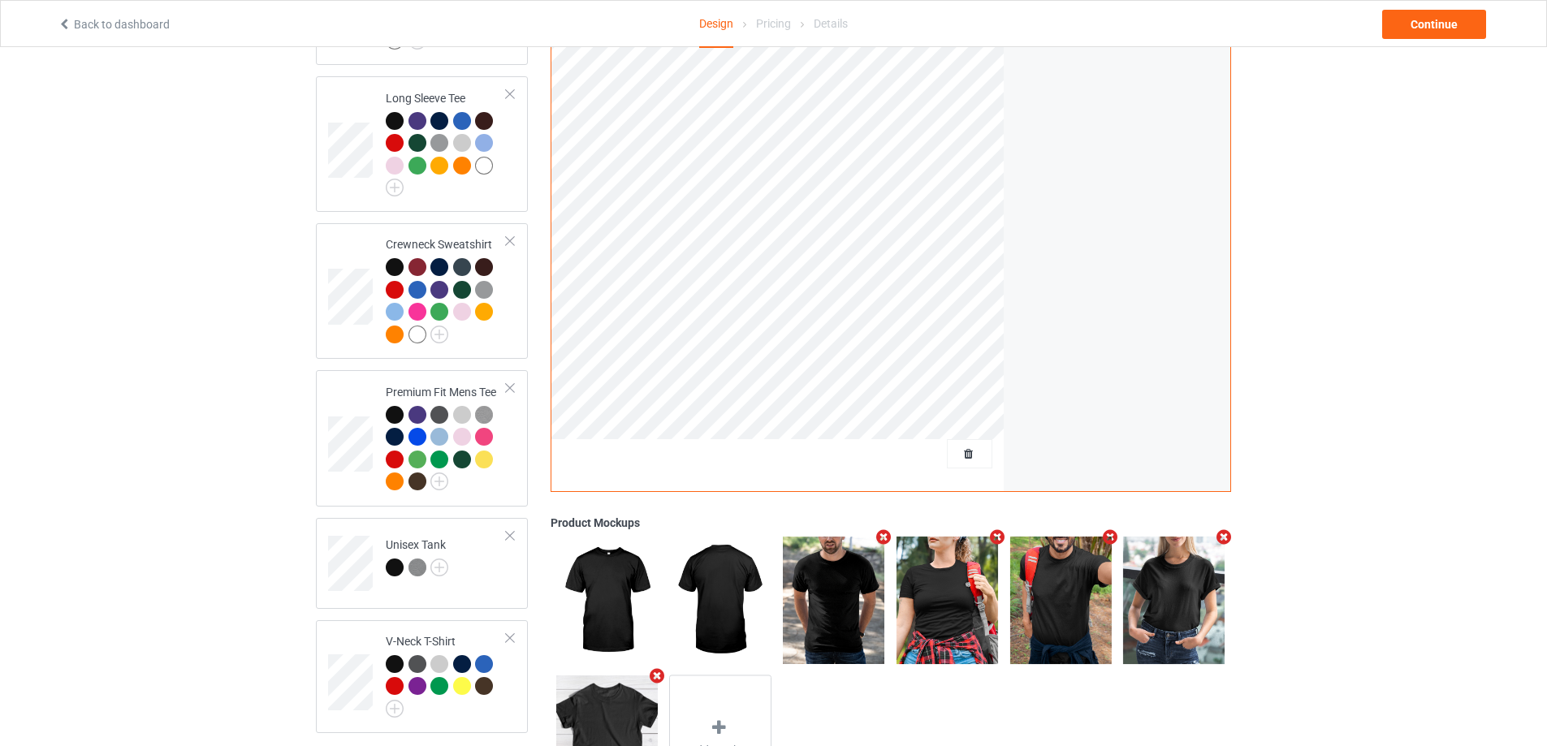
click at [883, 529] on icon "Remove mockup" at bounding box center [884, 537] width 20 height 17
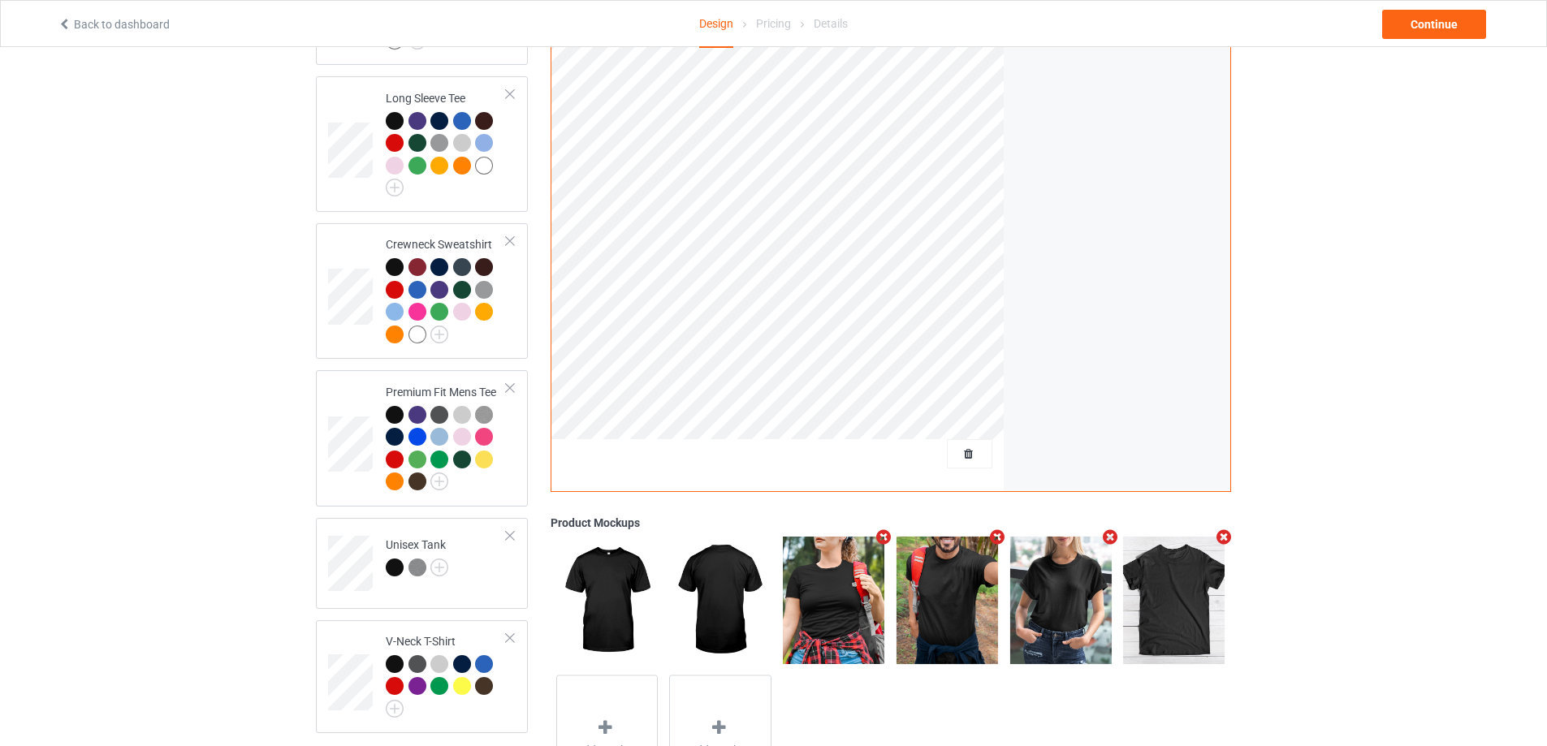
click at [87, 24] on link "Back to dashboard" at bounding box center [114, 24] width 112 height 13
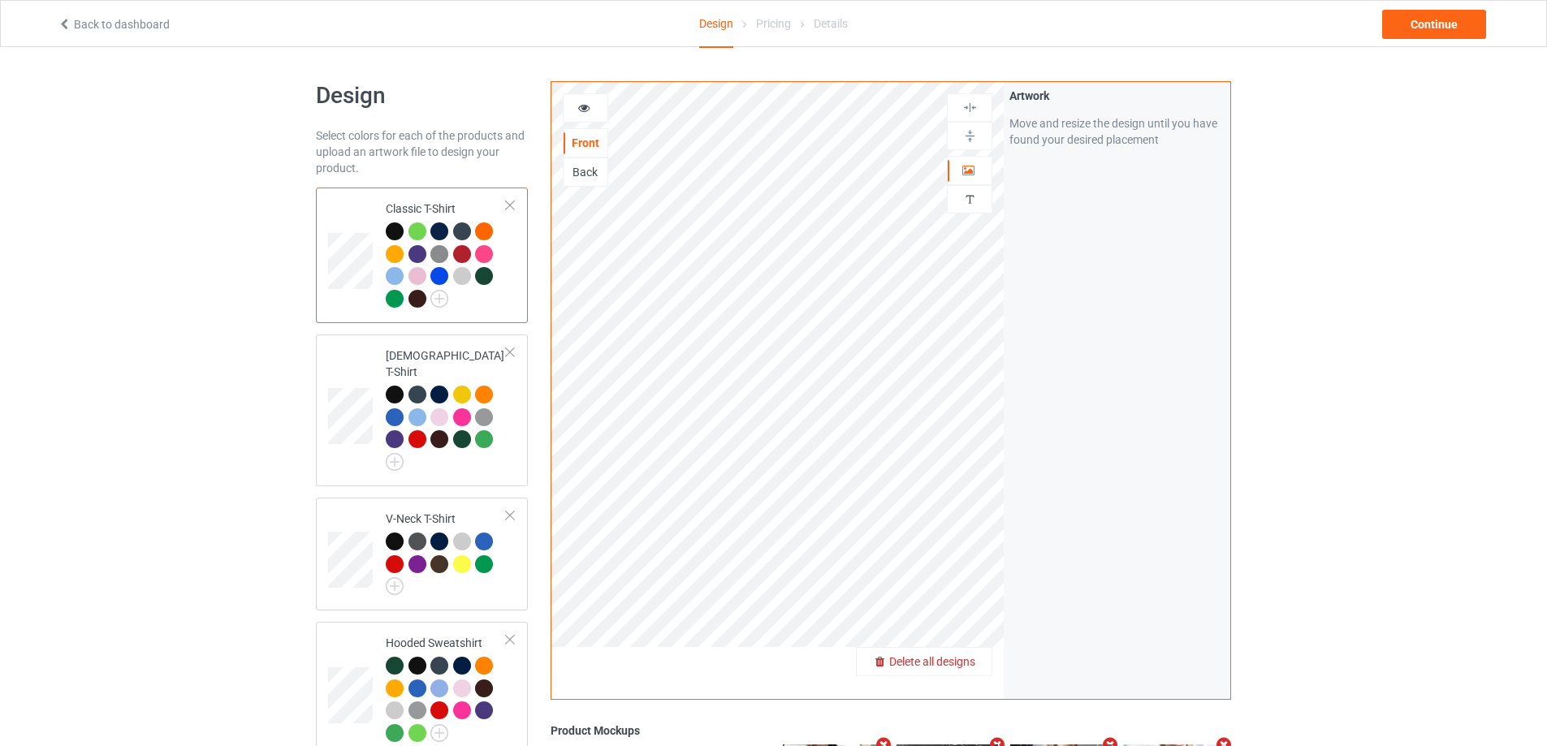
click at [969, 662] on span "Delete all designs" at bounding box center [932, 661] width 86 height 13
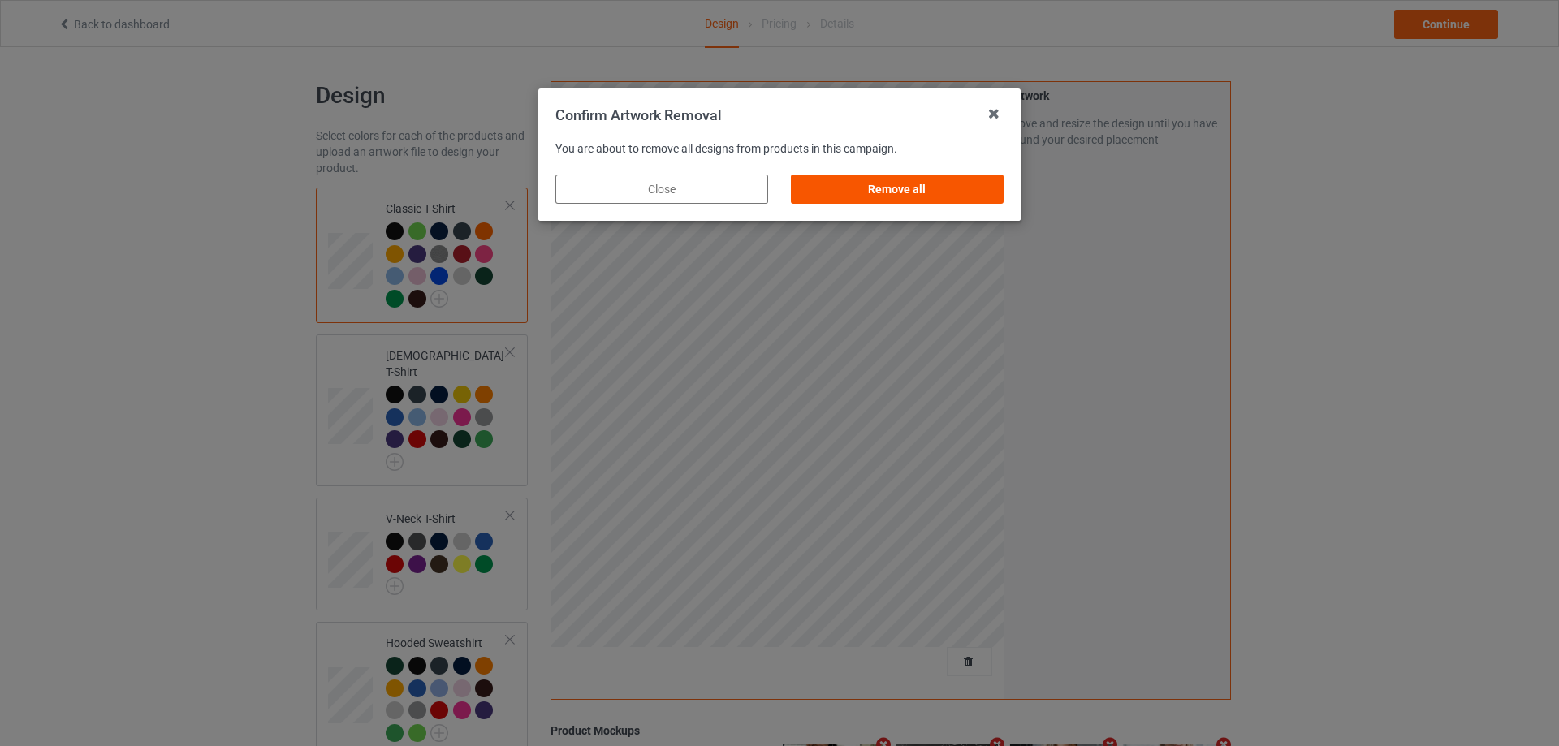
click at [906, 179] on div "Remove all" at bounding box center [897, 189] width 213 height 29
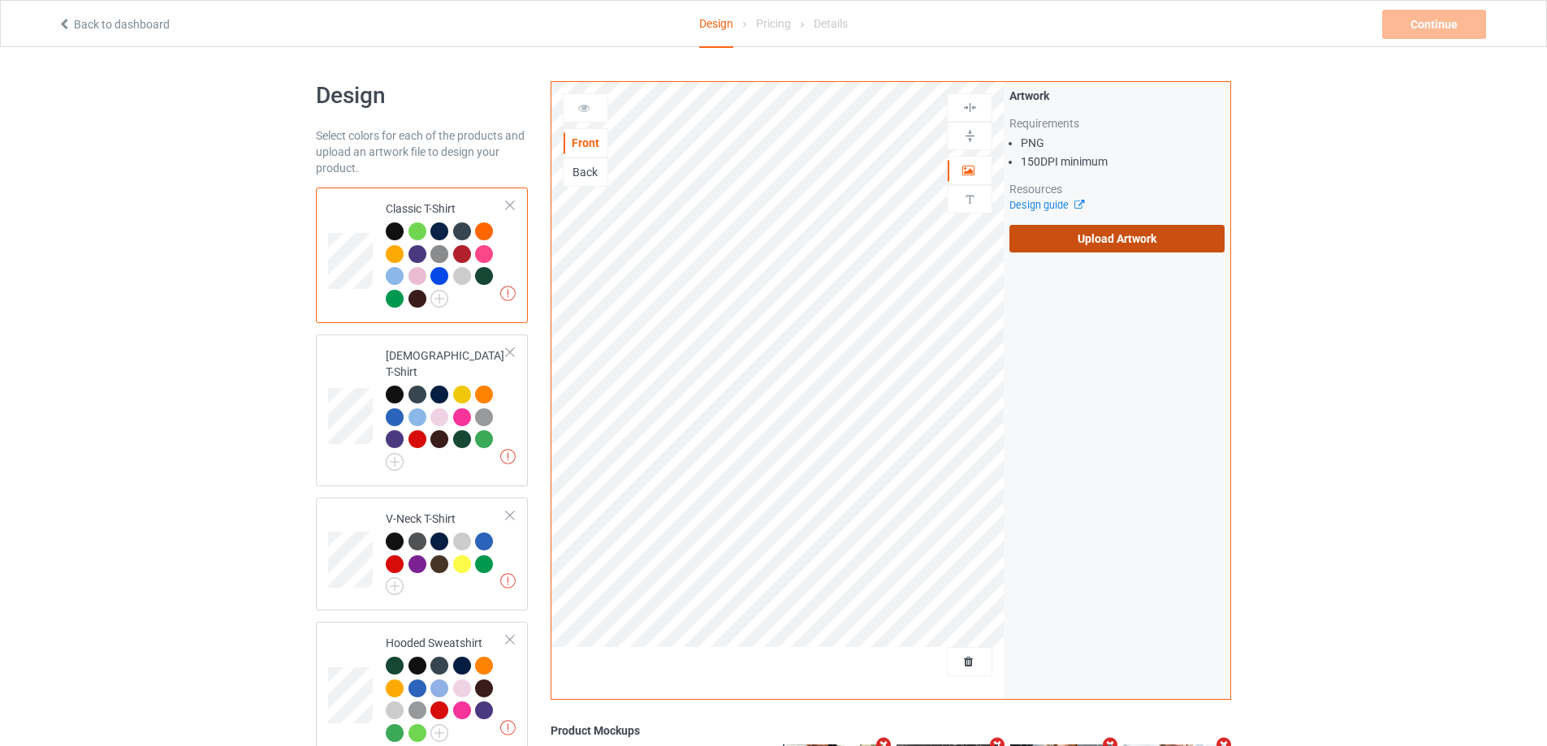
click at [1108, 245] on label "Upload Artwork" at bounding box center [1116, 239] width 215 height 28
click at [0, 0] on input "Upload Artwork" at bounding box center [0, 0] width 0 height 0
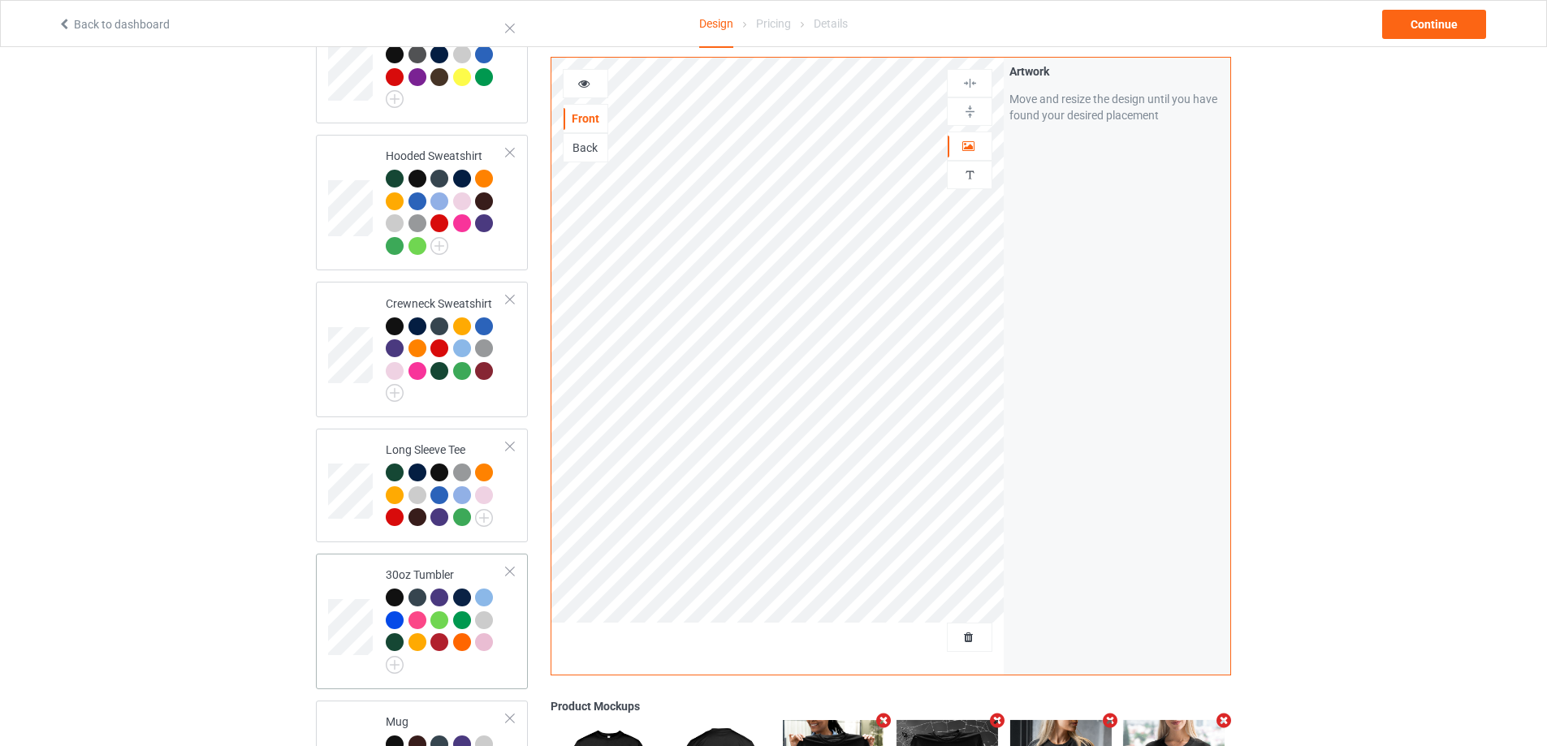
scroll to position [650, 0]
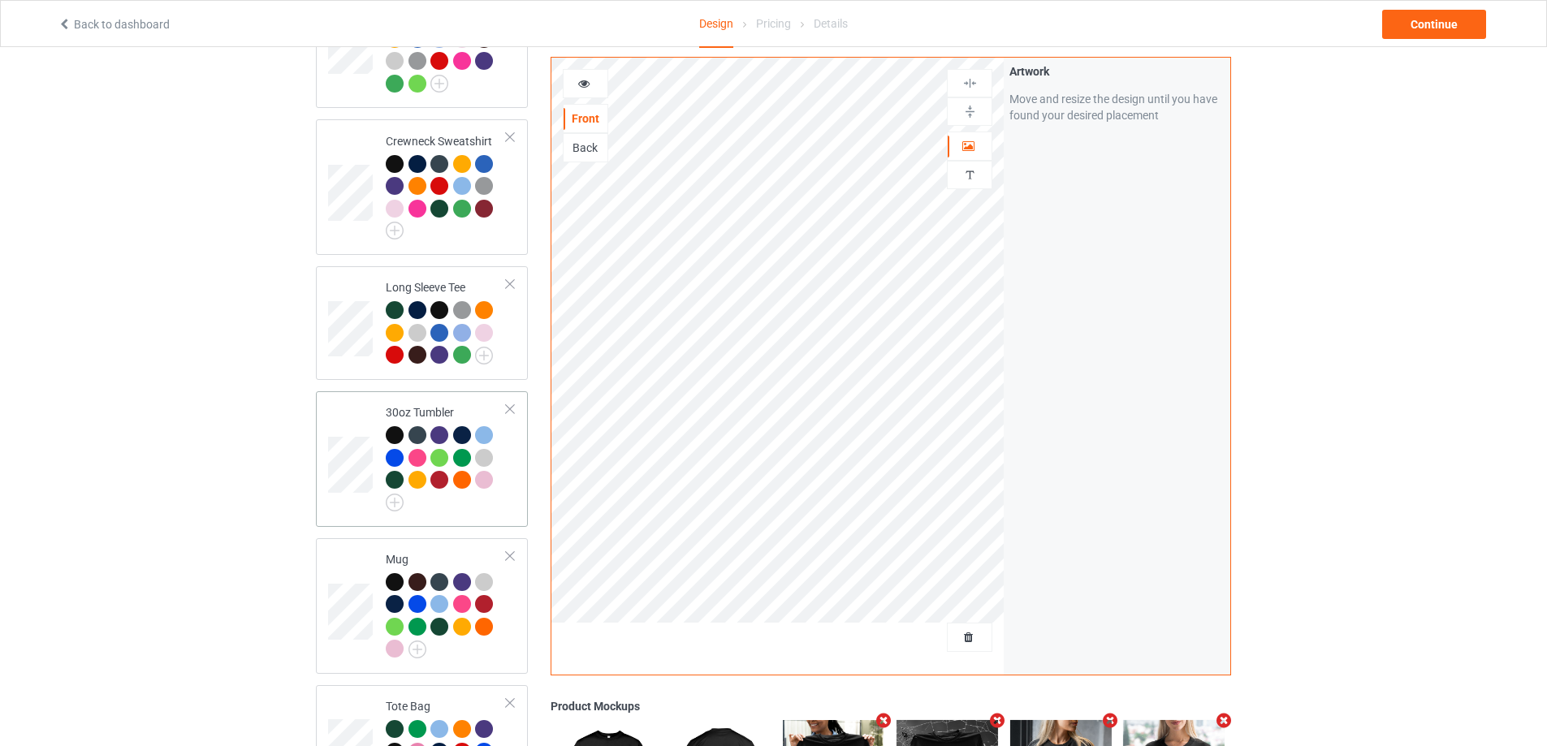
click at [486, 495] on div at bounding box center [446, 468] width 121 height 85
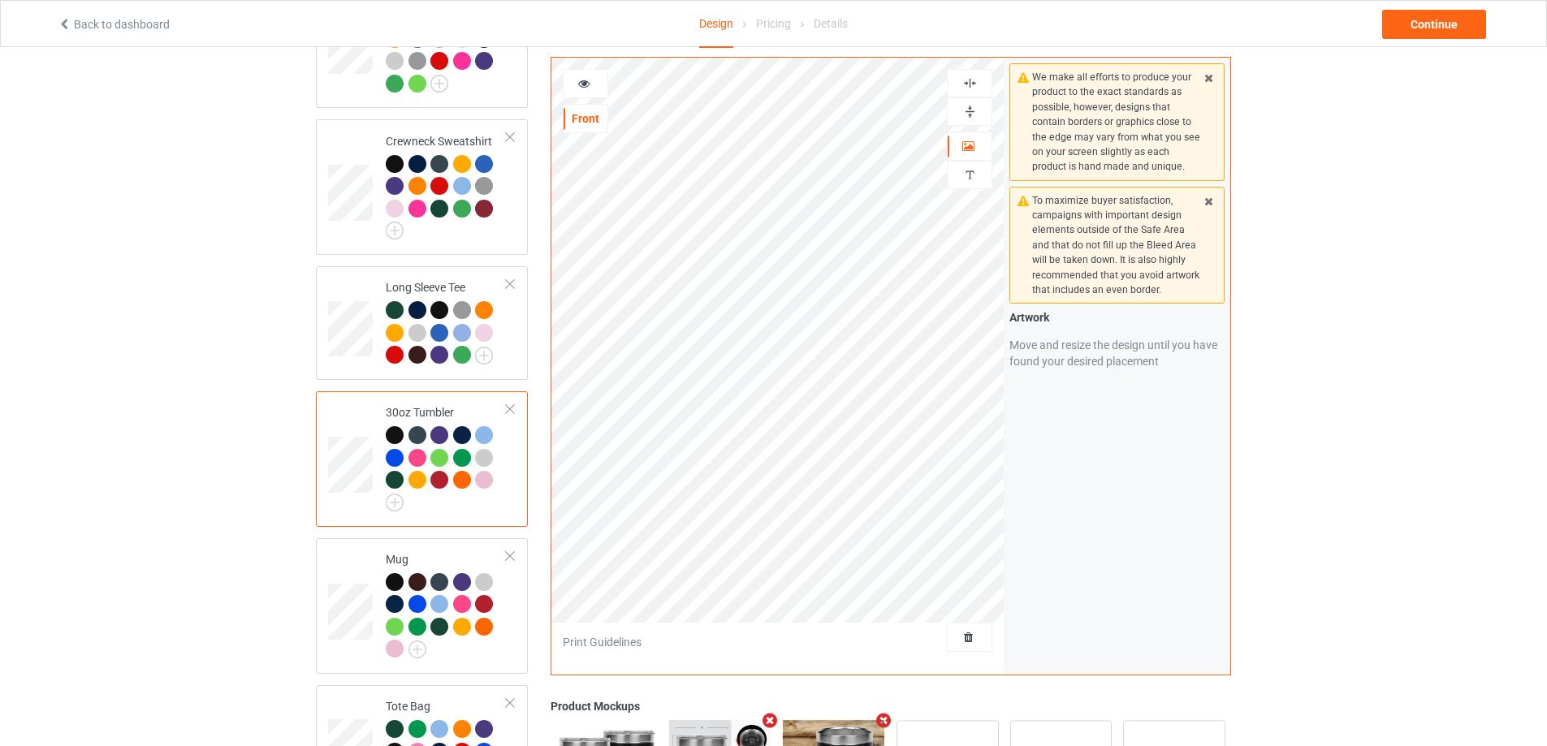
scroll to position [731, 0]
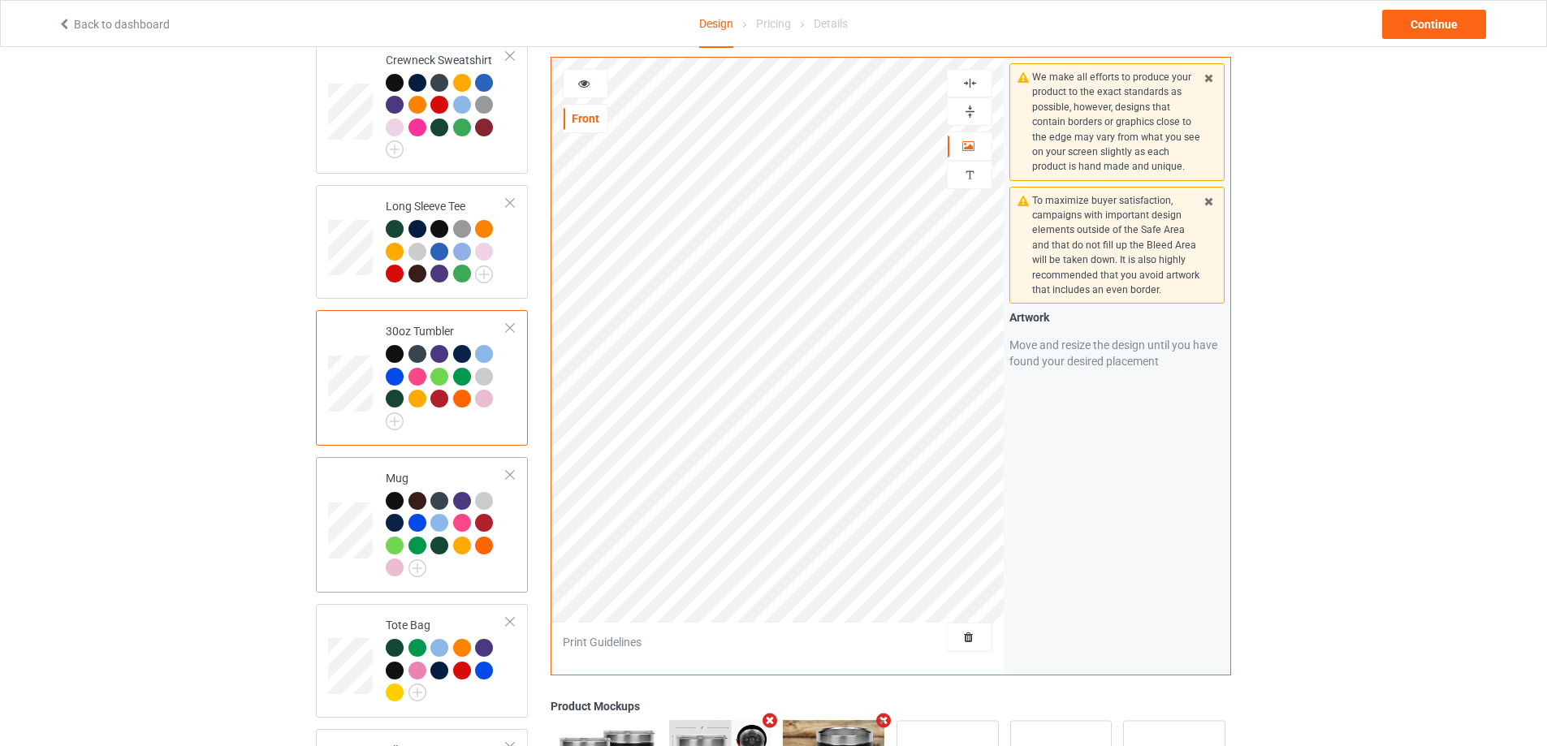
click at [520, 575] on div "Mug" at bounding box center [422, 525] width 212 height 136
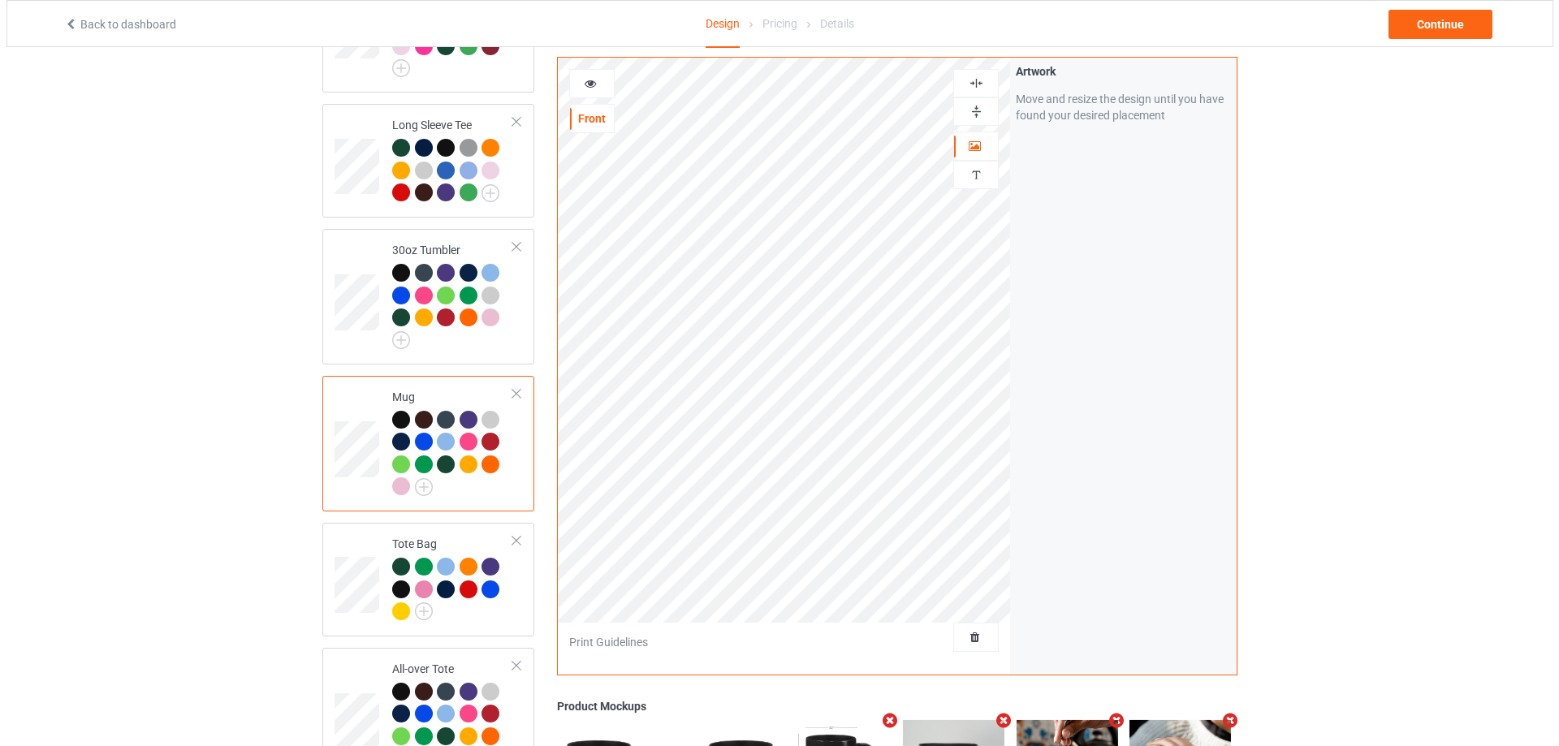
scroll to position [1201, 0]
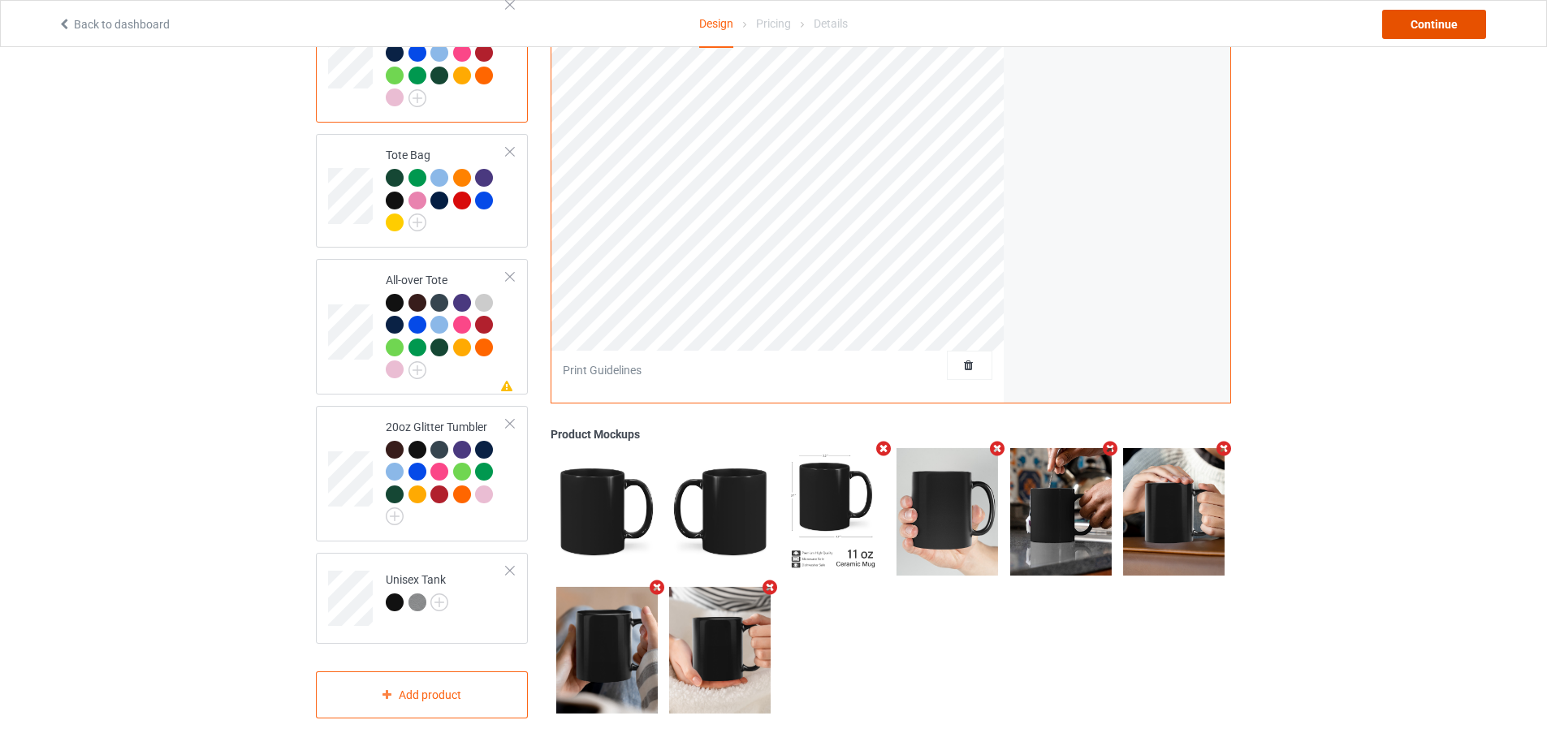
click at [1421, 27] on div "Continue" at bounding box center [1434, 24] width 104 height 29
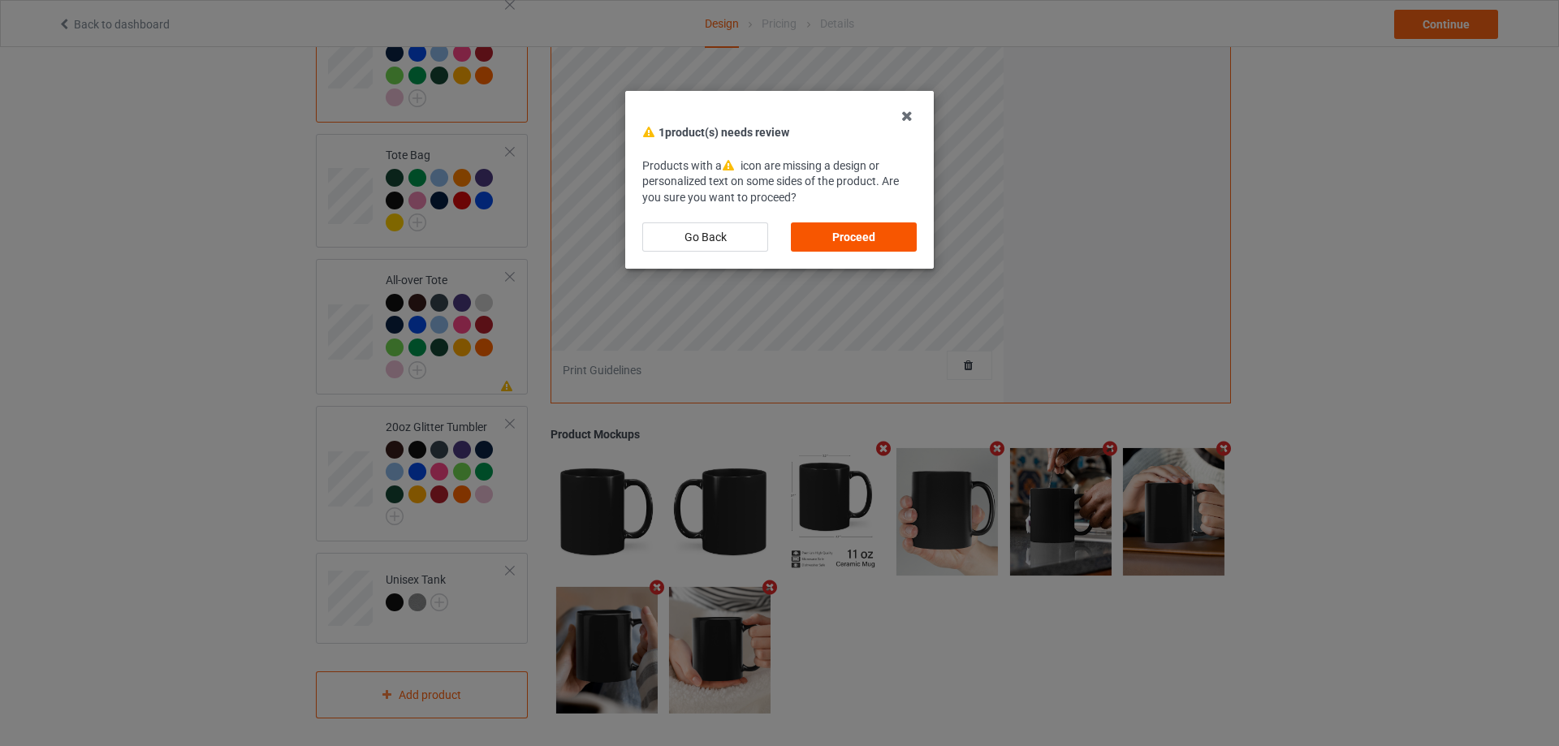
click at [874, 242] on div "Proceed" at bounding box center [854, 236] width 126 height 29
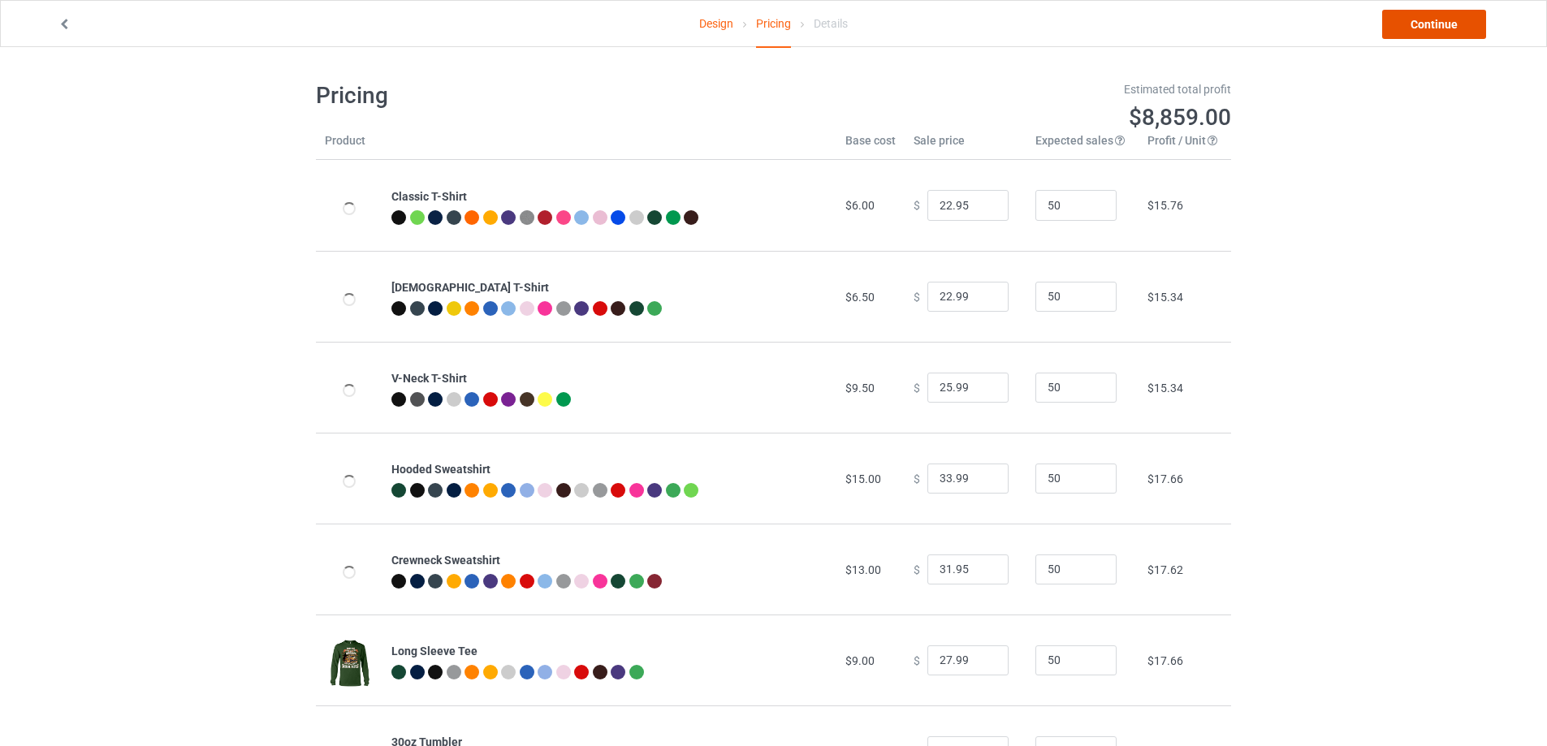
click at [1421, 24] on link "Continue" at bounding box center [1434, 24] width 104 height 29
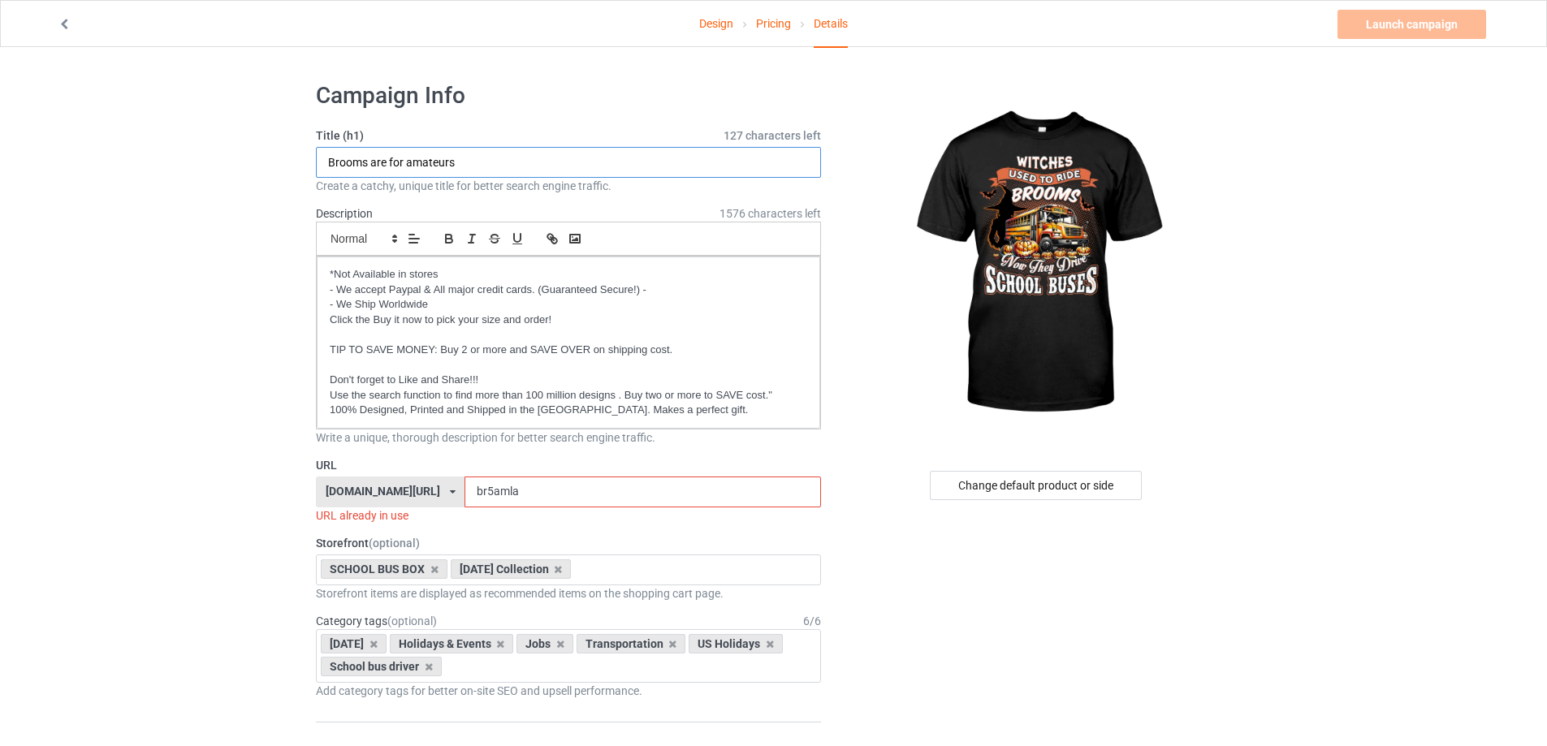
click at [435, 158] on input "Brooms are for amateurs" at bounding box center [568, 162] width 505 height 31
type input "Witches used to ride brooms Now they drive school buses"
click at [593, 486] on input "br5amla" at bounding box center [642, 492] width 356 height 31
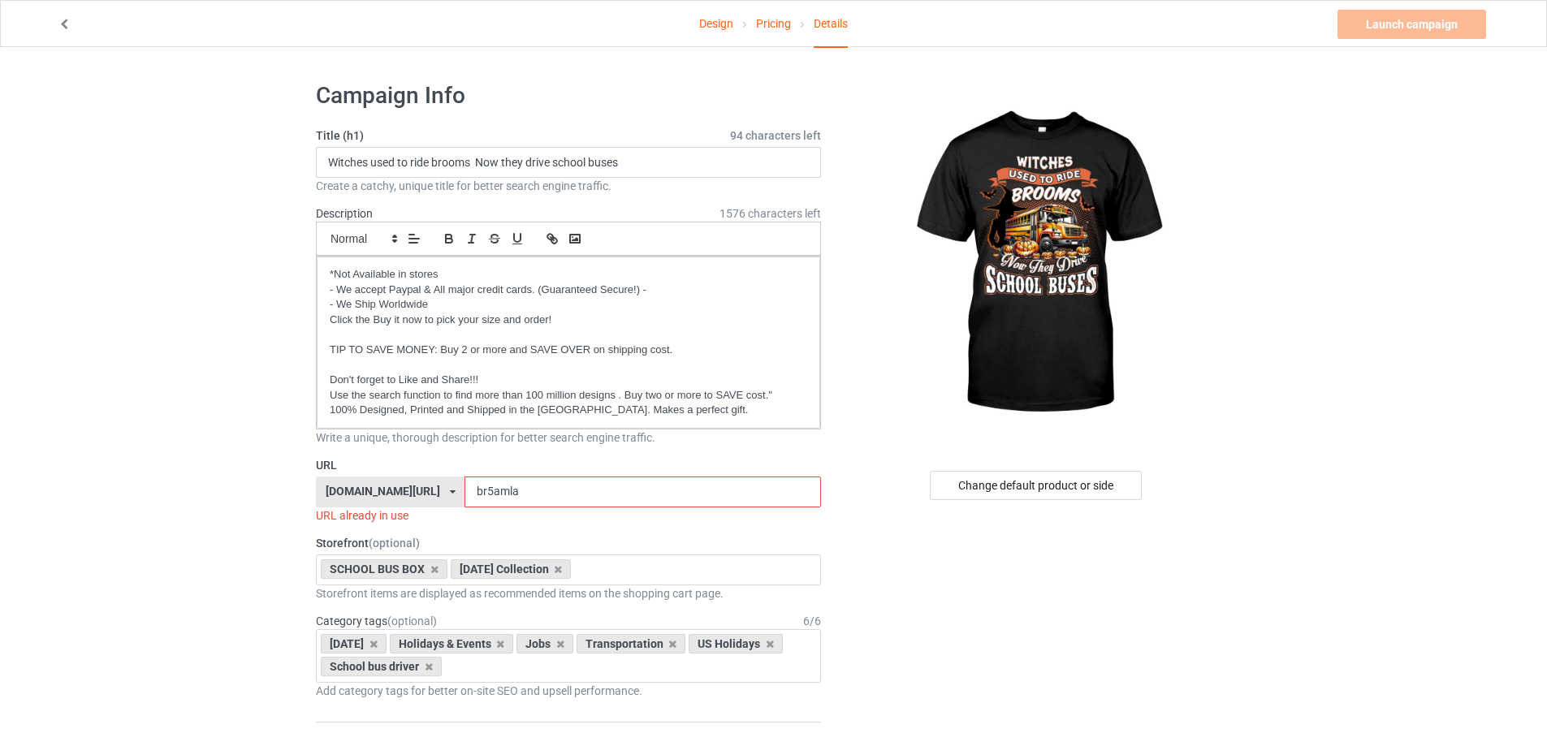
click at [593, 486] on input "br5amla" at bounding box center [642, 492] width 356 height 31
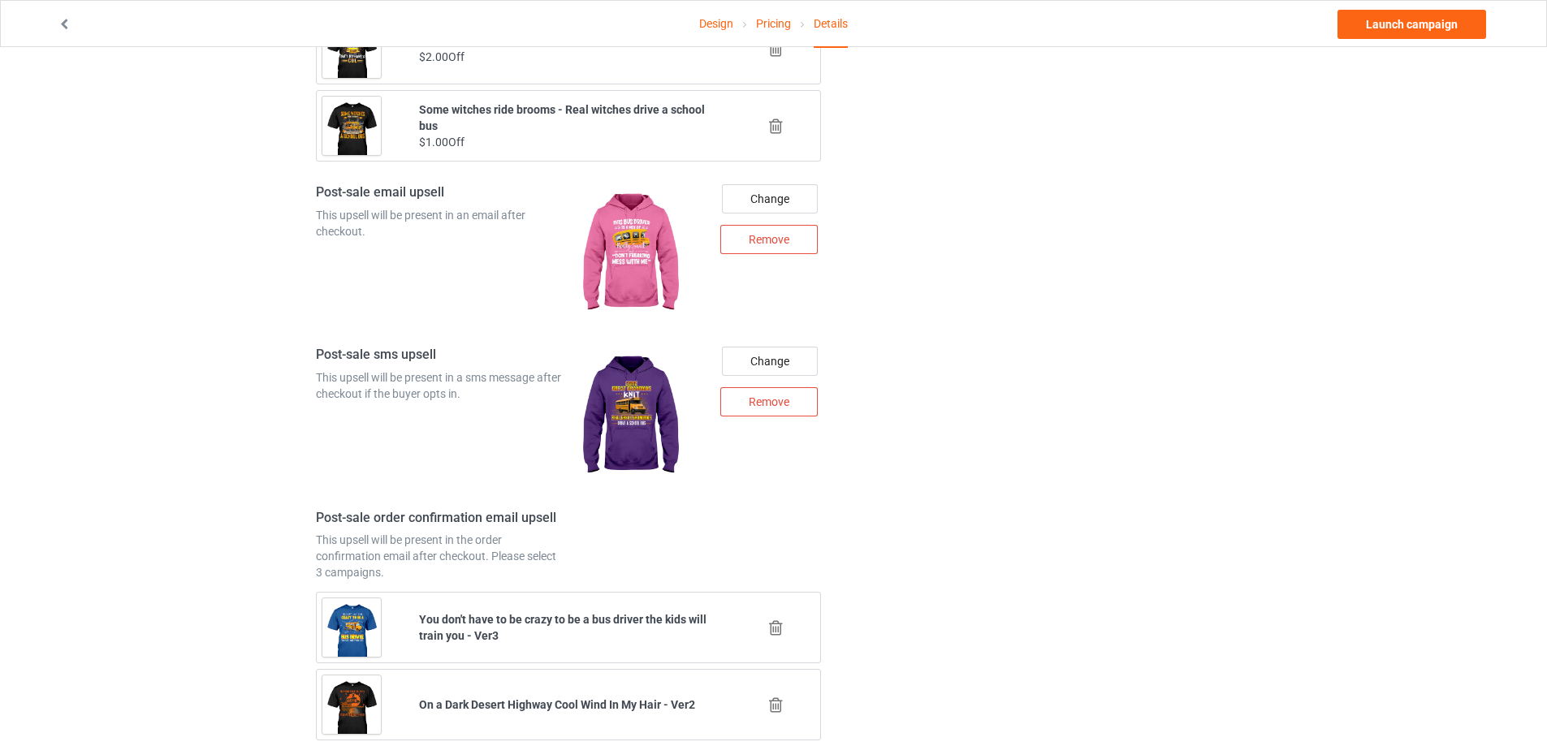
scroll to position [2069, 0]
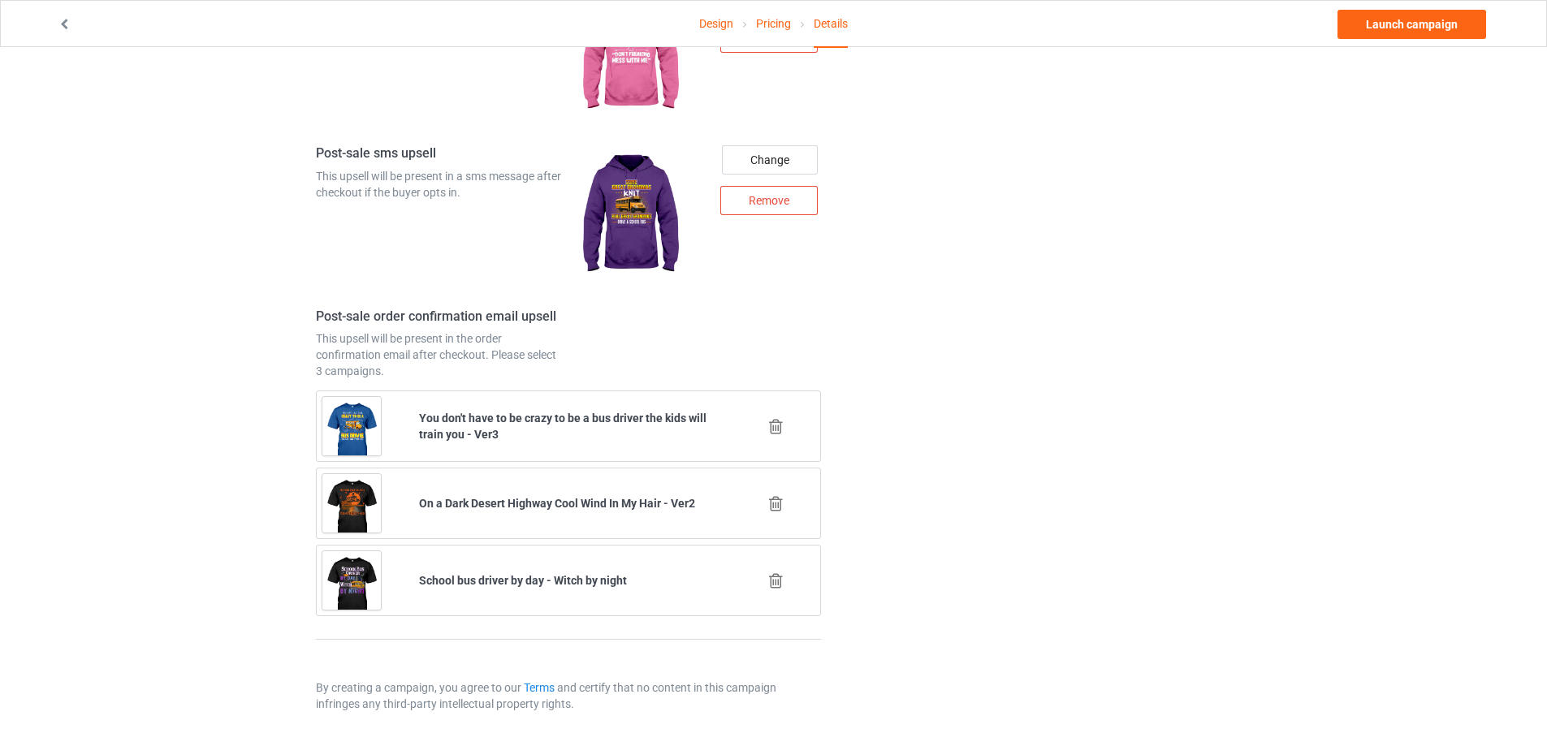
type input "wisb"
click at [777, 423] on icon at bounding box center [776, 426] width 20 height 17
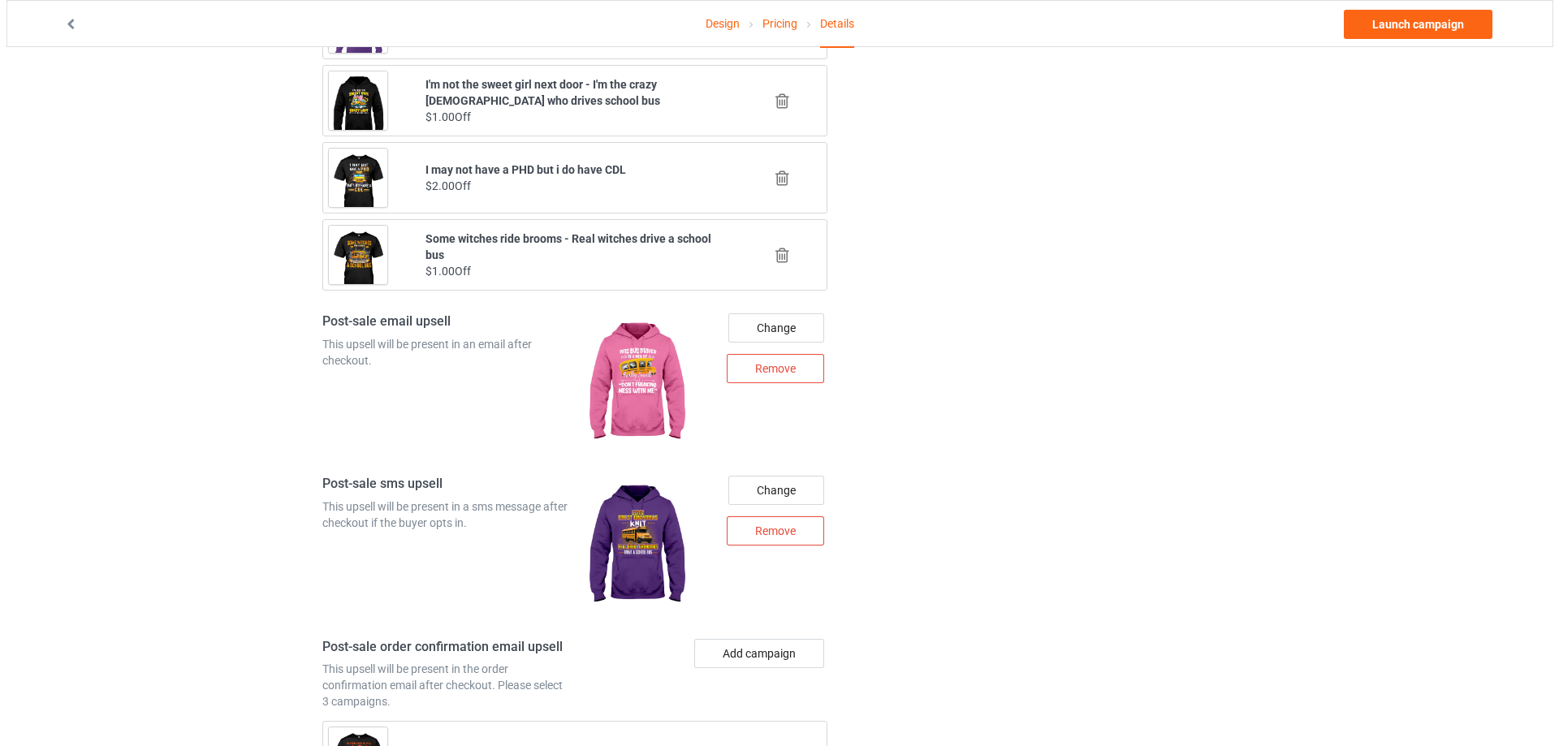
scroll to position [1992, 0]
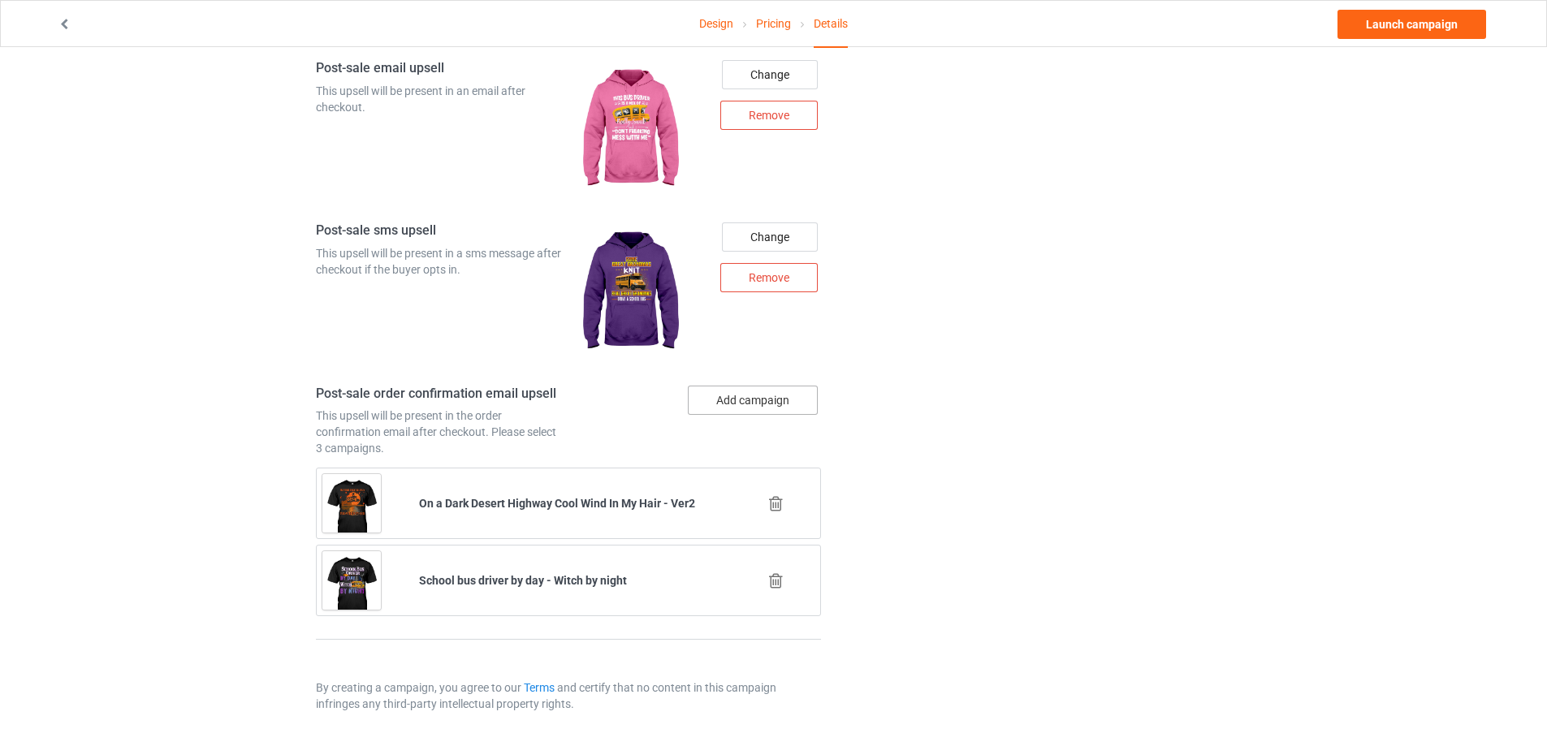
click at [746, 399] on button "Add campaign" at bounding box center [753, 400] width 130 height 29
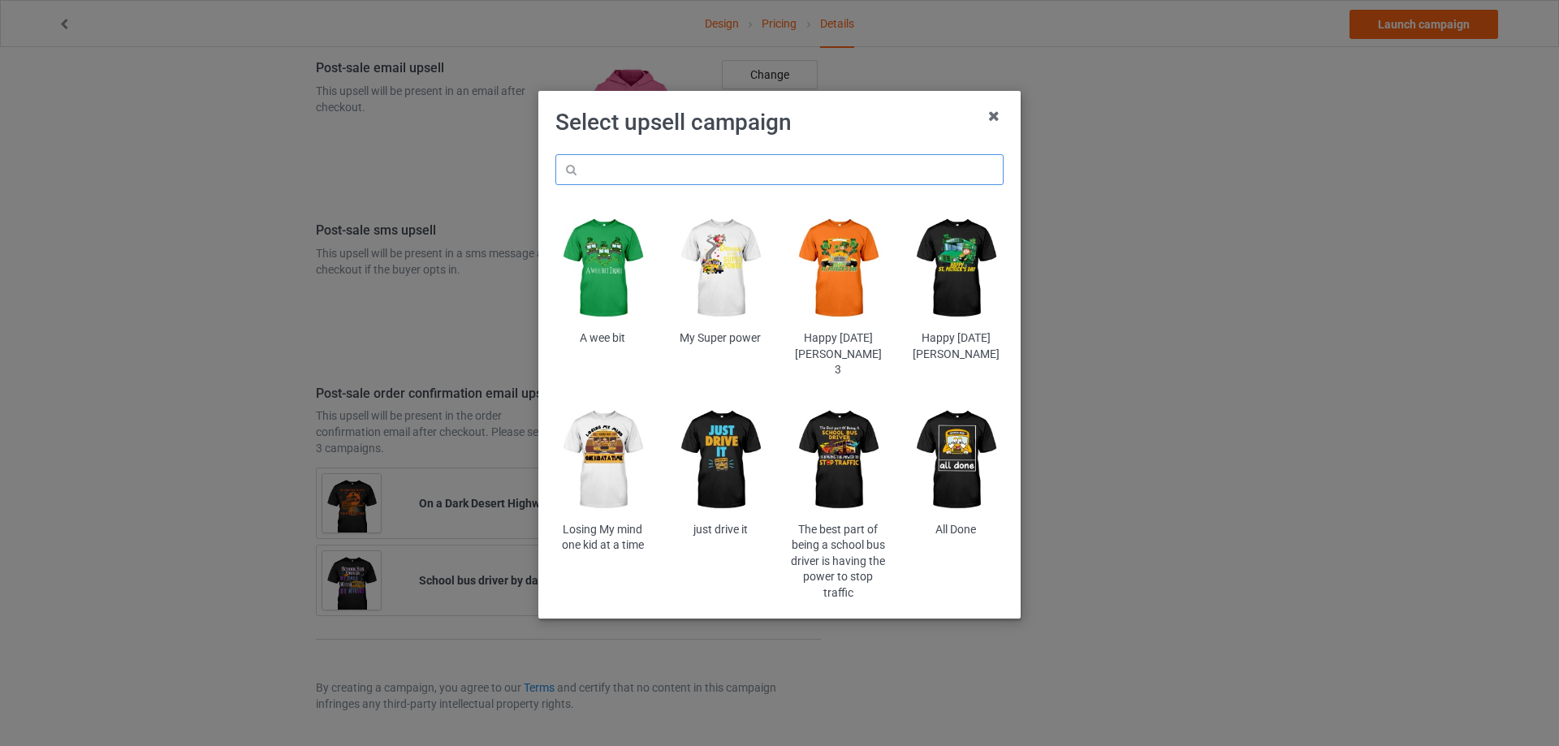
click at [717, 178] on input "text" at bounding box center [779, 169] width 448 height 31
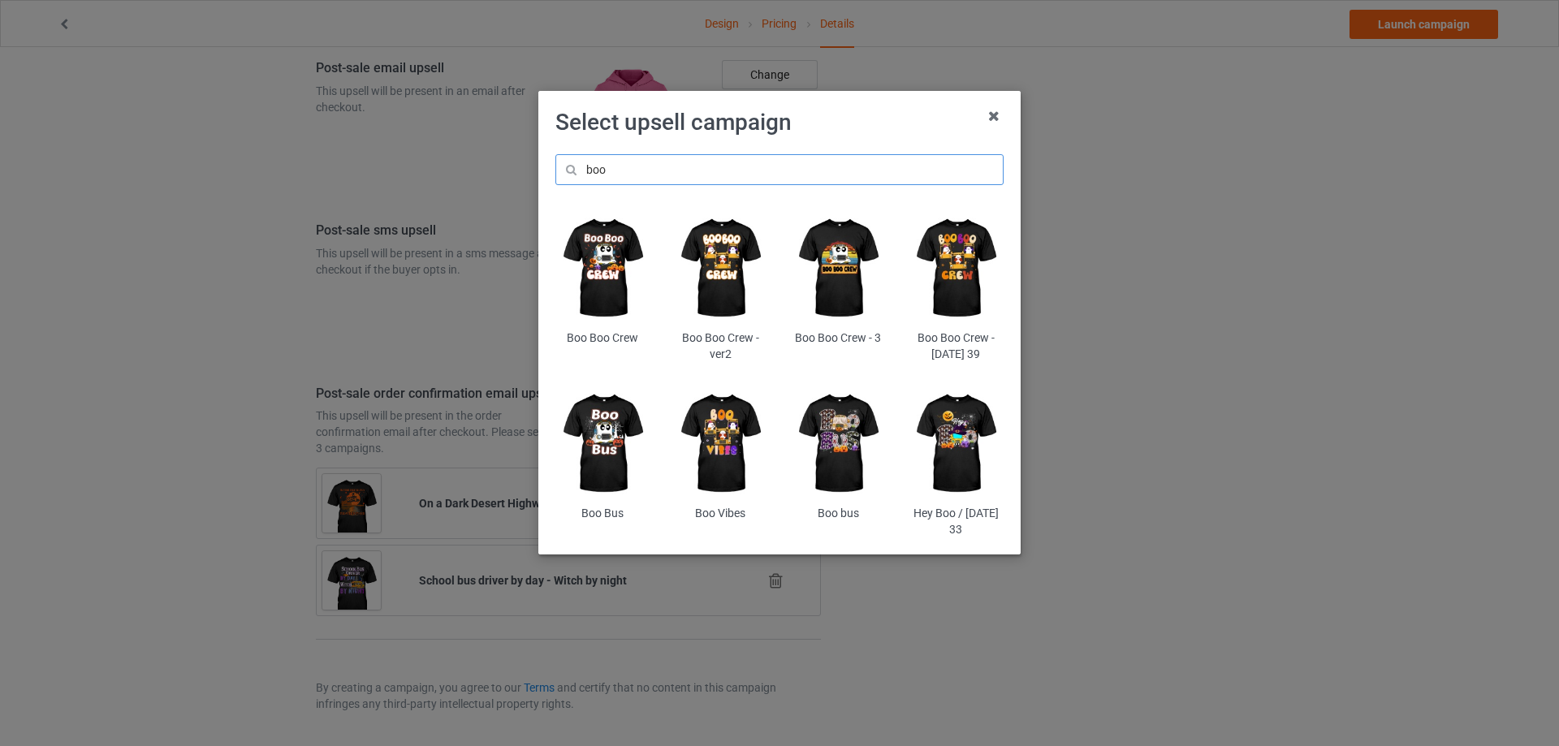
click at [717, 178] on input "boo" at bounding box center [779, 169] width 448 height 31
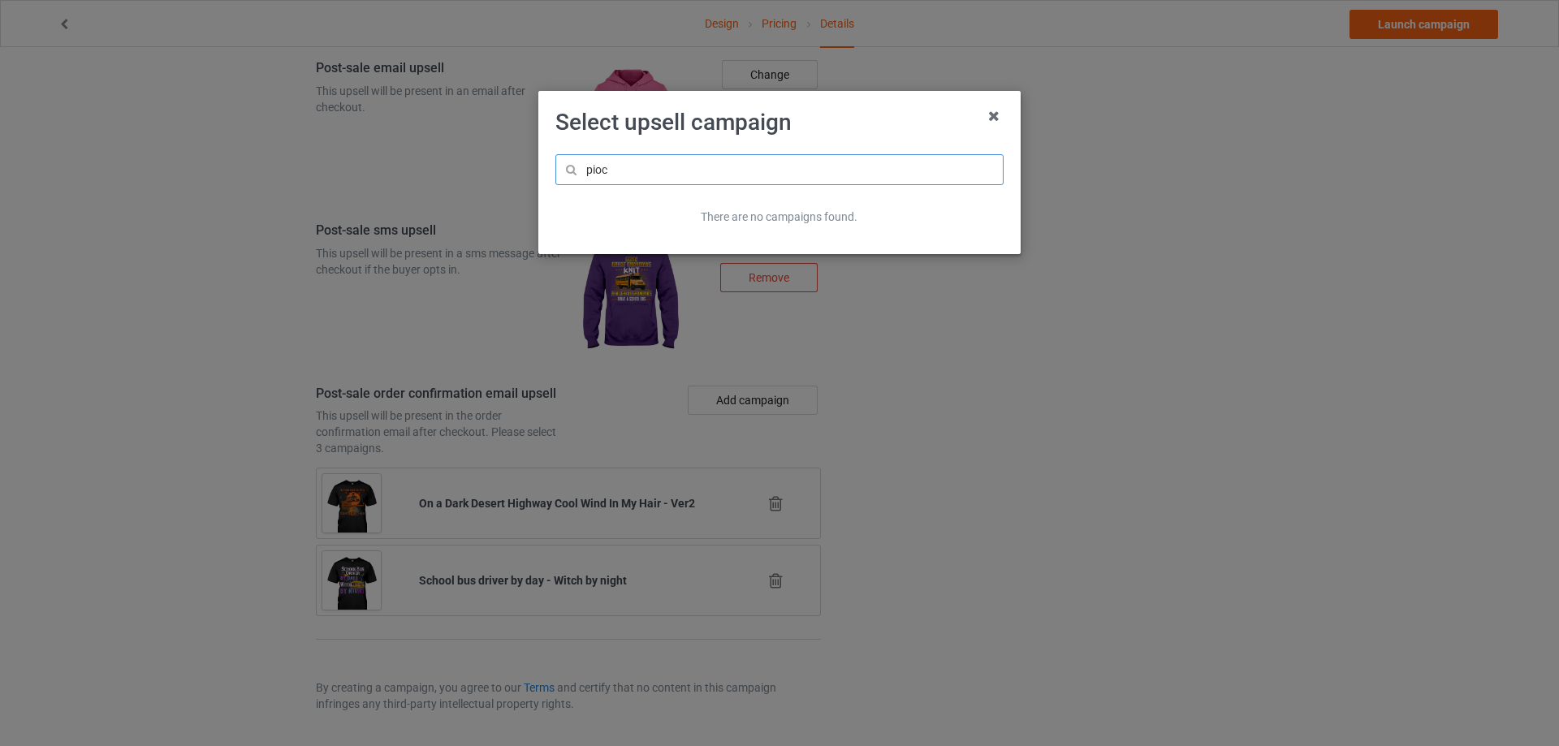
type input "pioc"
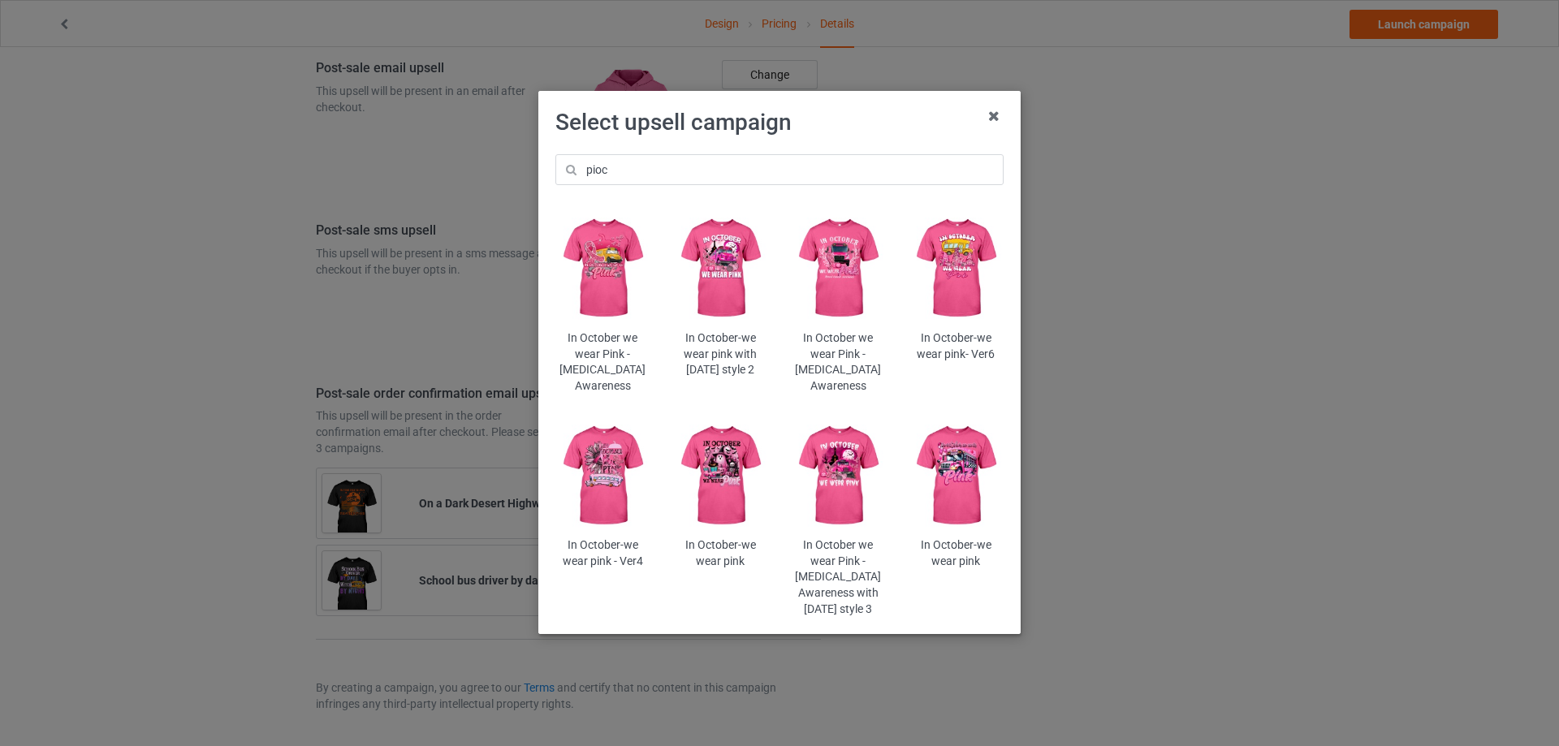
click at [589, 248] on img at bounding box center [602, 268] width 95 height 119
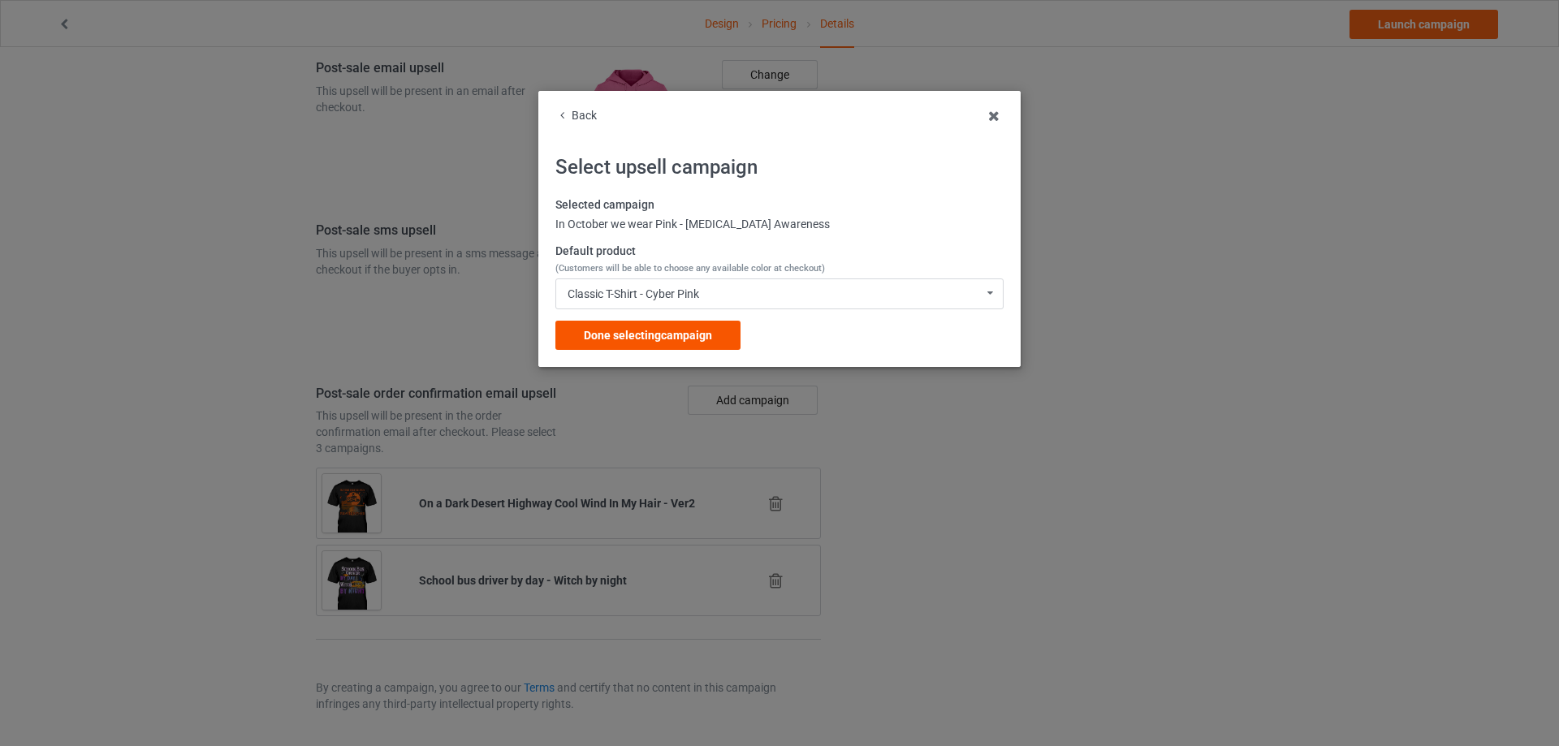
click at [660, 339] on span "Done selecting campaign" at bounding box center [648, 335] width 128 height 13
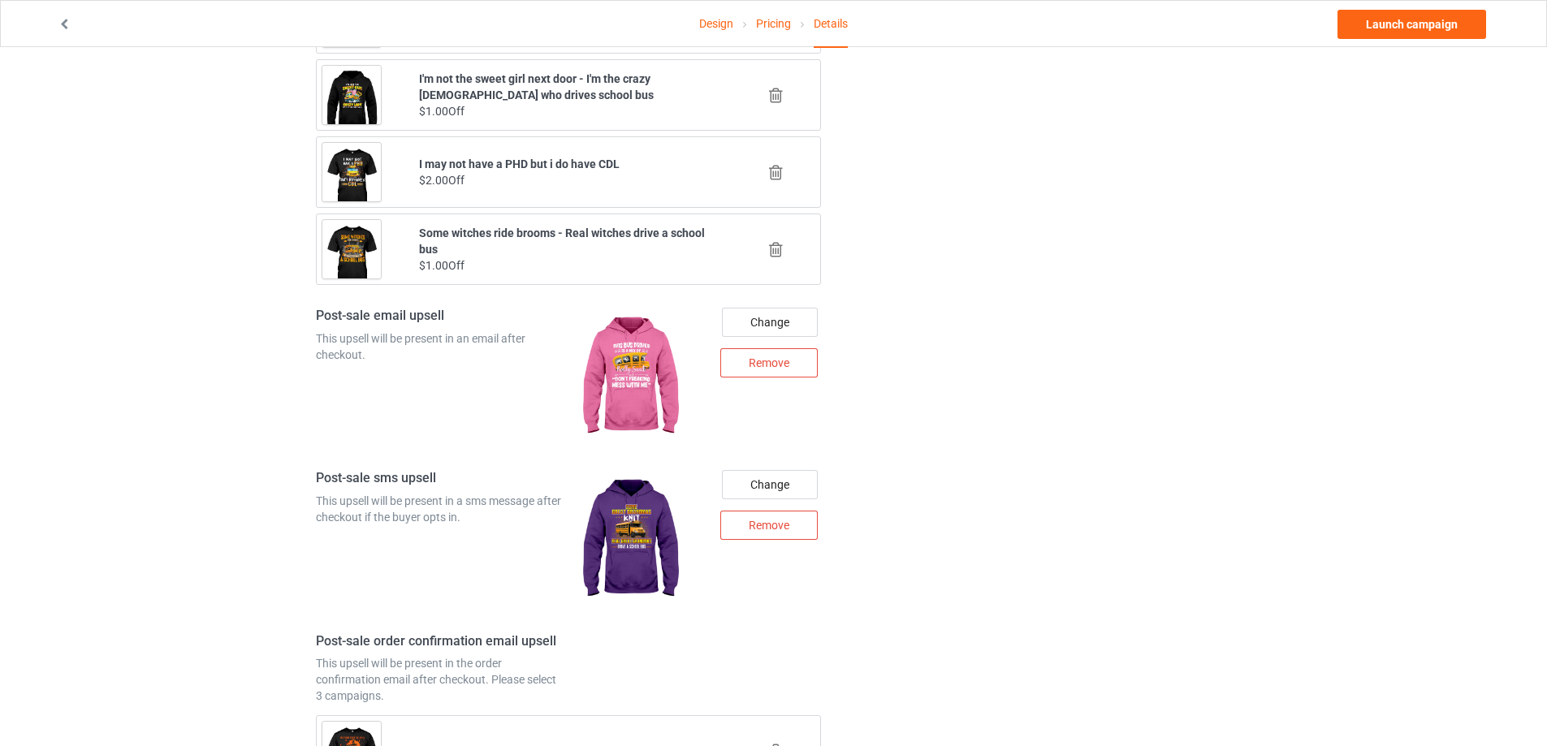
scroll to position [1663, 0]
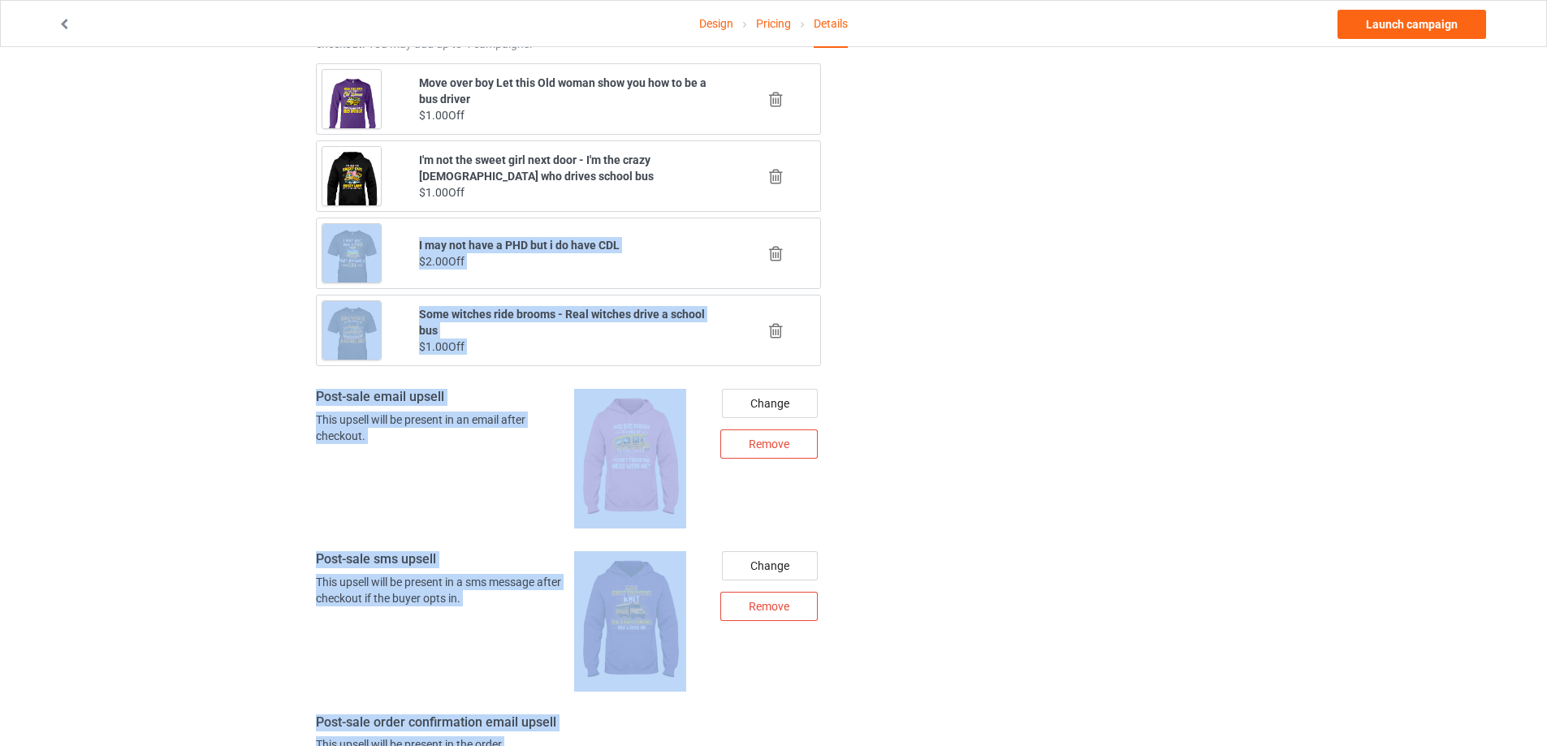
drag, startPoint x: 774, startPoint y: 172, endPoint x: 787, endPoint y: 254, distance: 83.0
click at [781, 252] on icon at bounding box center [776, 253] width 20 height 17
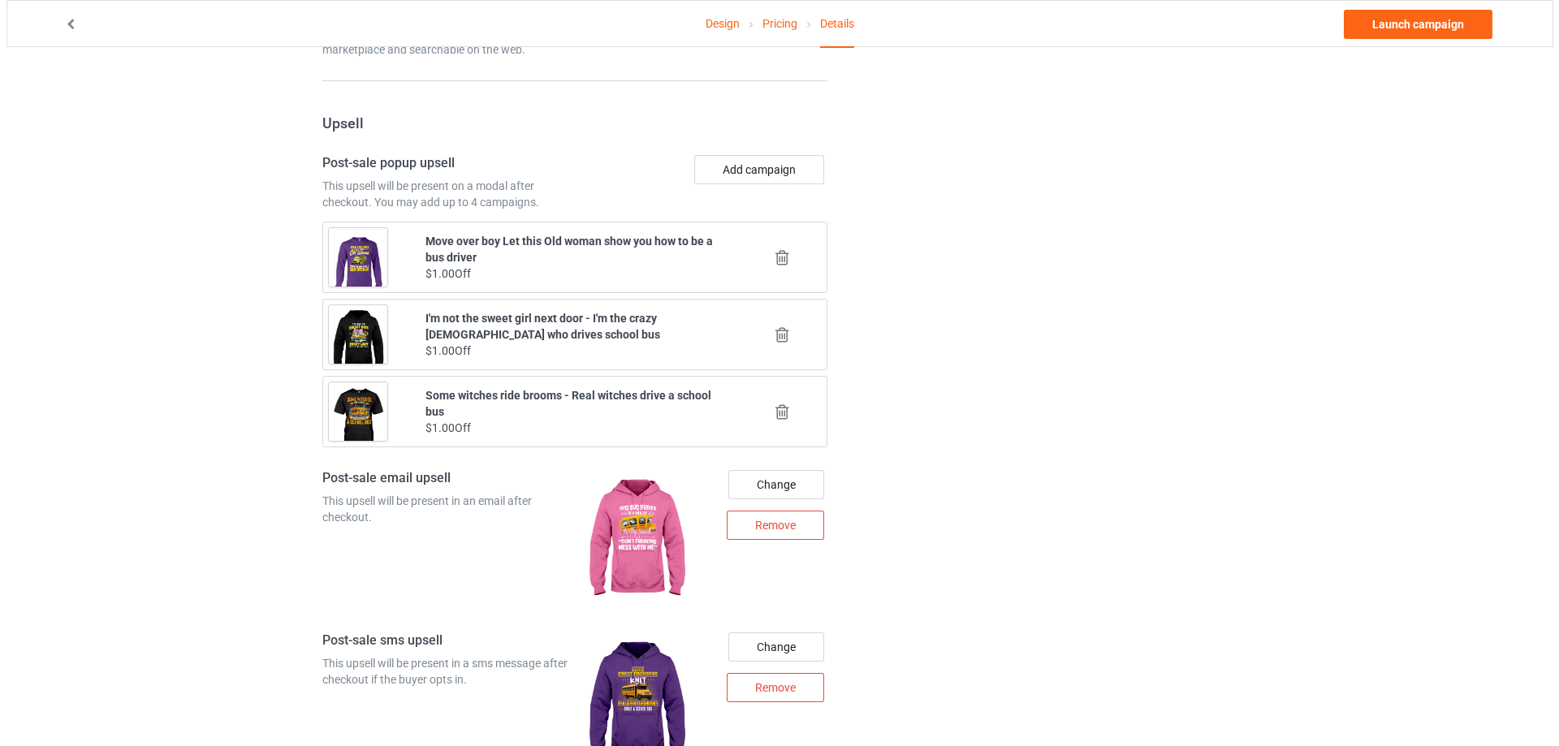
scroll to position [1423, 0]
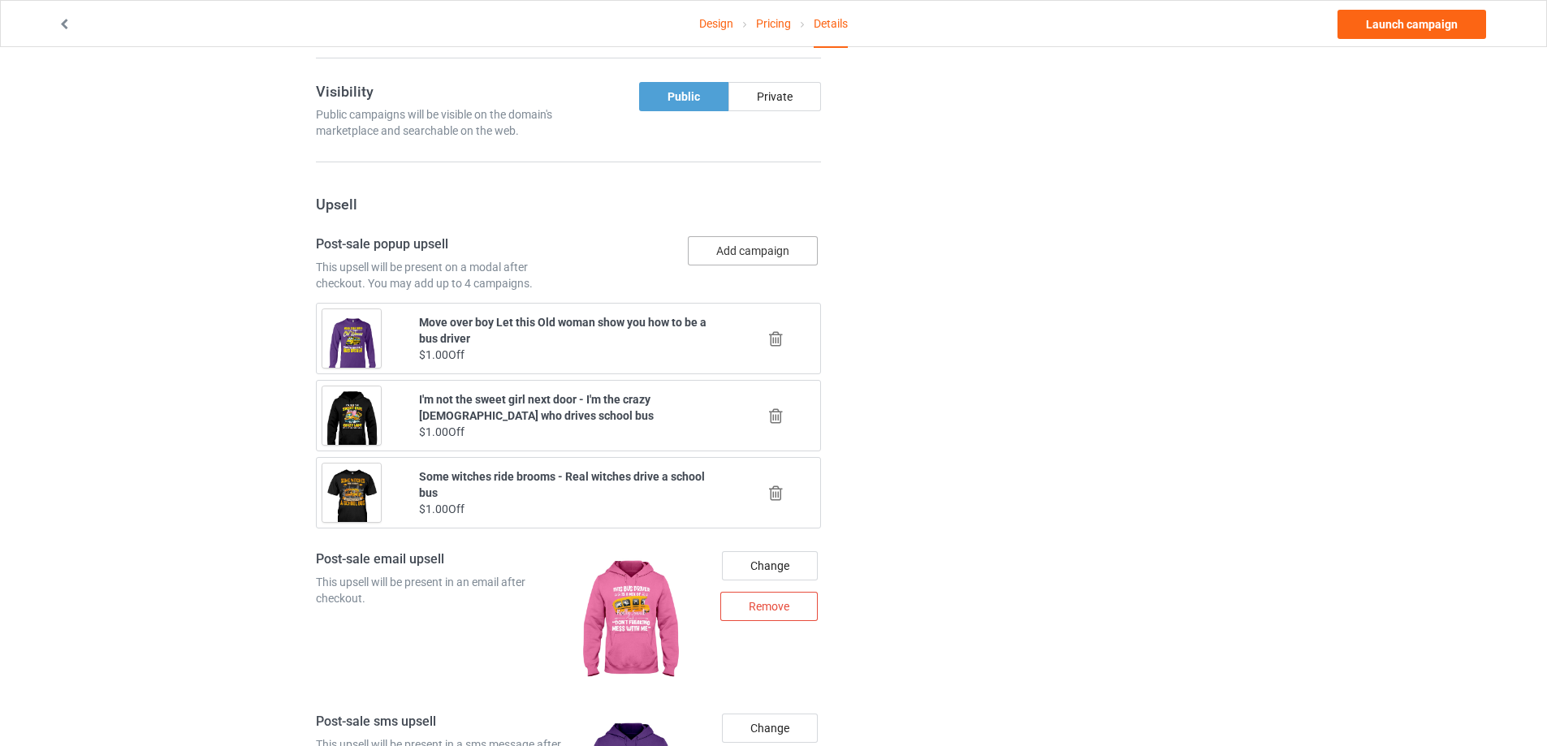
click at [778, 251] on button "Add campaign" at bounding box center [753, 250] width 130 height 29
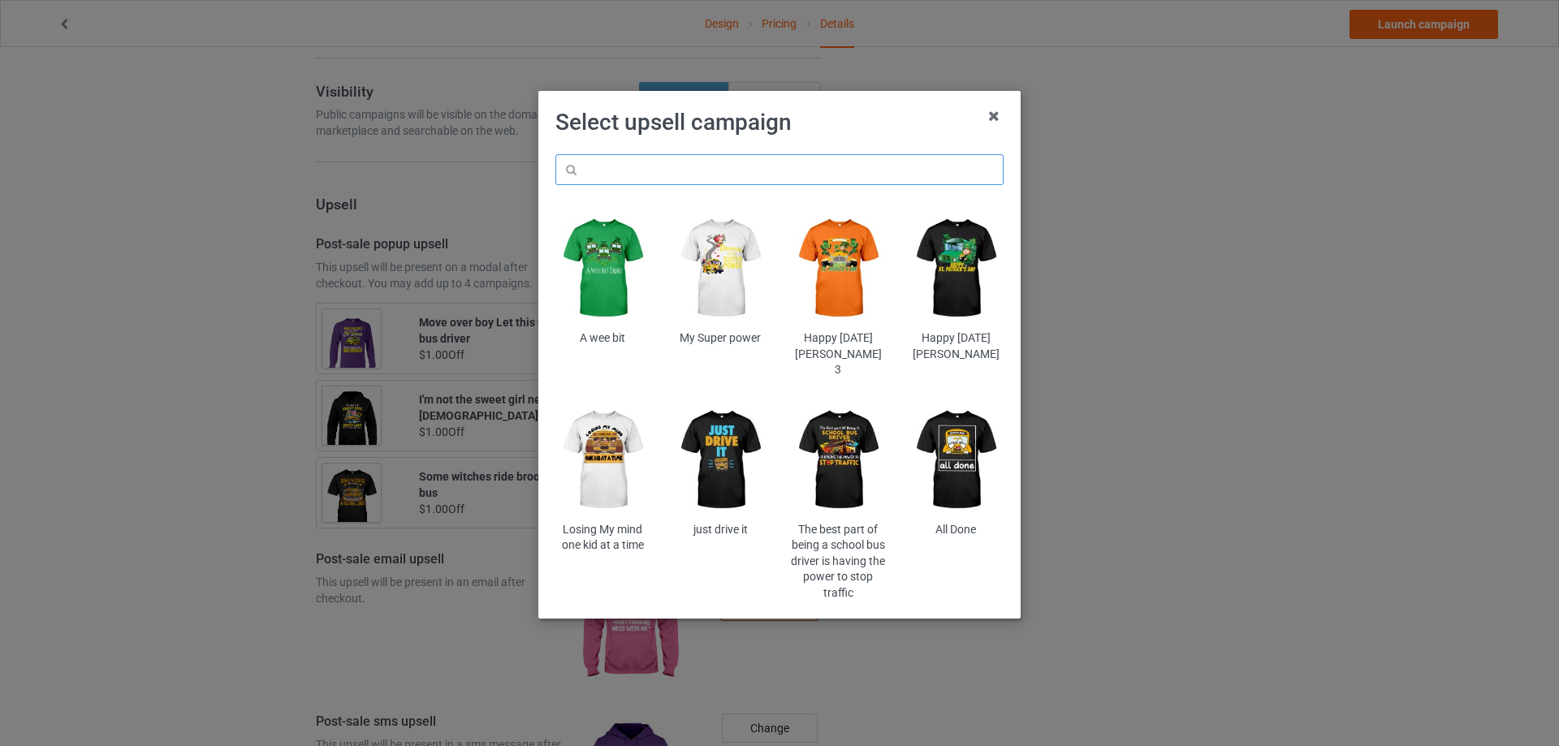
click at [719, 169] on input "text" at bounding box center [779, 169] width 448 height 31
paste input "un5bsbd"
type input "un5bsbd"
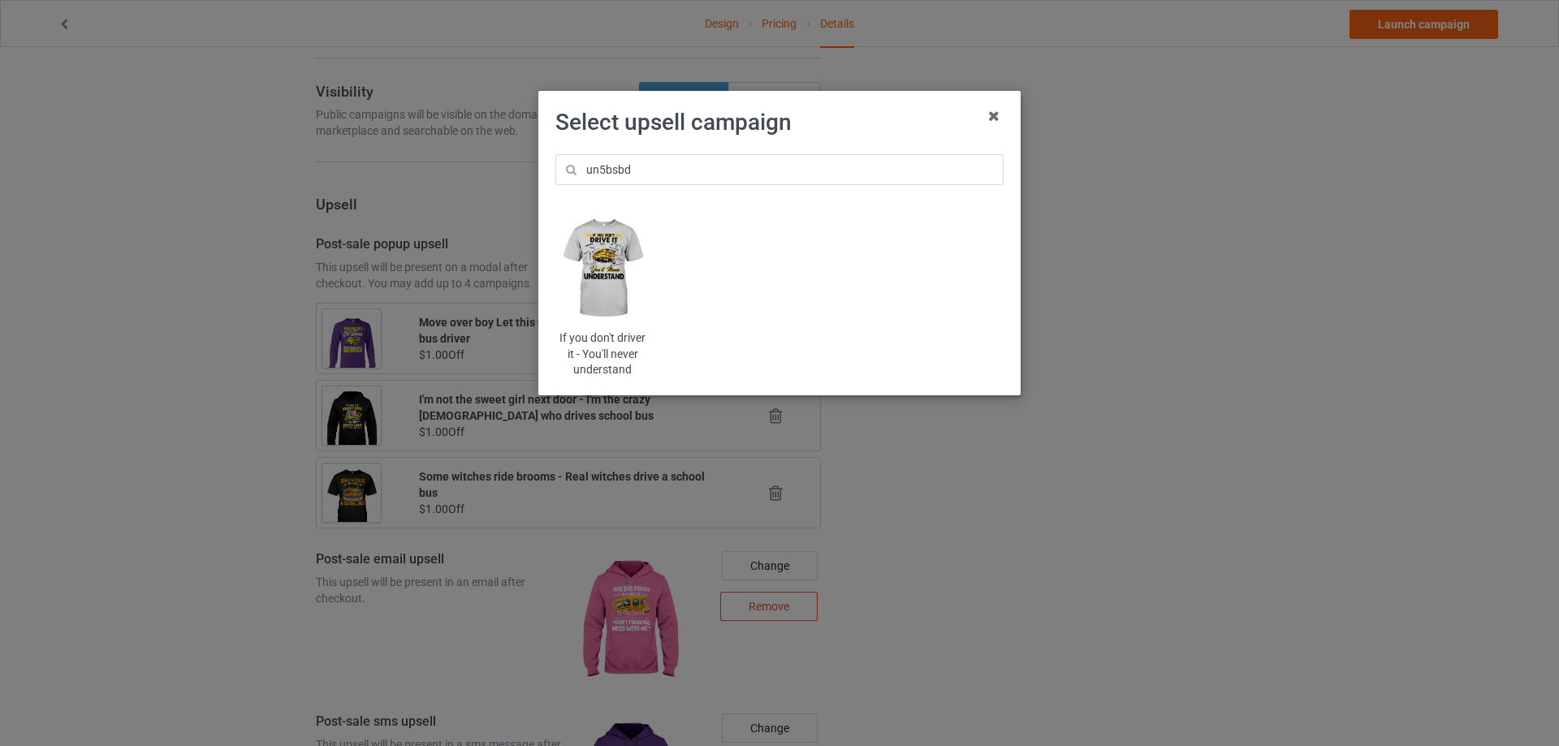
click at [629, 272] on img at bounding box center [602, 268] width 95 height 119
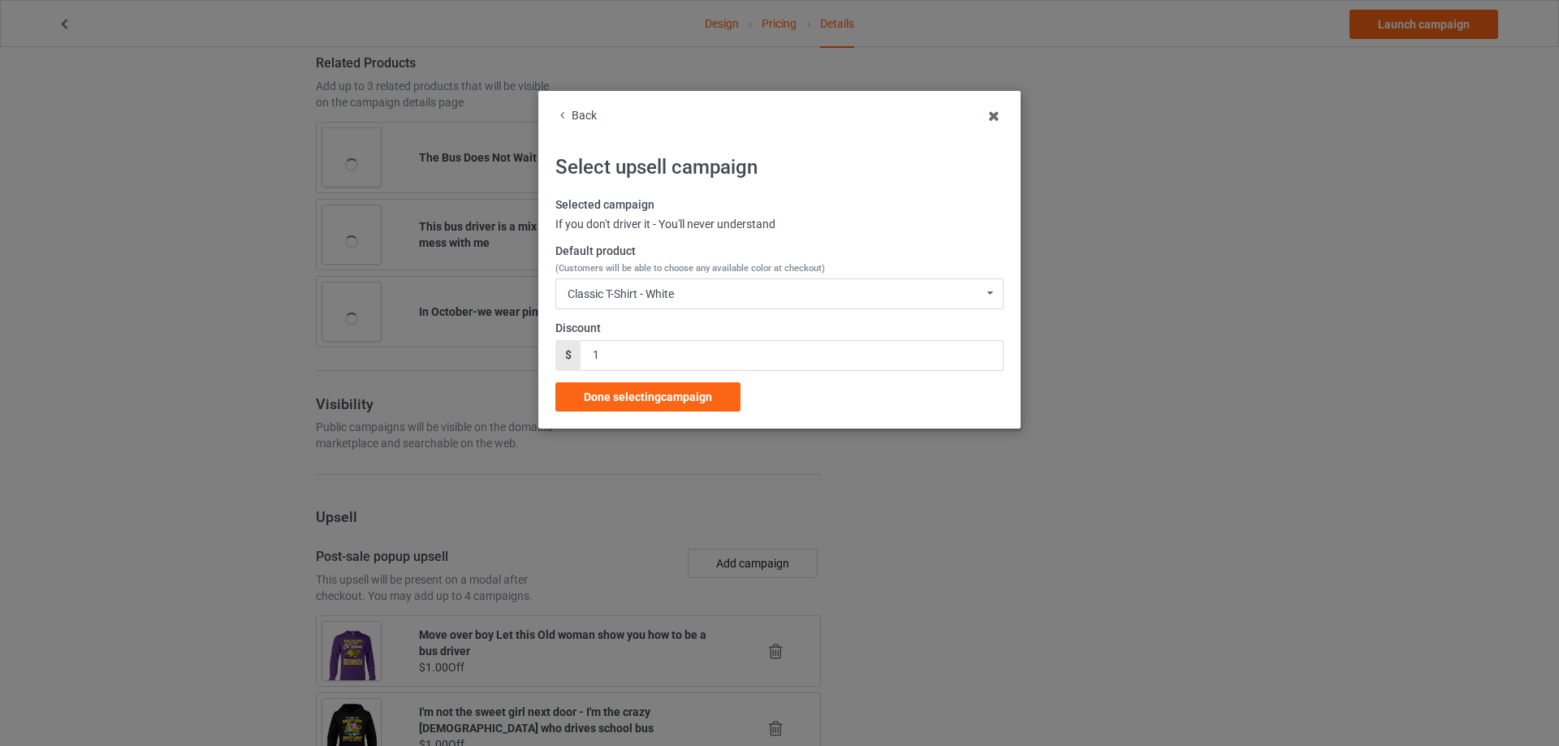
scroll to position [1423, 0]
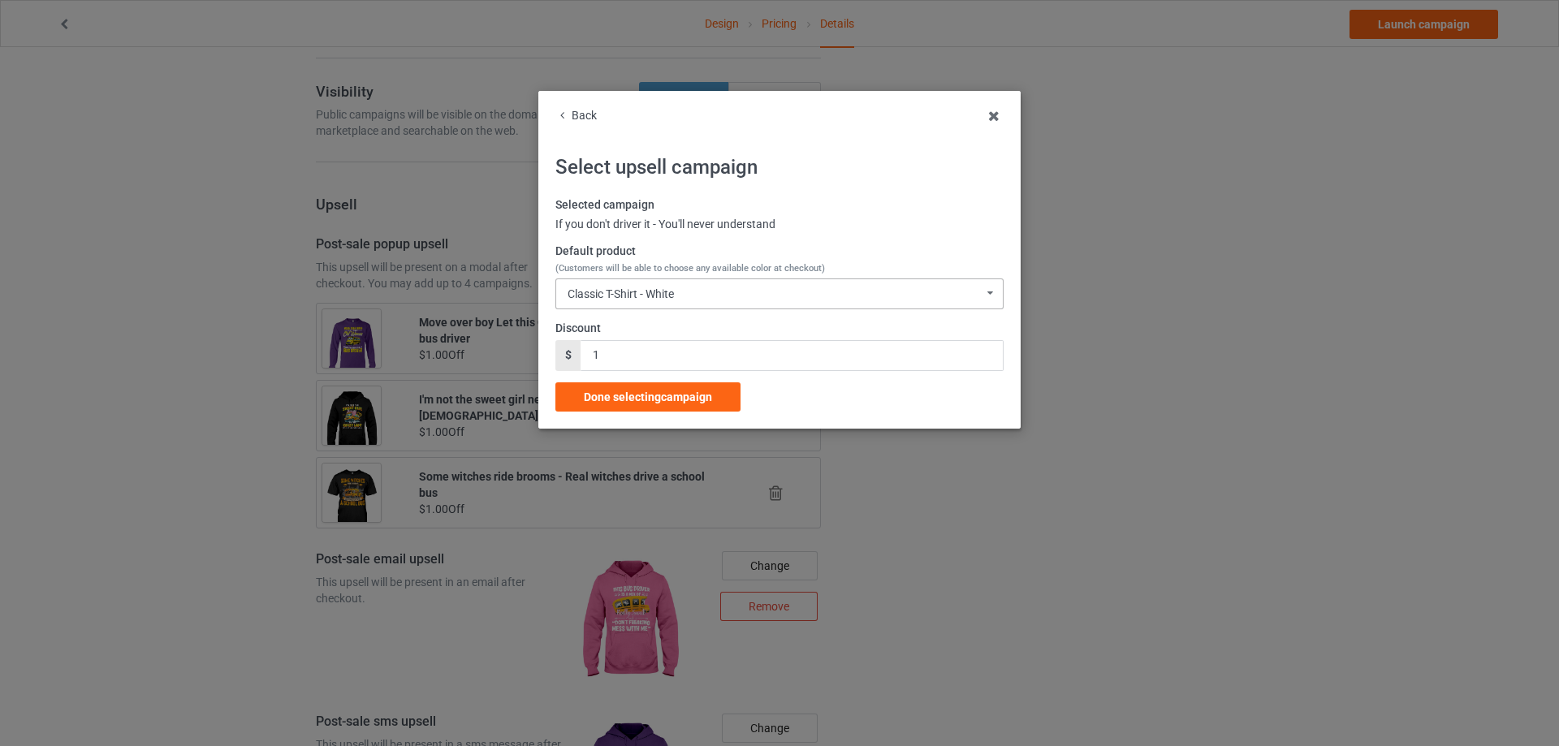
click at [642, 297] on div "Classic T-Shirt - White" at bounding box center [621, 293] width 106 height 11
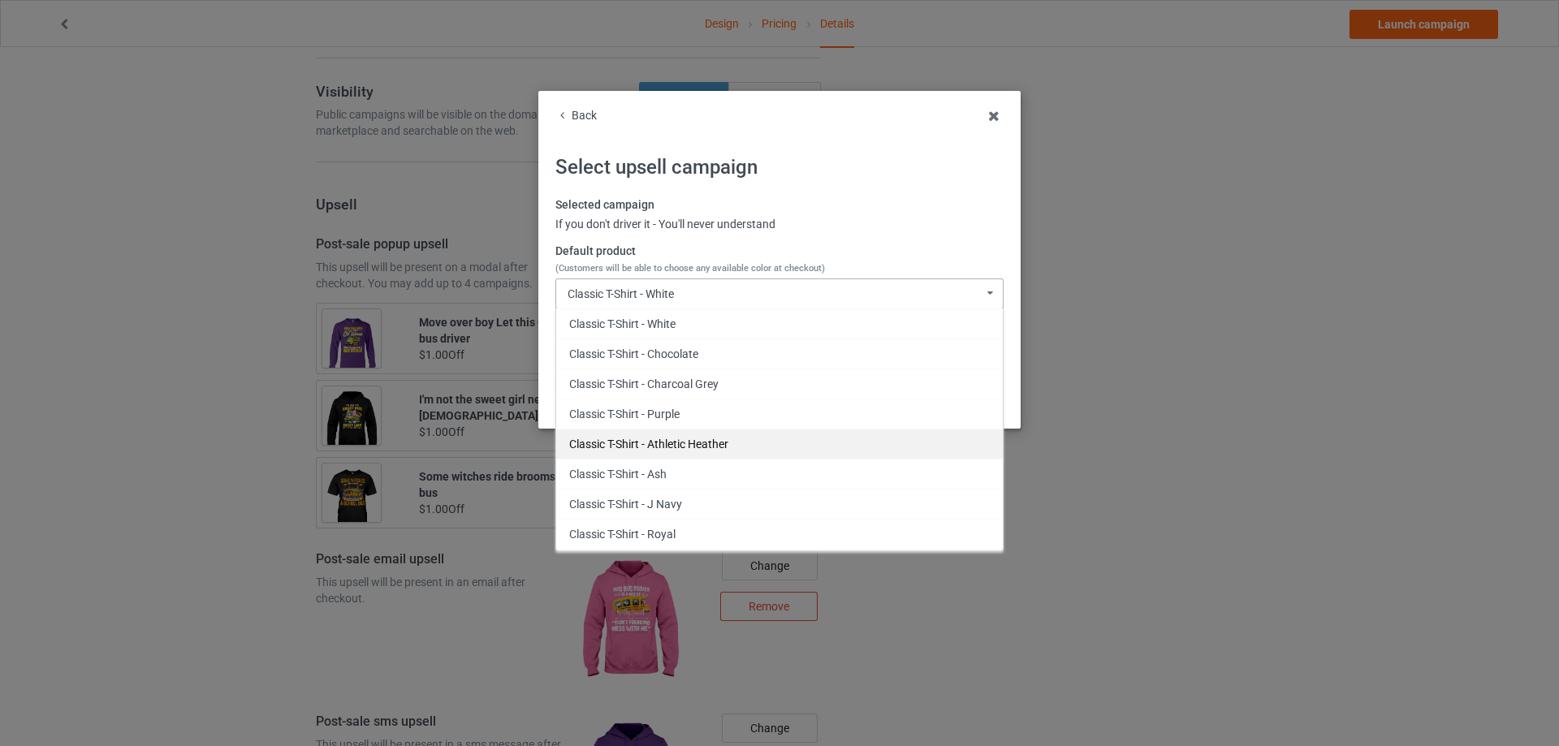
scroll to position [162, 0]
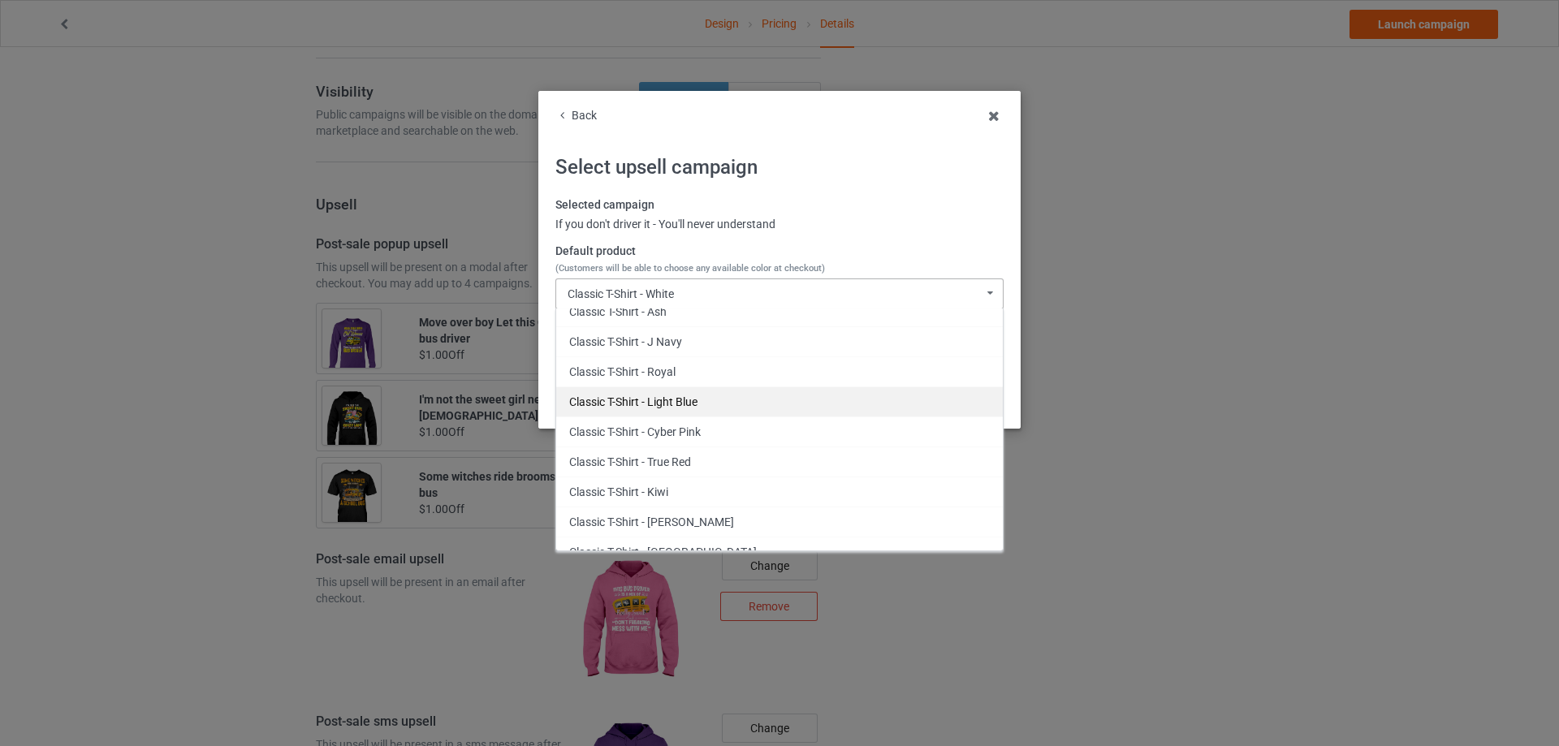
click at [698, 403] on div "Classic T-Shirt - Light Blue" at bounding box center [779, 401] width 447 height 30
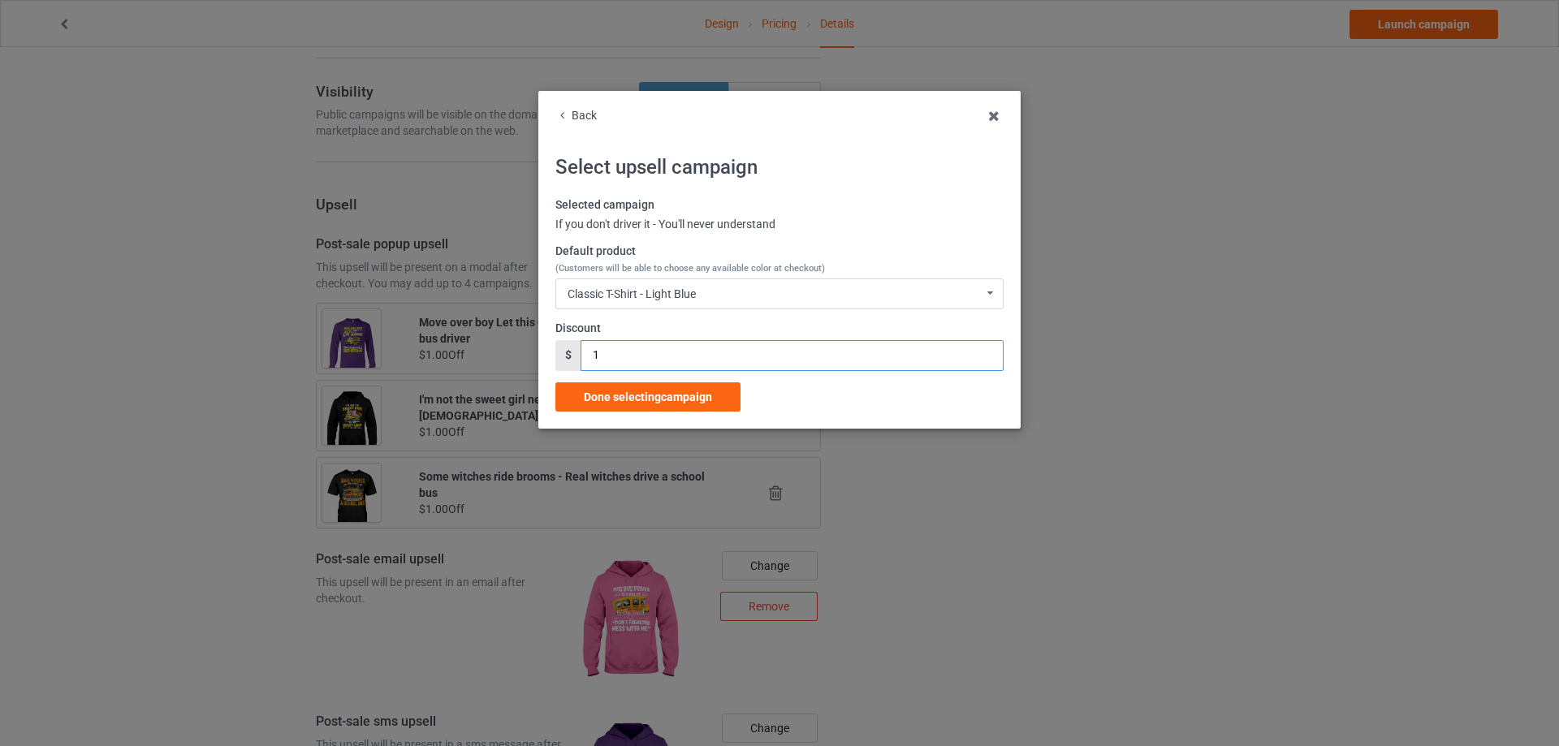
drag, startPoint x: 619, startPoint y: 361, endPoint x: 577, endPoint y: 367, distance: 41.8
click at [573, 365] on div "$ 1" at bounding box center [779, 355] width 448 height 31
type input "2"
click at [641, 391] on span "Done selecting campaign" at bounding box center [648, 397] width 128 height 13
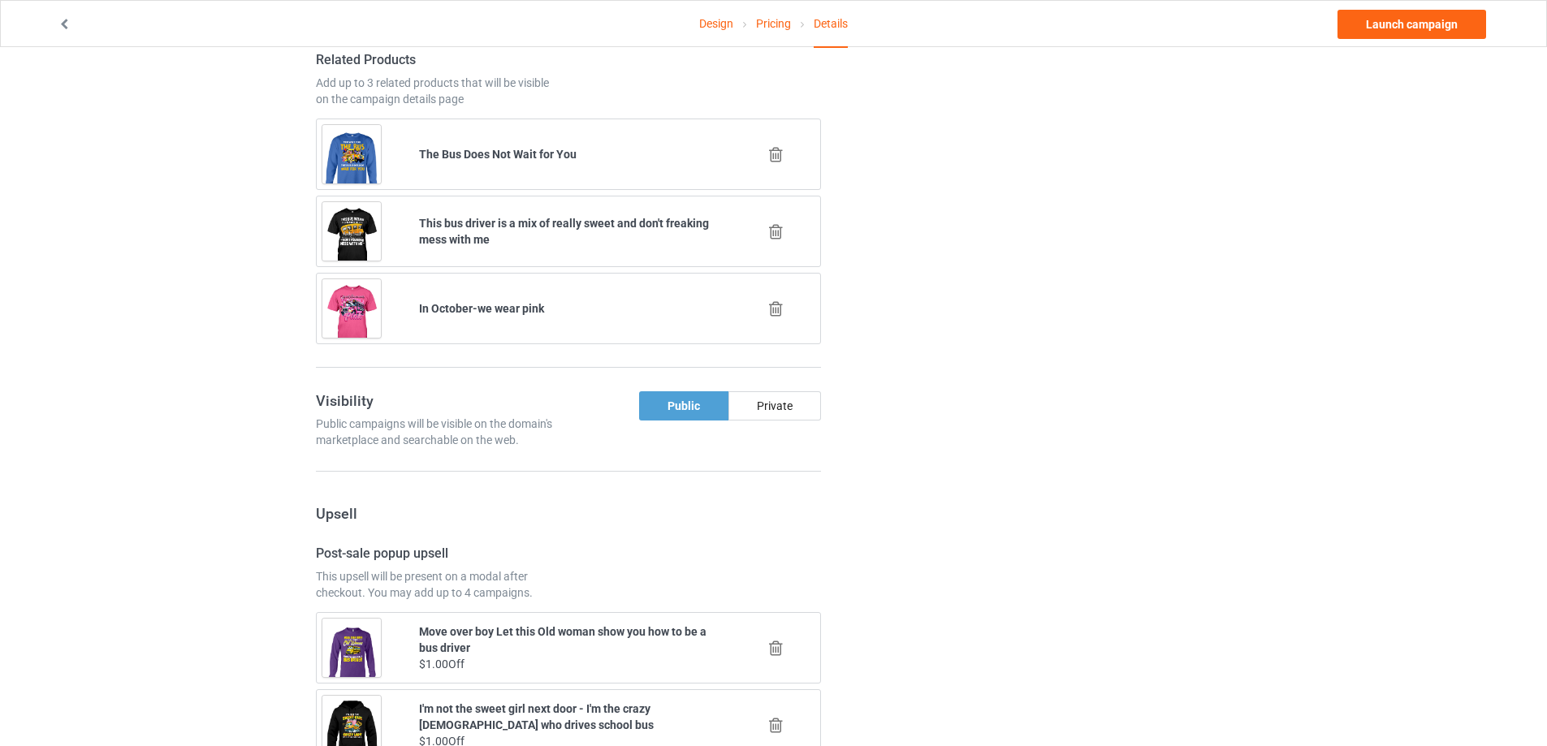
scroll to position [1439, 0]
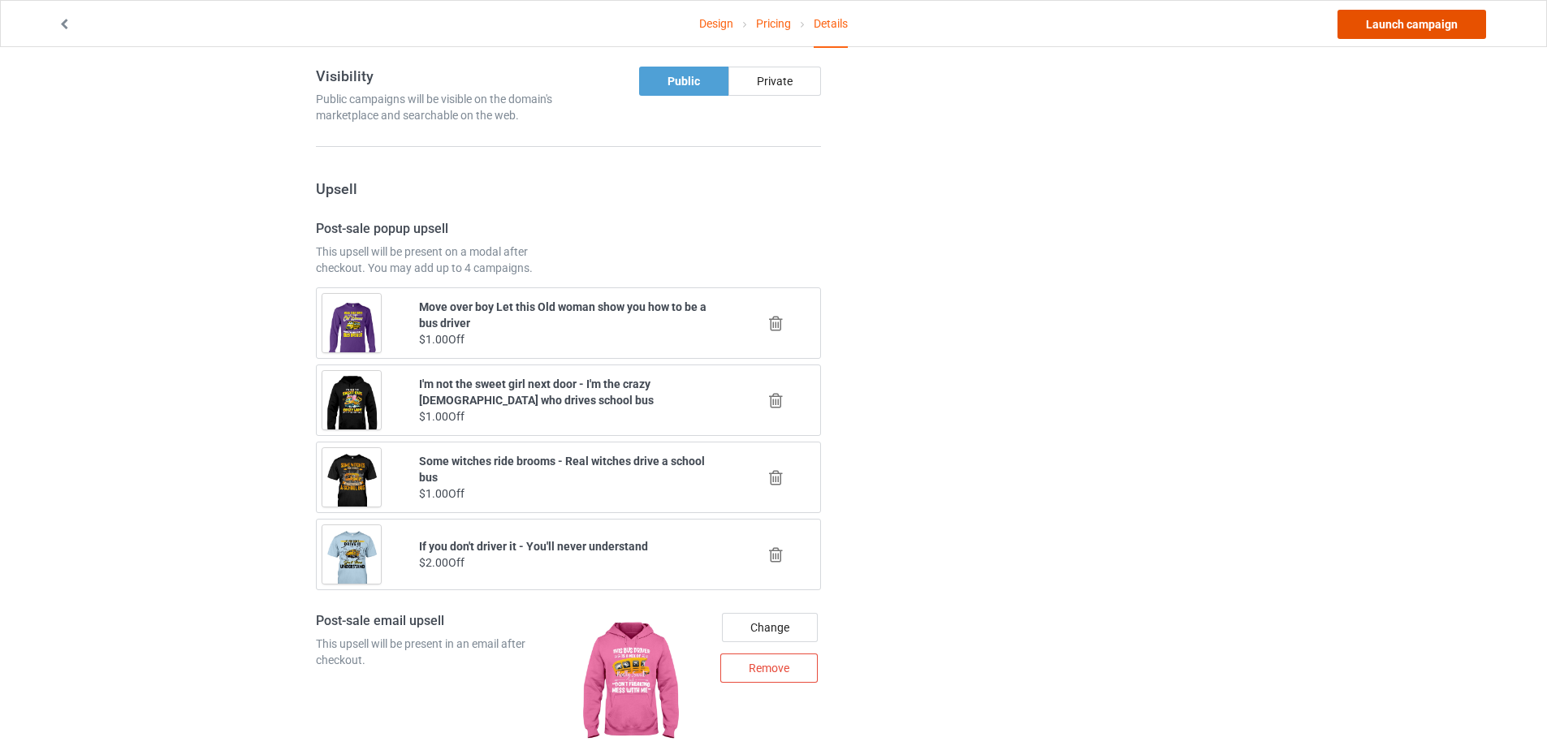
click at [1385, 20] on link "Launch campaign" at bounding box center [1411, 24] width 149 height 29
